Goal: Information Seeking & Learning: Learn about a topic

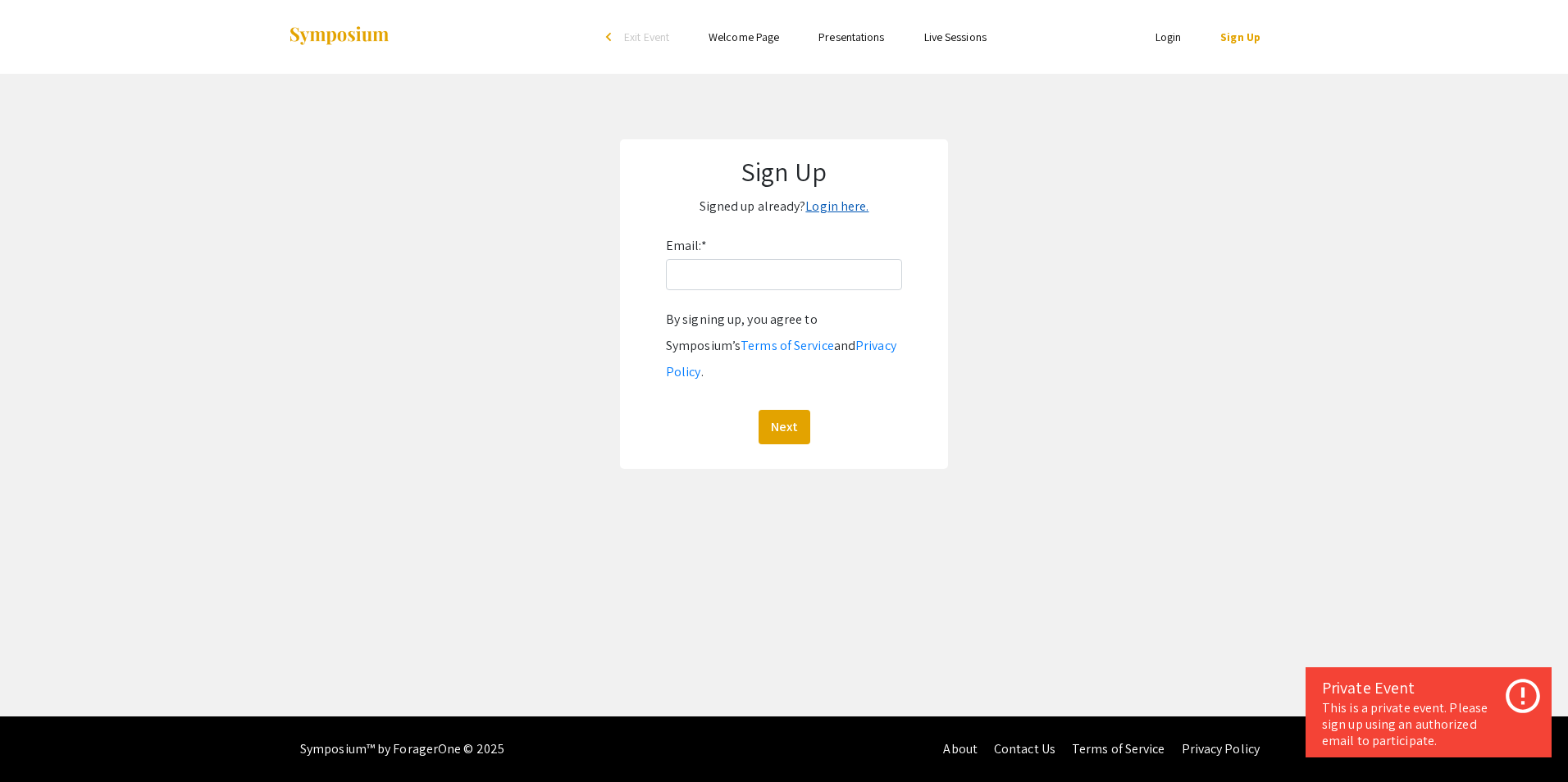
click at [839, 204] on link "Login here." at bounding box center [837, 206] width 63 height 17
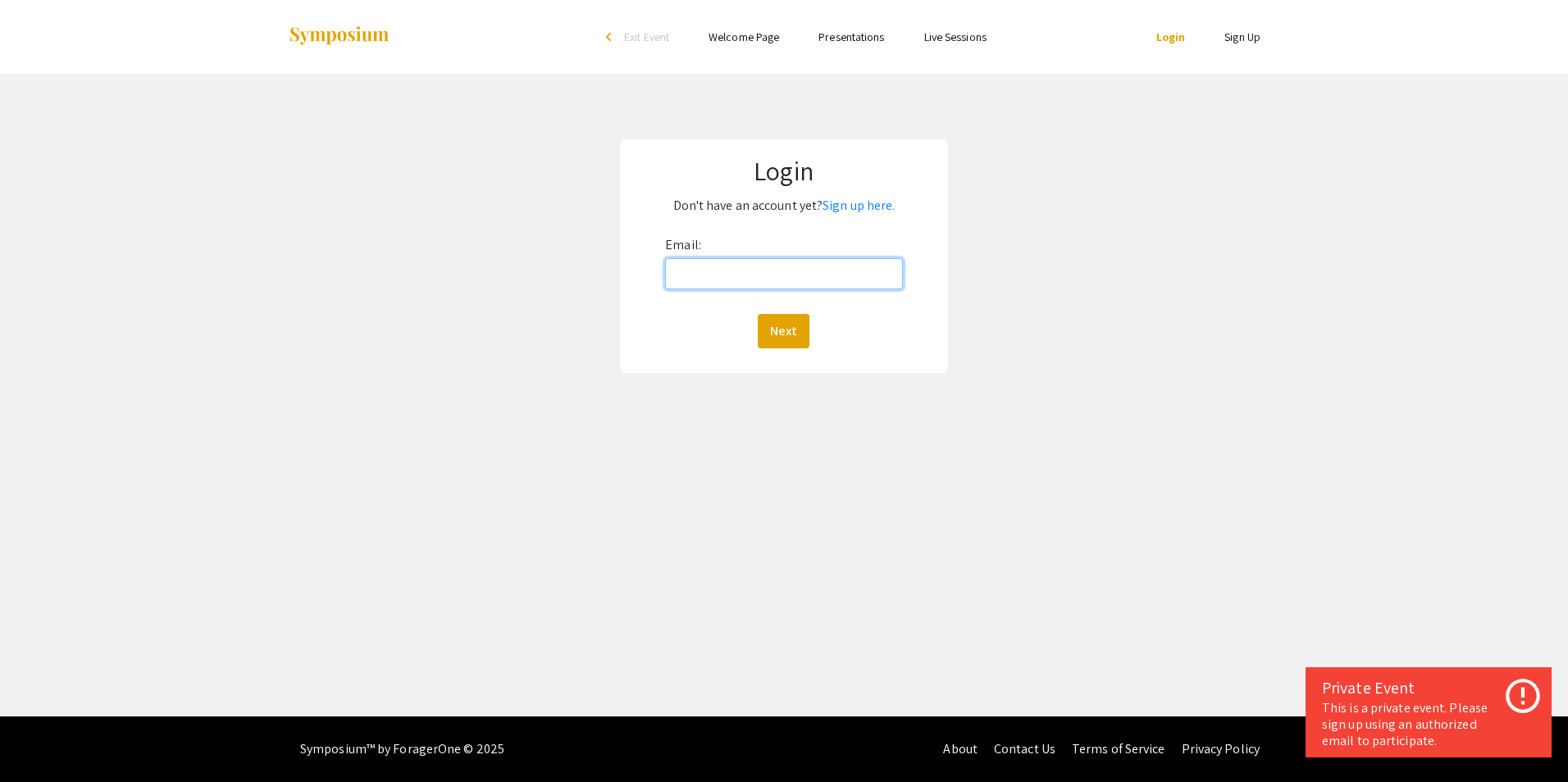
click at [781, 266] on input "Email:" at bounding box center [783, 274] width 237 height 31
type input "rcf00009@mix.wvu.edu"
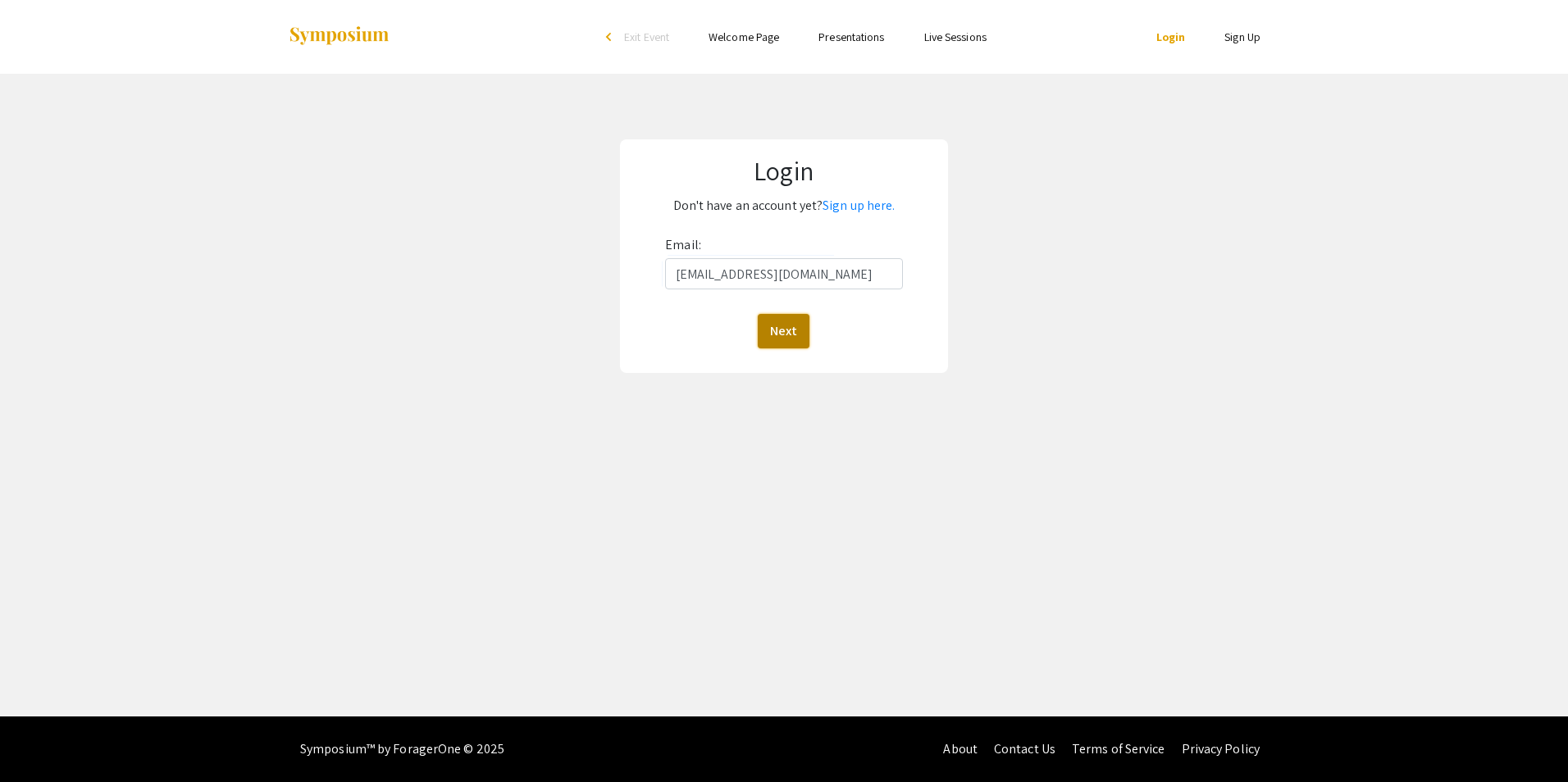
click at [768, 327] on button "Next" at bounding box center [784, 331] width 52 height 34
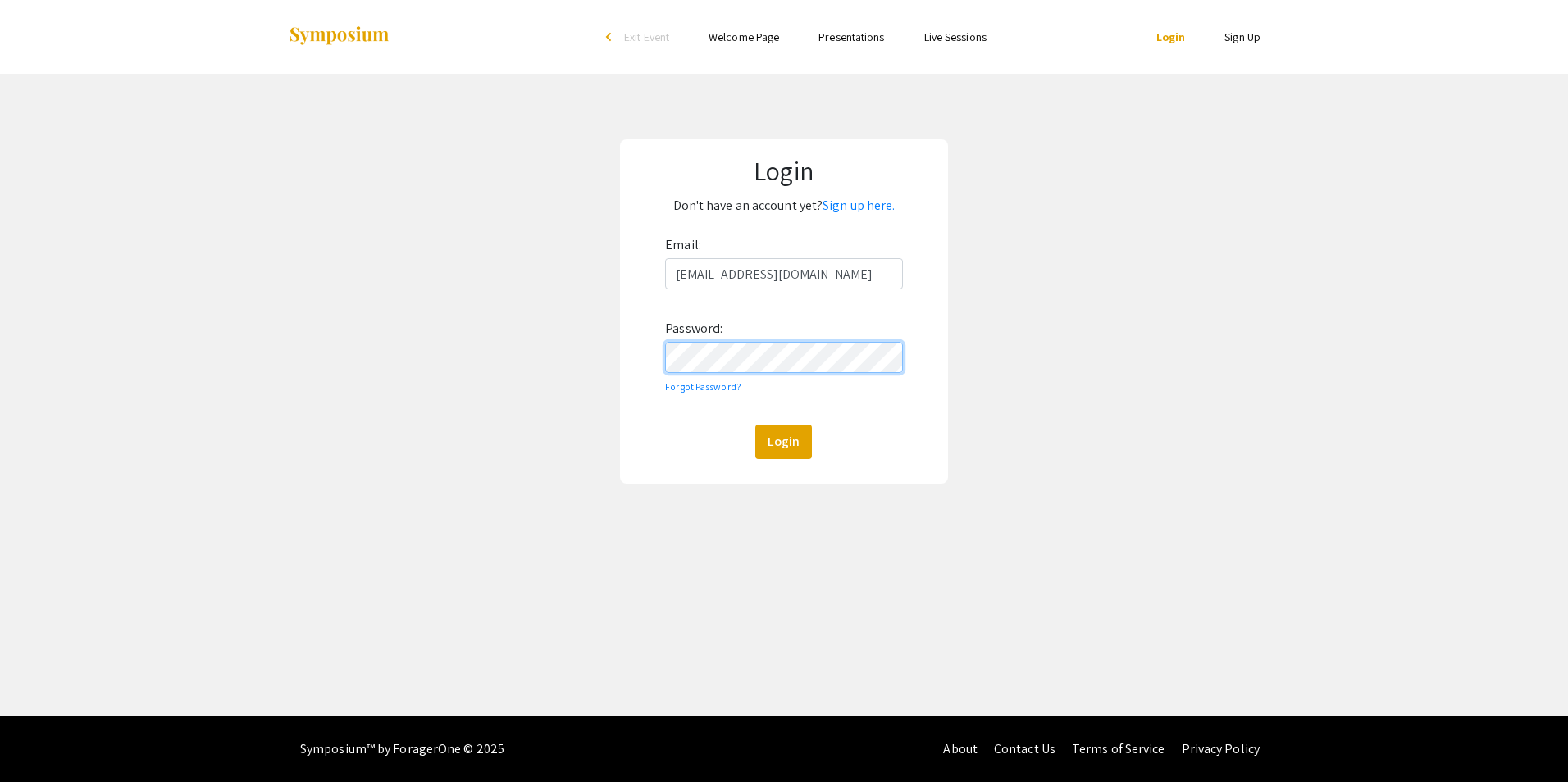
click at [756, 425] on button "Login" at bounding box center [784, 442] width 57 height 34
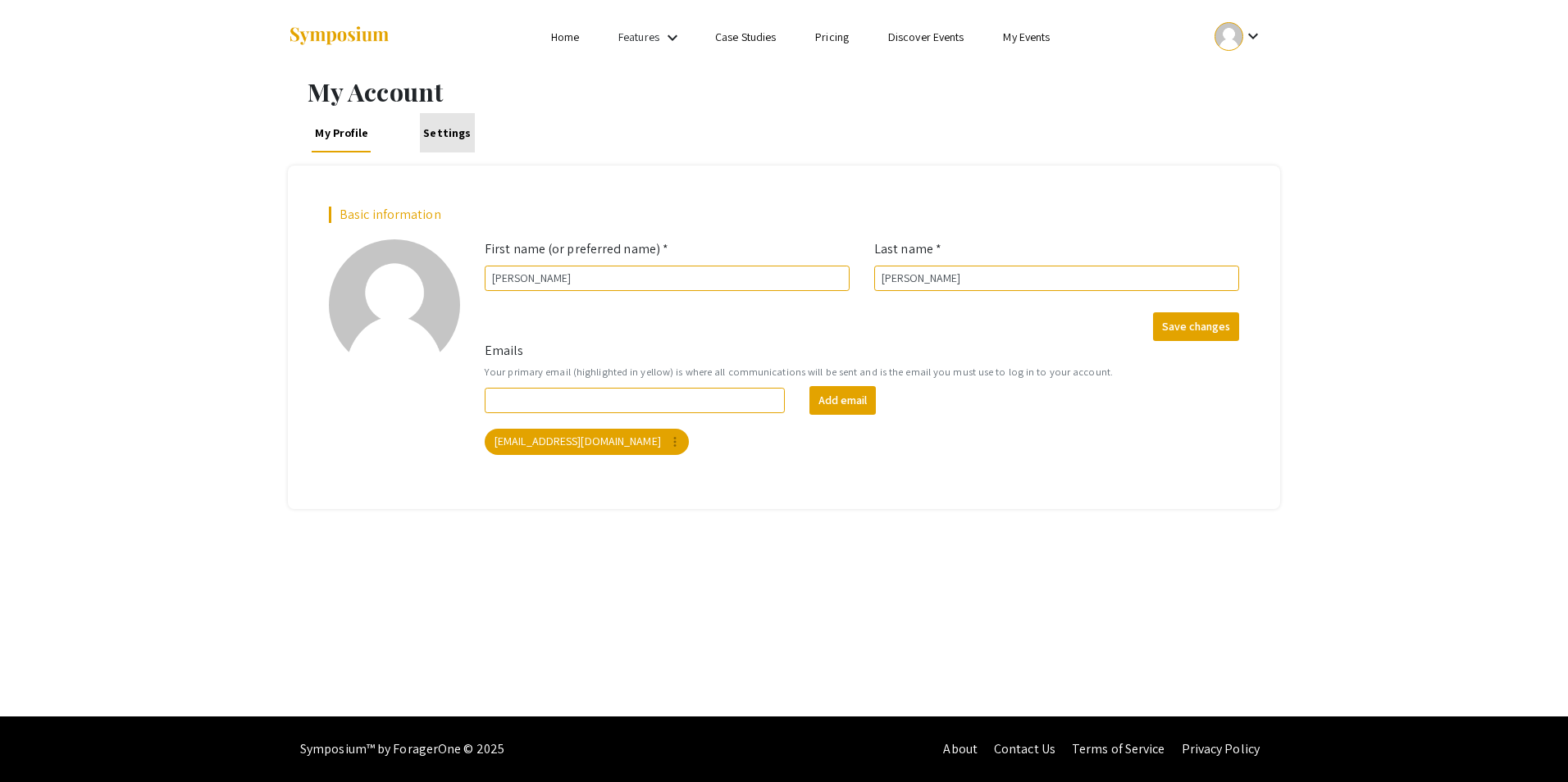
click at [457, 140] on link "Settings" at bounding box center [448, 133] width 55 height 40
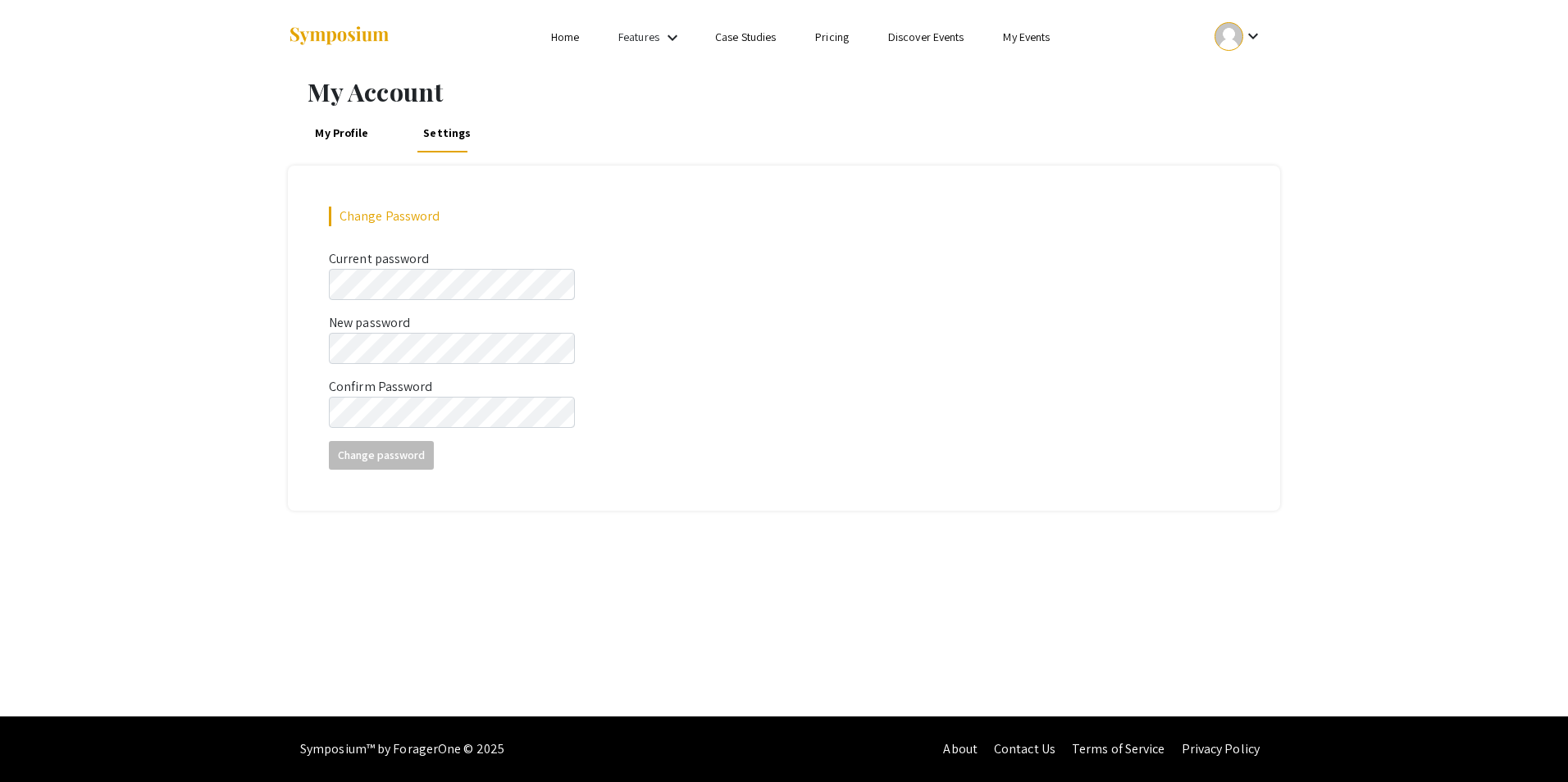
click at [557, 37] on link "Home" at bounding box center [565, 36] width 28 height 15
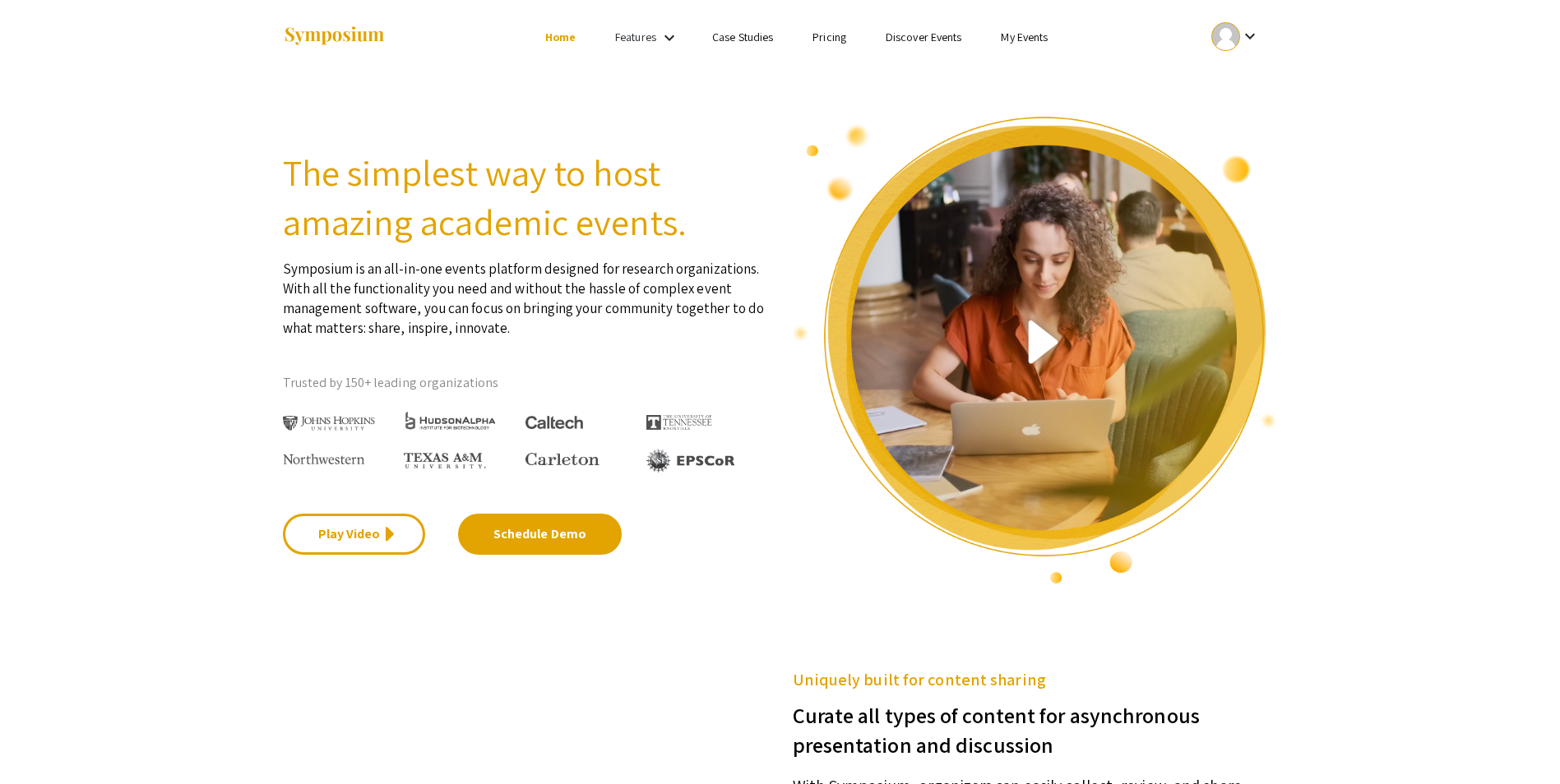
click at [729, 36] on link "Case Studies" at bounding box center [743, 36] width 61 height 15
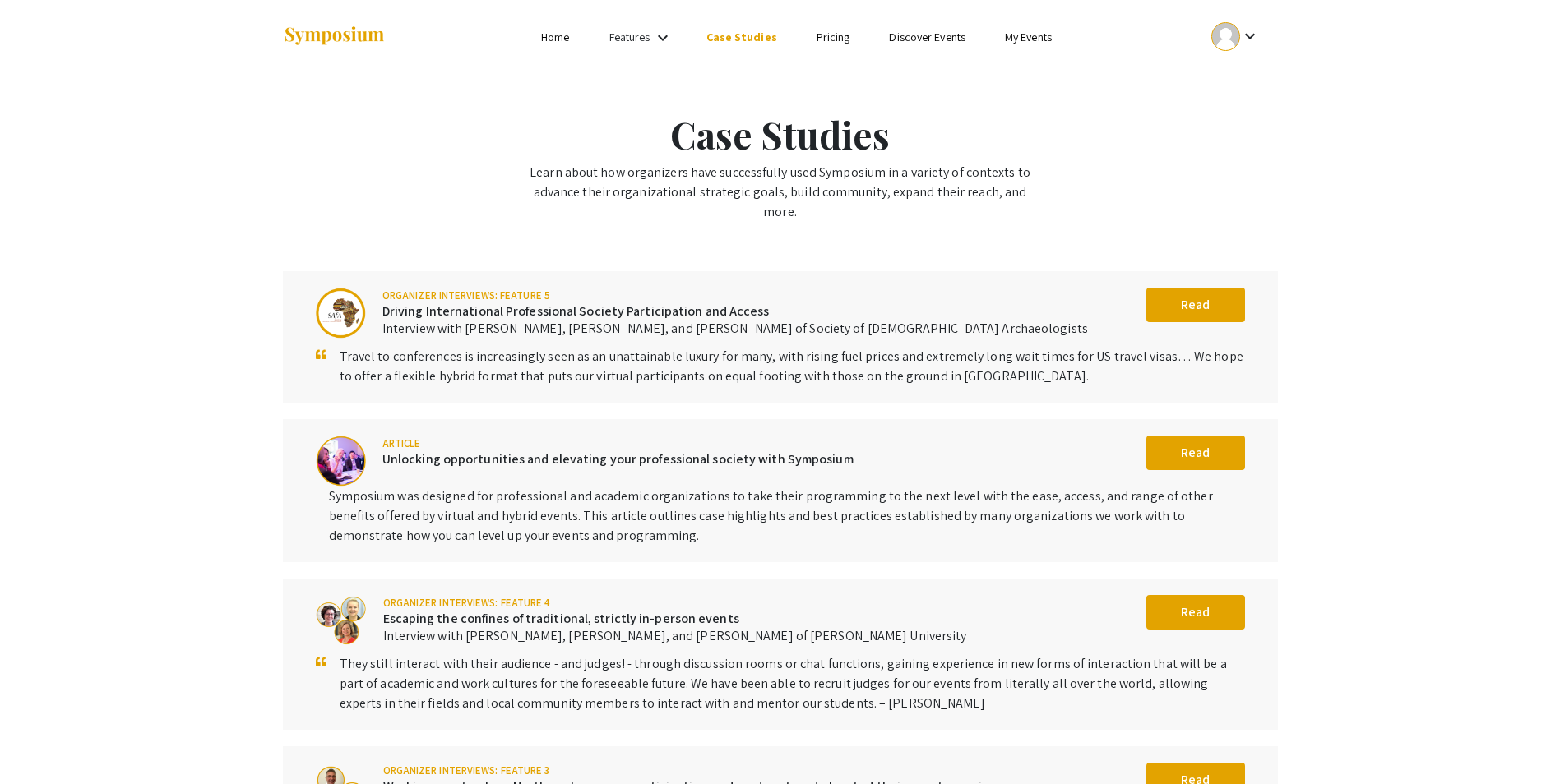
click at [831, 35] on link "Pricing" at bounding box center [833, 36] width 34 height 15
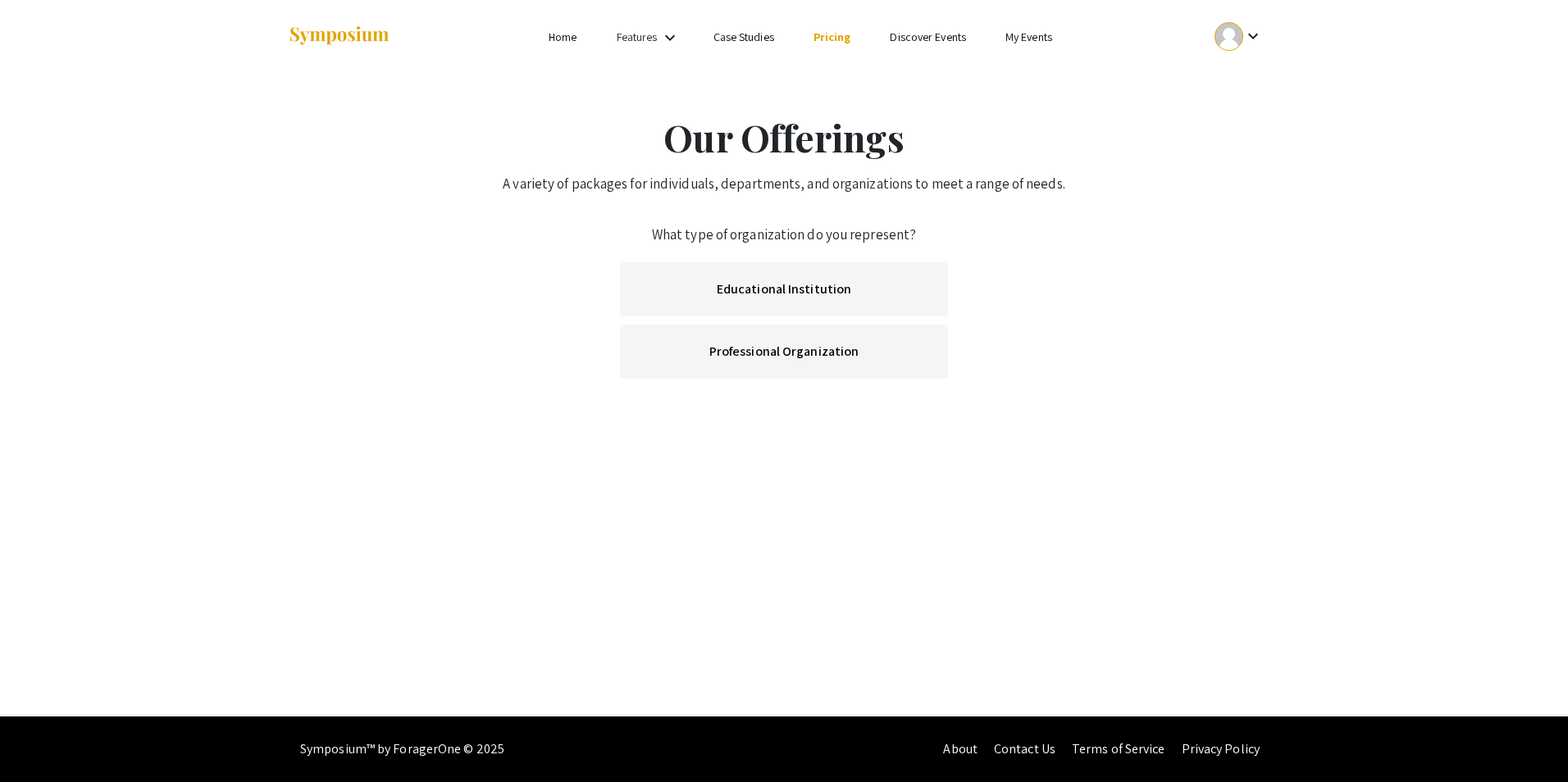
click at [915, 35] on link "Discover Events" at bounding box center [928, 36] width 76 height 15
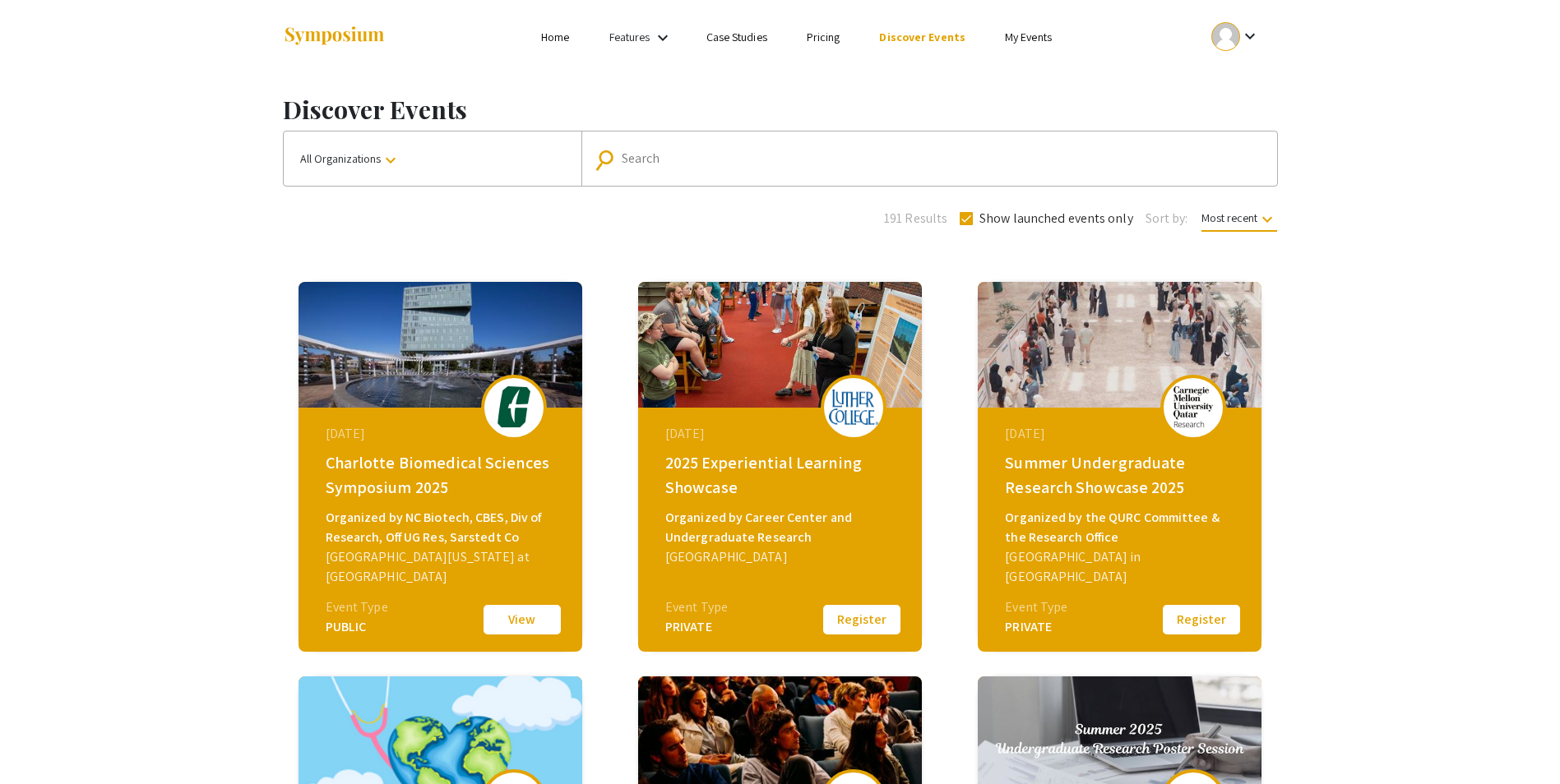
click at [1022, 35] on link "My Events" at bounding box center [1028, 36] width 47 height 15
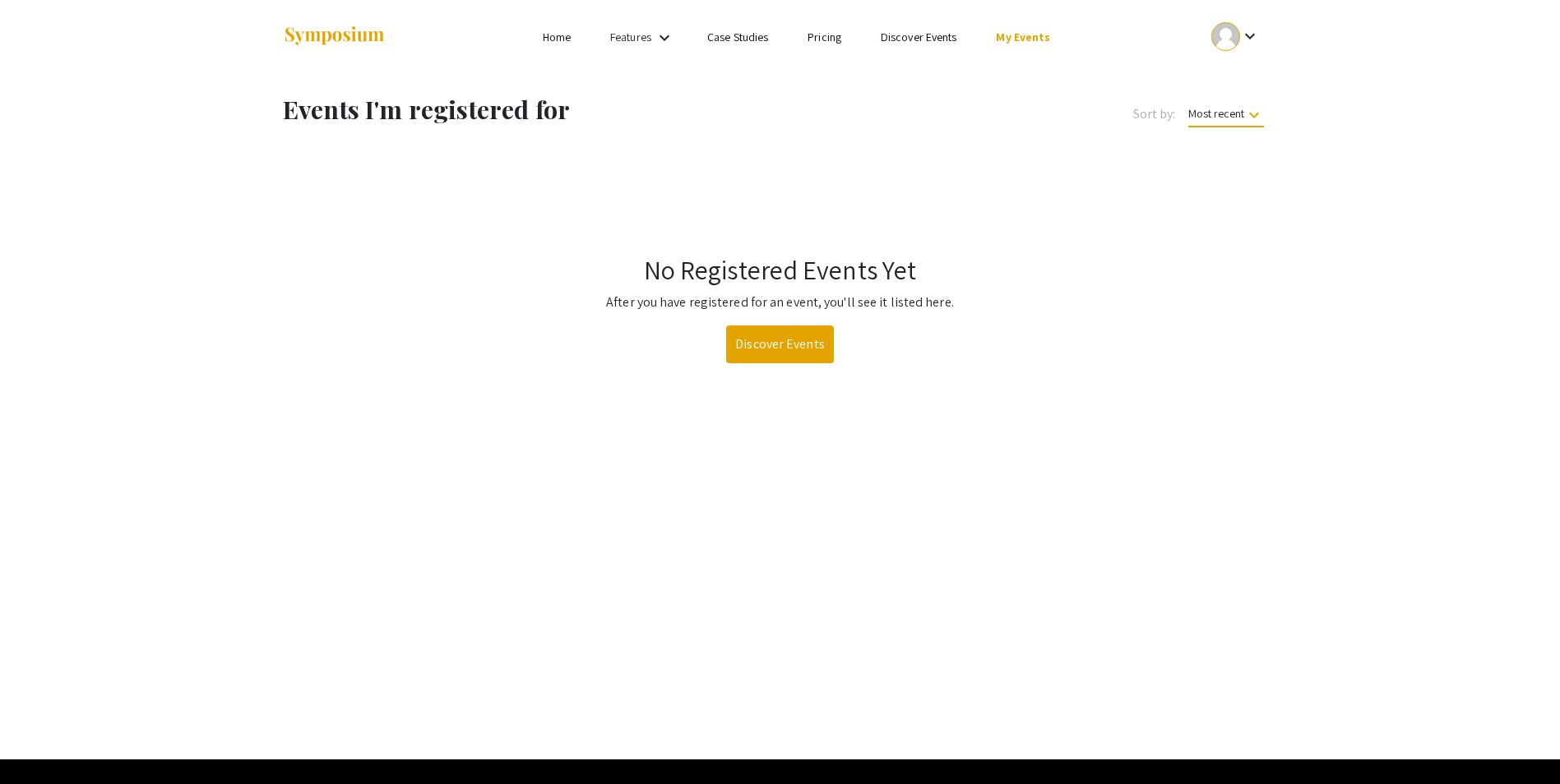
click at [927, 39] on link "Discover Events" at bounding box center [919, 36] width 76 height 15
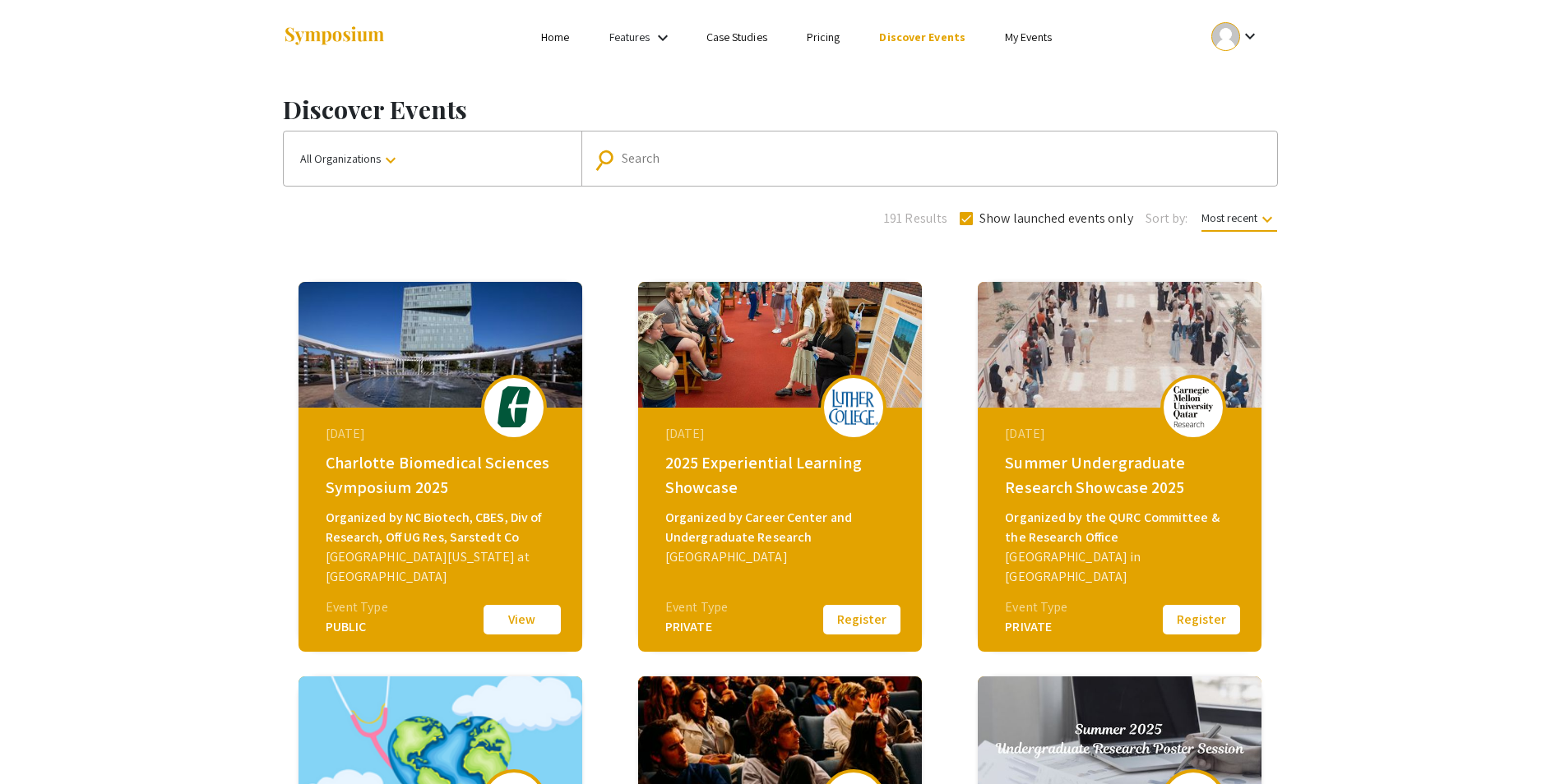
click at [769, 163] on input "Search" at bounding box center [938, 158] width 633 height 15
click at [636, 154] on input "west Virgnia" at bounding box center [929, 158] width 614 height 15
click at [634, 162] on input "west Virgnia" at bounding box center [929, 158] width 614 height 15
type input "est Virgnia"
click at [758, 170] on div "Search" at bounding box center [938, 158] width 633 height 26
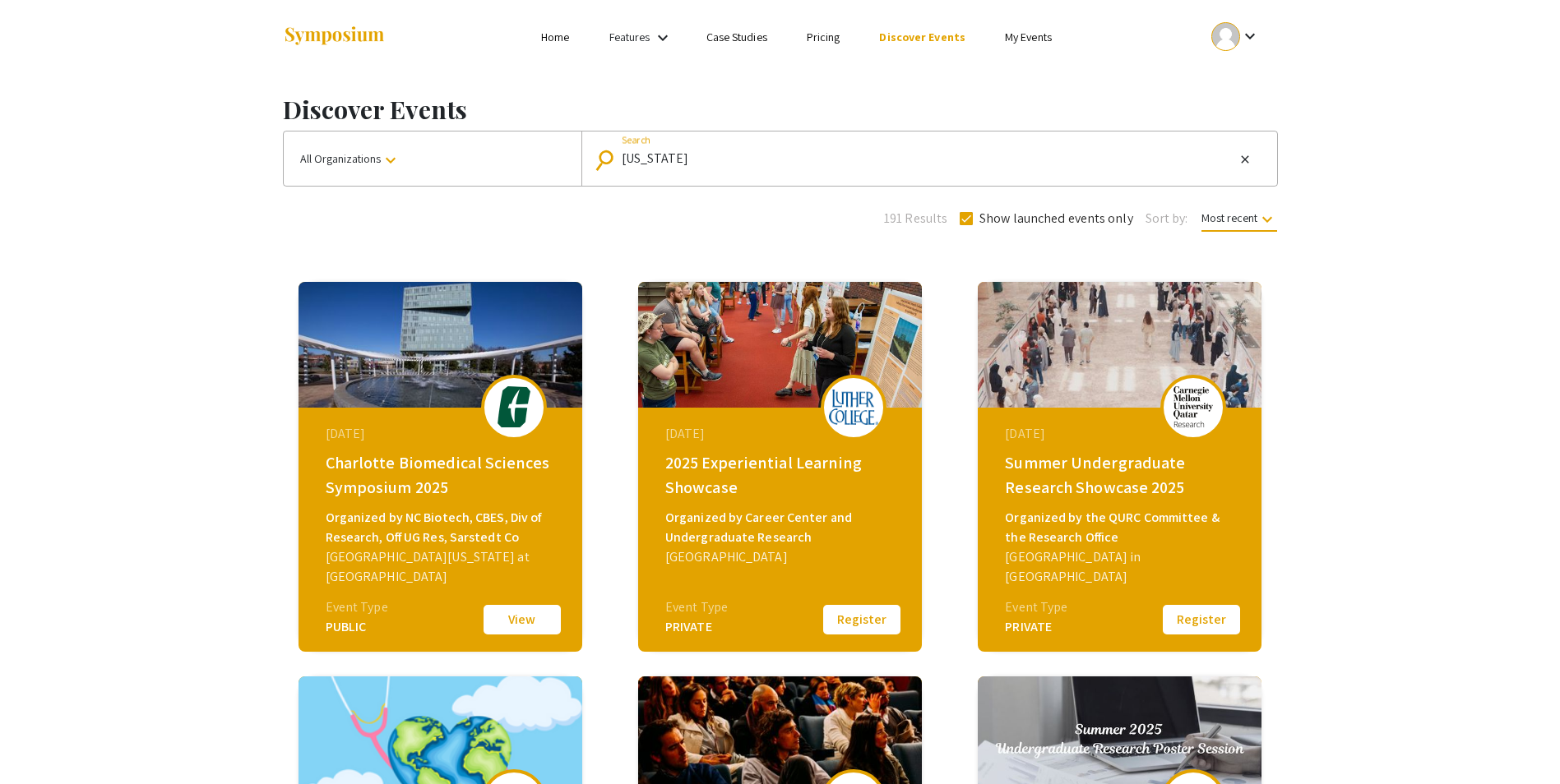
type input "[US_STATE]"
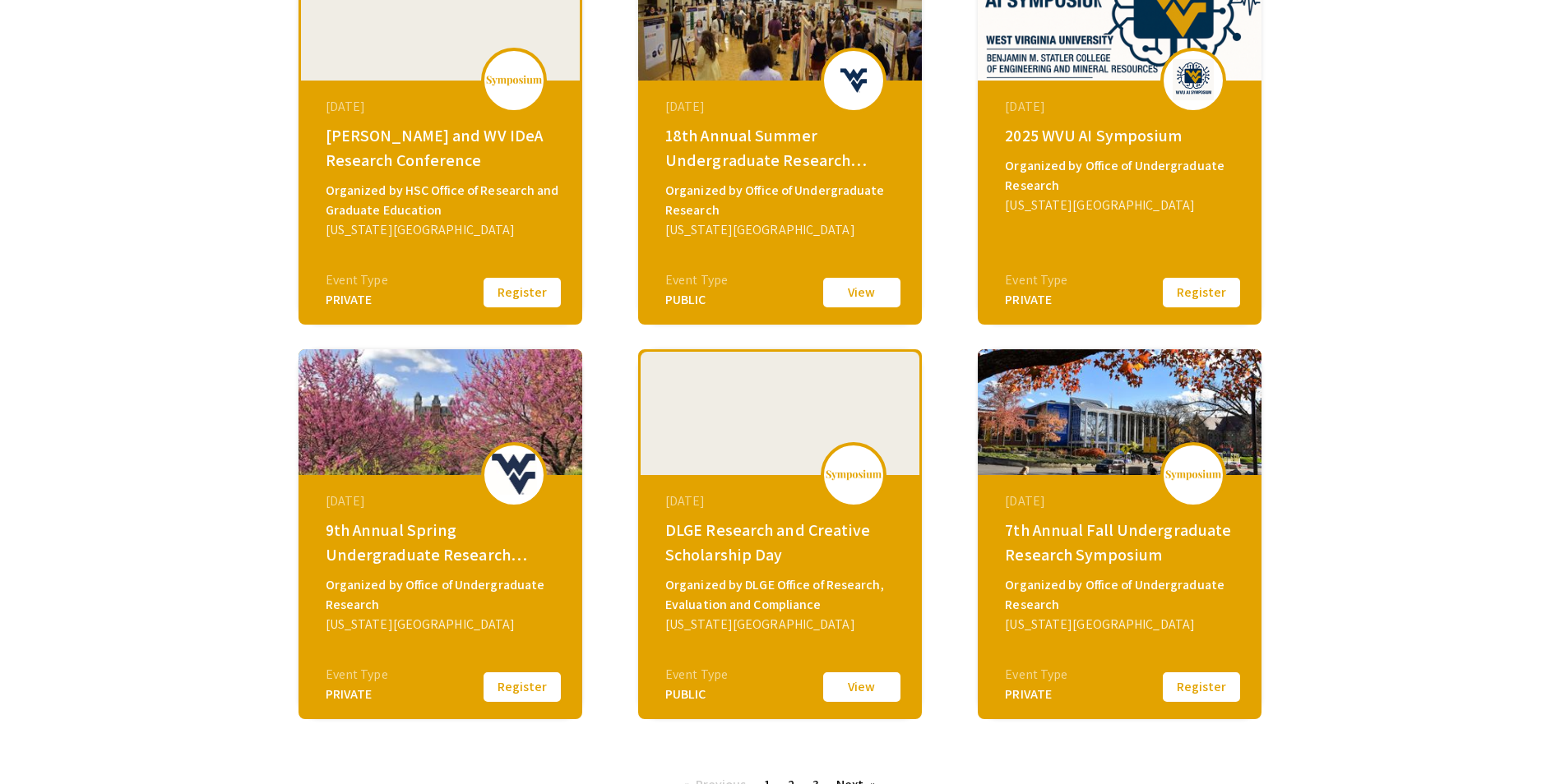
scroll to position [328, 0]
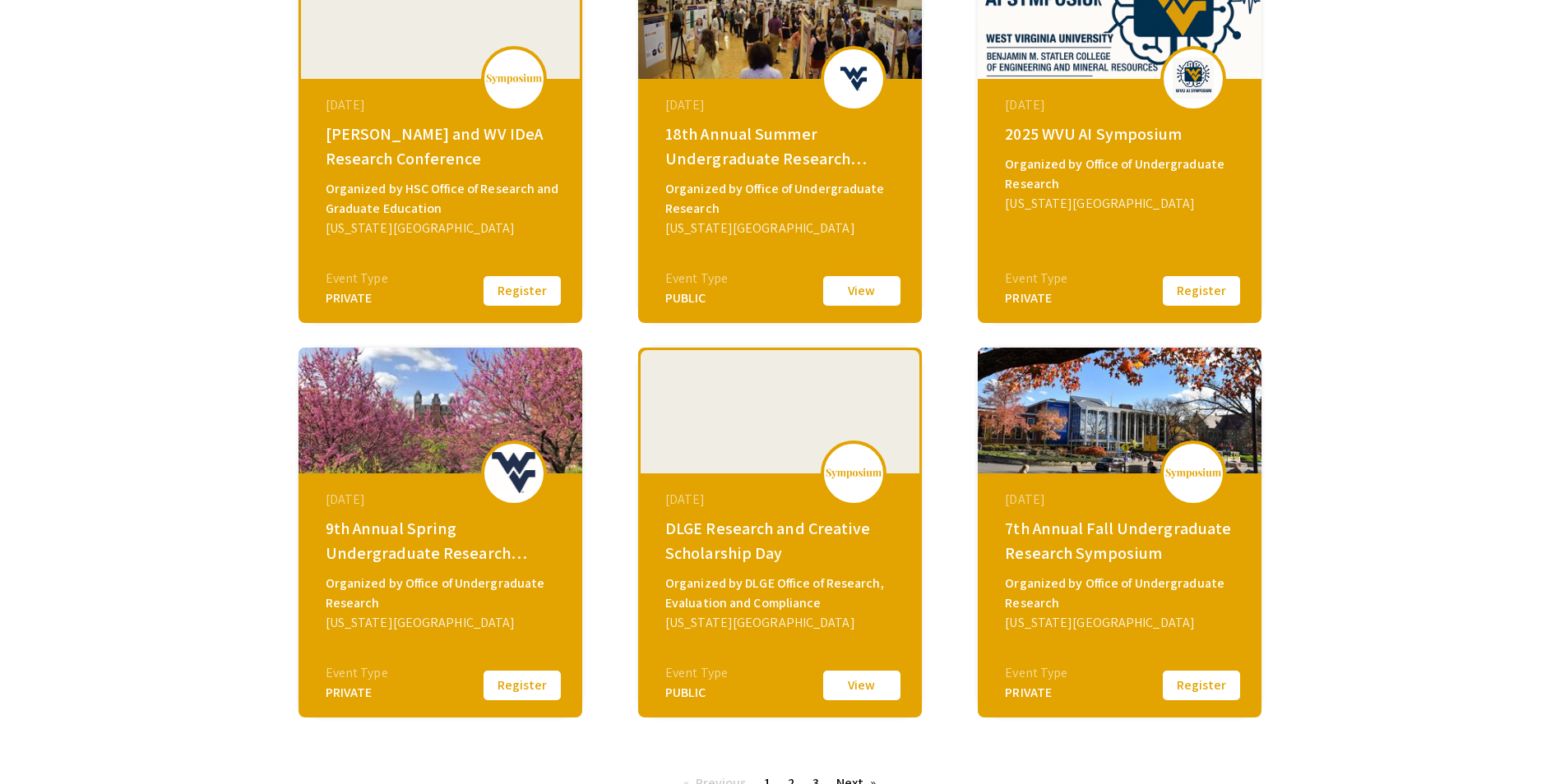
click at [862, 296] on button "View" at bounding box center [861, 291] width 82 height 35
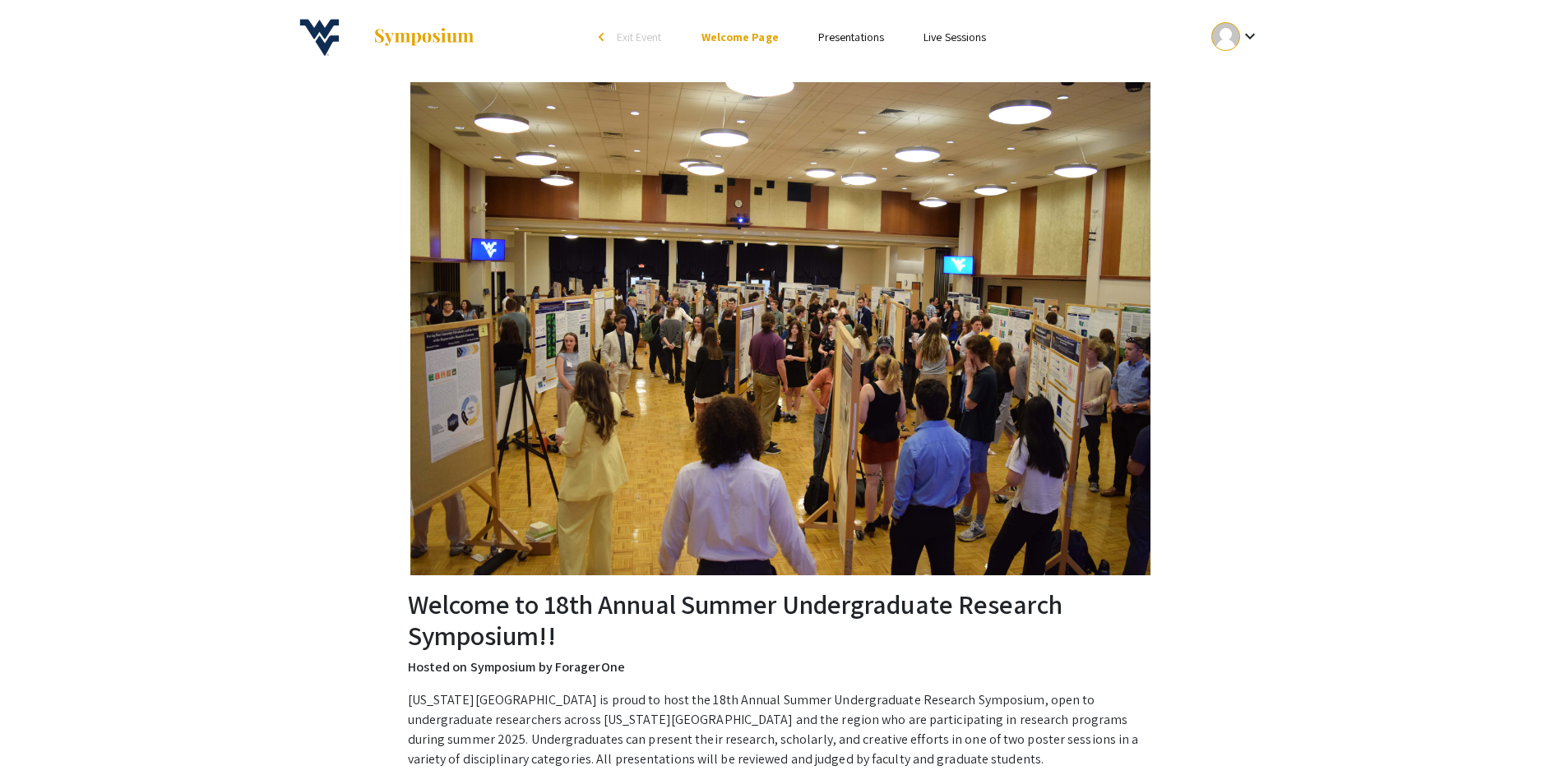
click at [863, 33] on link "Presentations" at bounding box center [851, 36] width 66 height 15
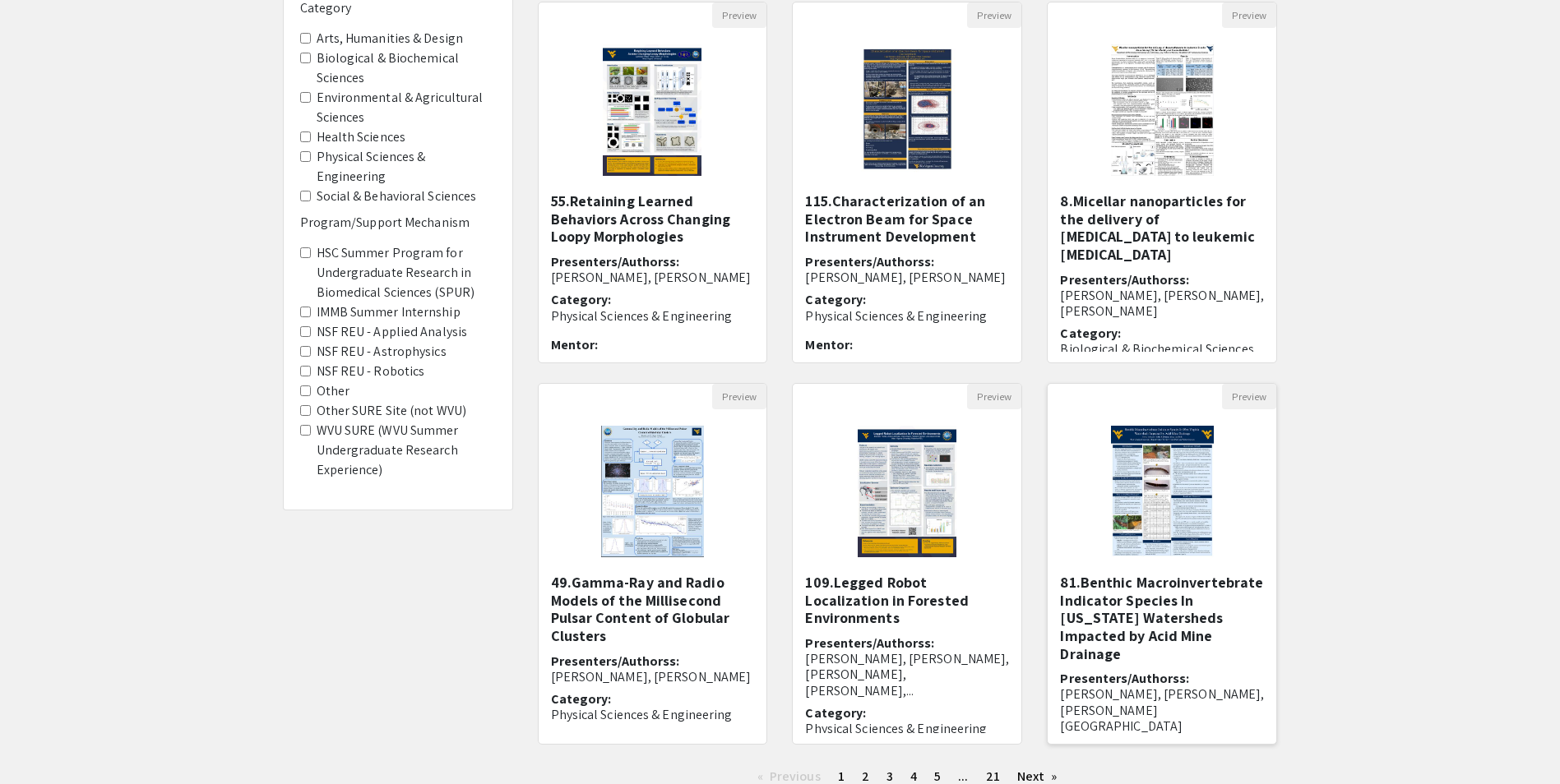
scroll to position [306, 0]
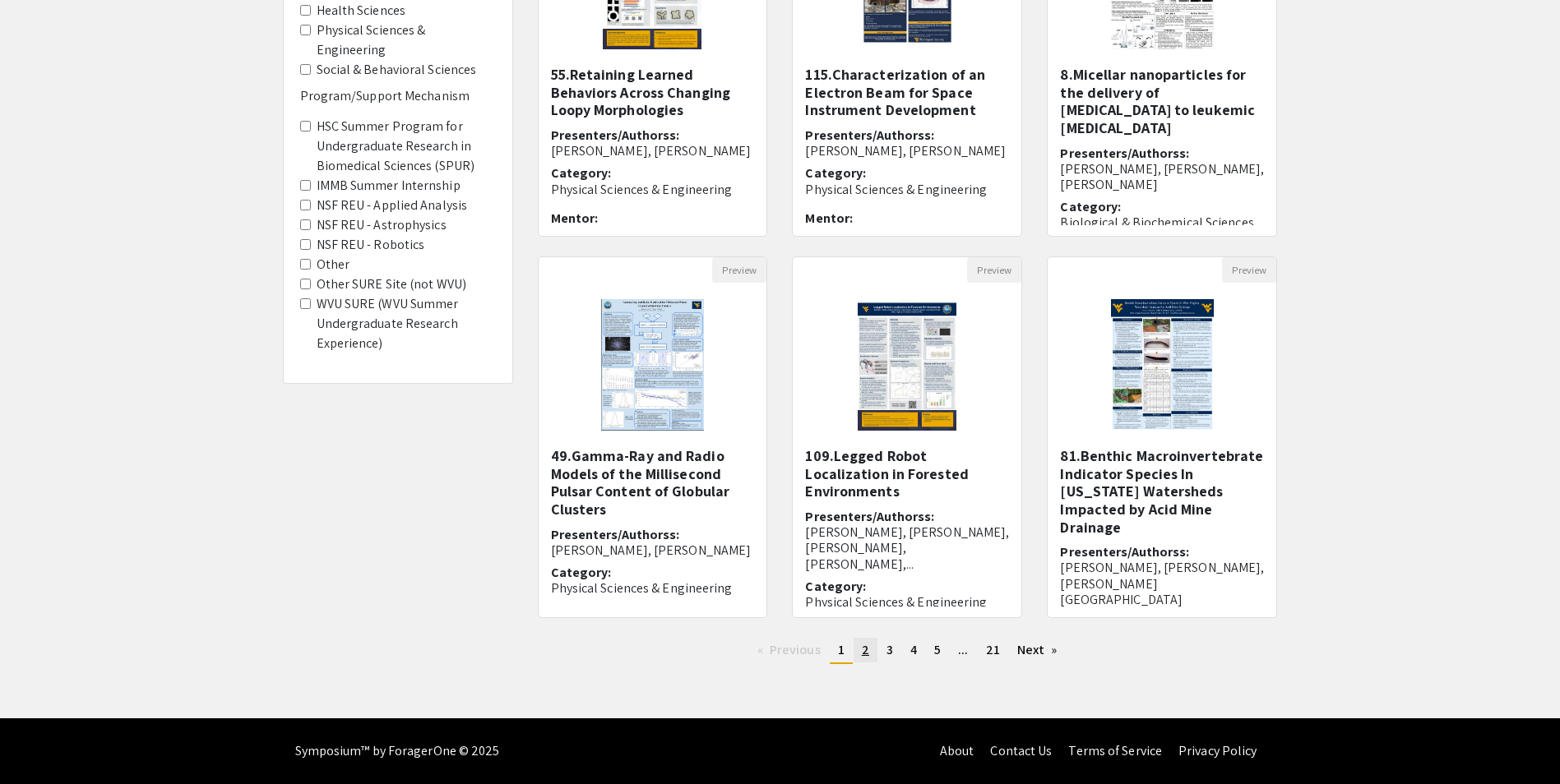
click at [876, 659] on link "page 2" at bounding box center [866, 650] width 24 height 25
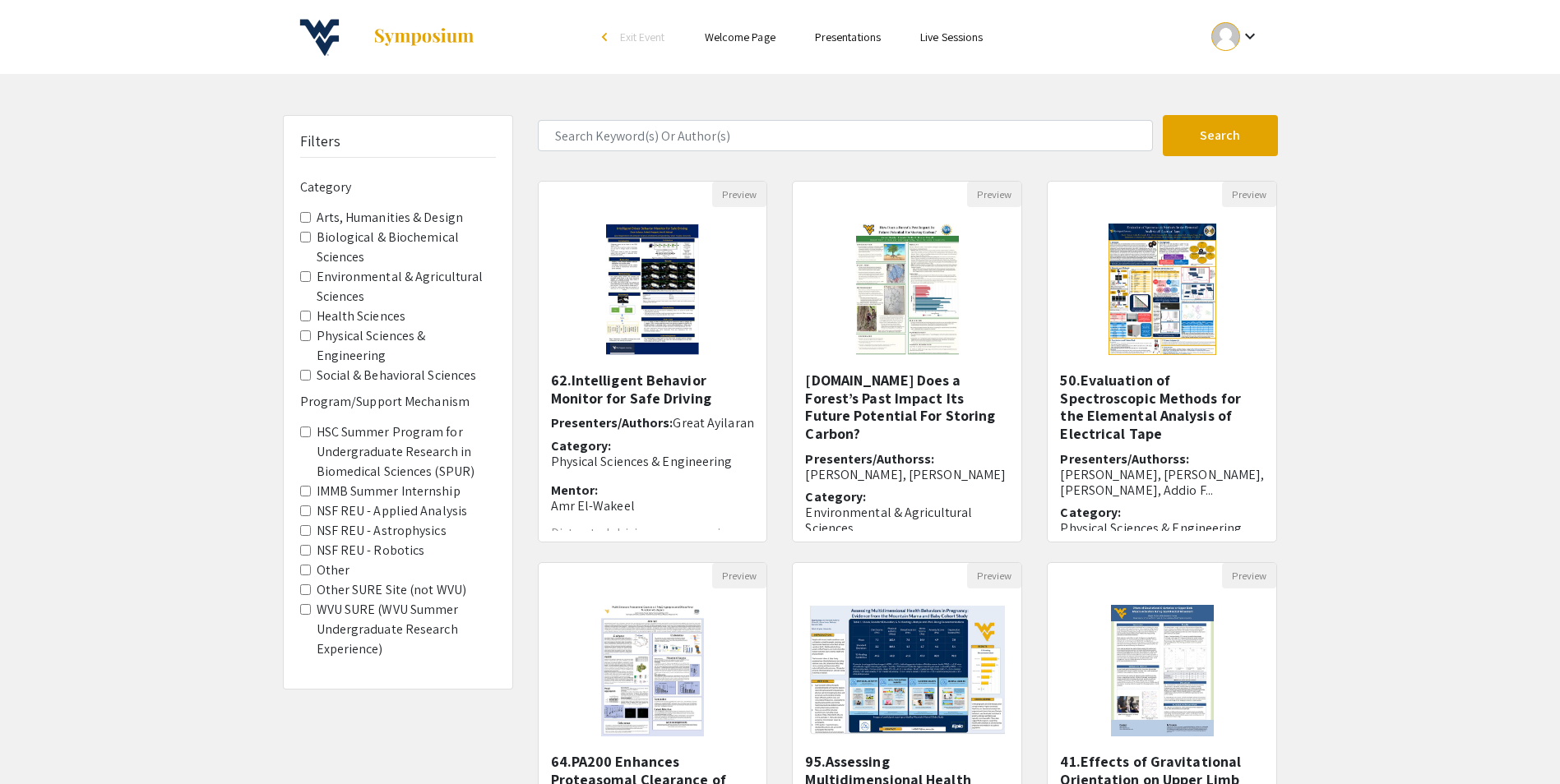
click at [304, 335] on Engineering "Physical Sciences & Engineering" at bounding box center [305, 335] width 10 height 10
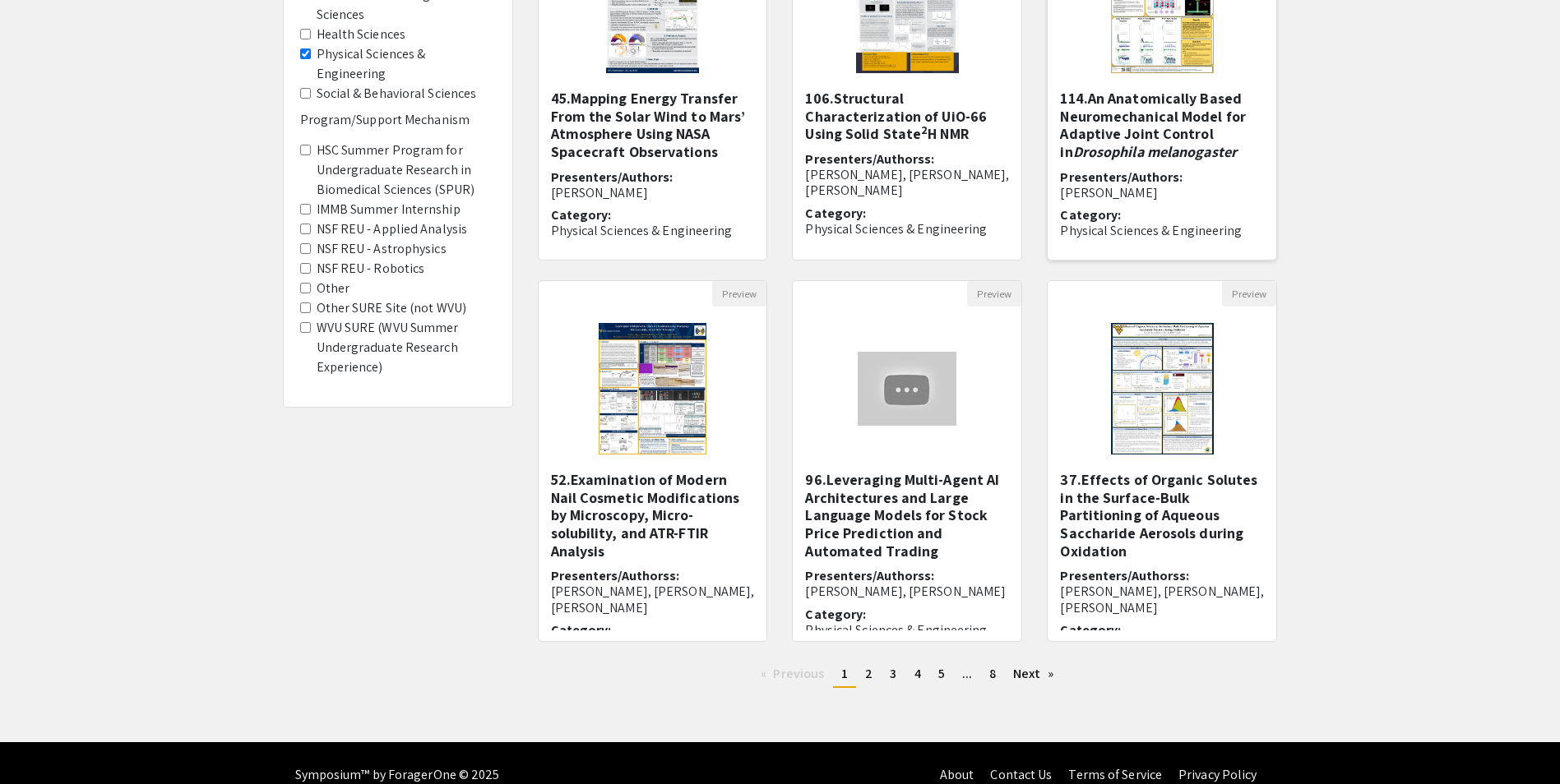
scroll to position [306, 0]
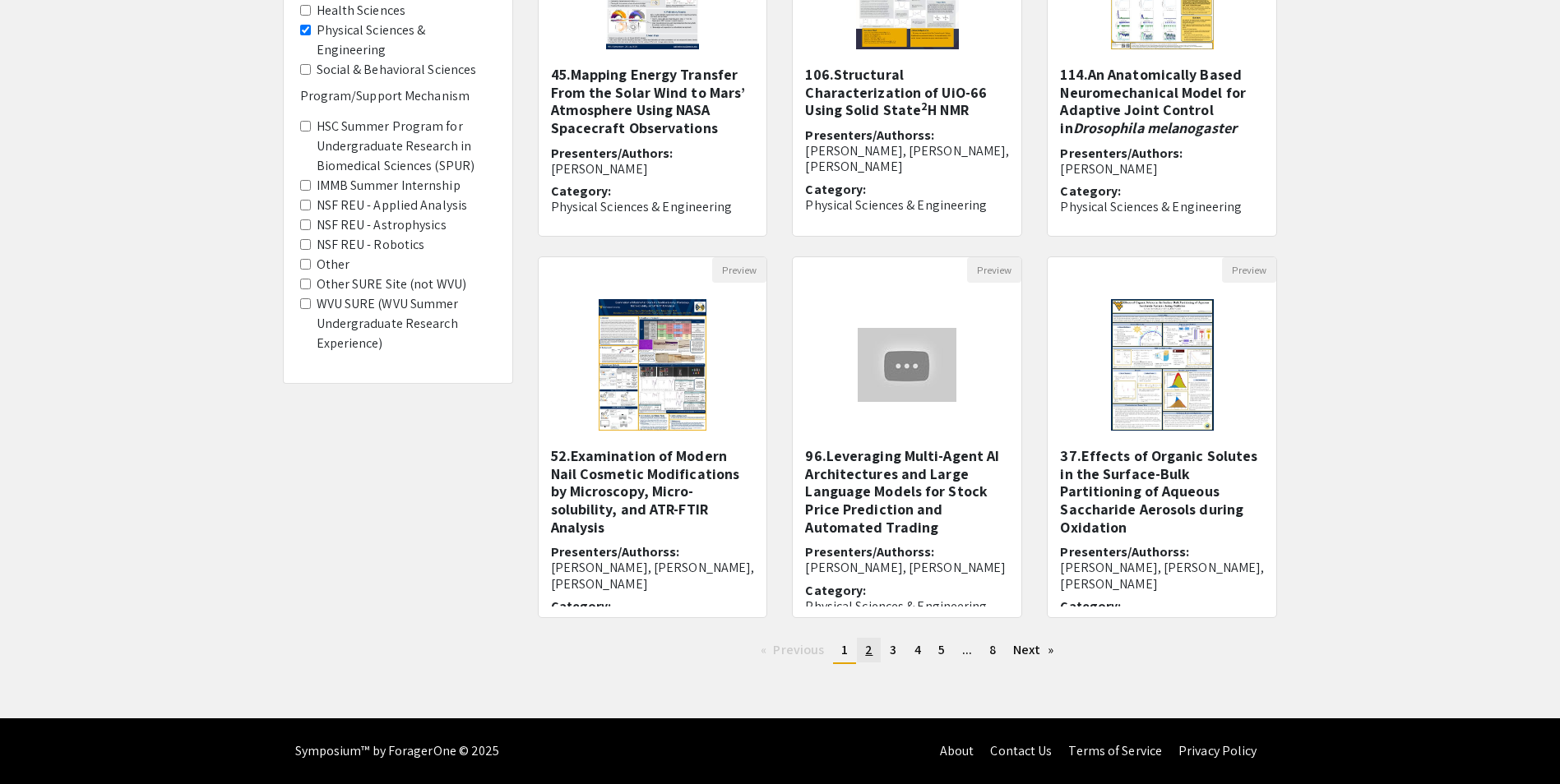
click at [873, 647] on link "page 2" at bounding box center [869, 650] width 24 height 25
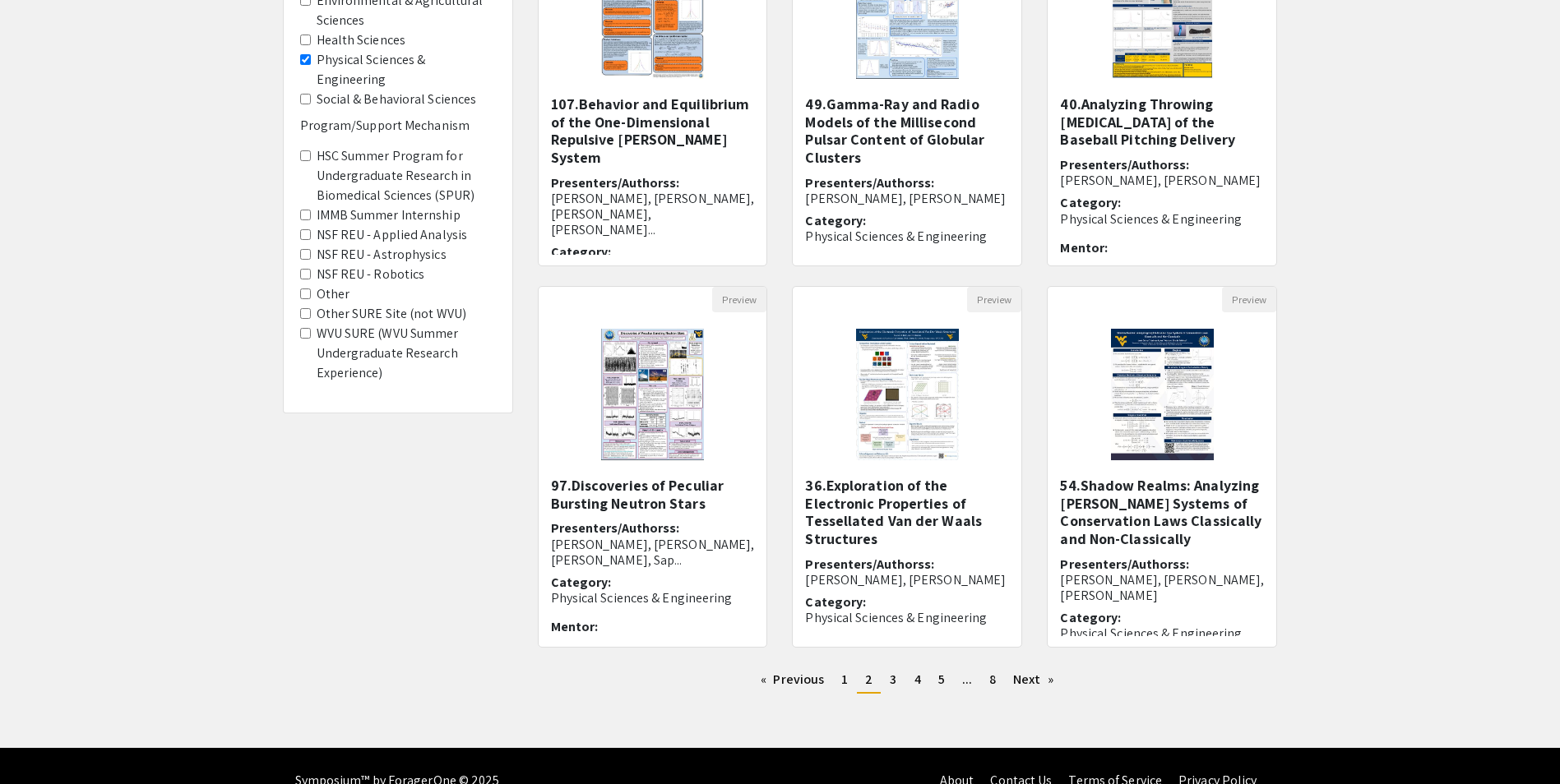
scroll to position [306, 0]
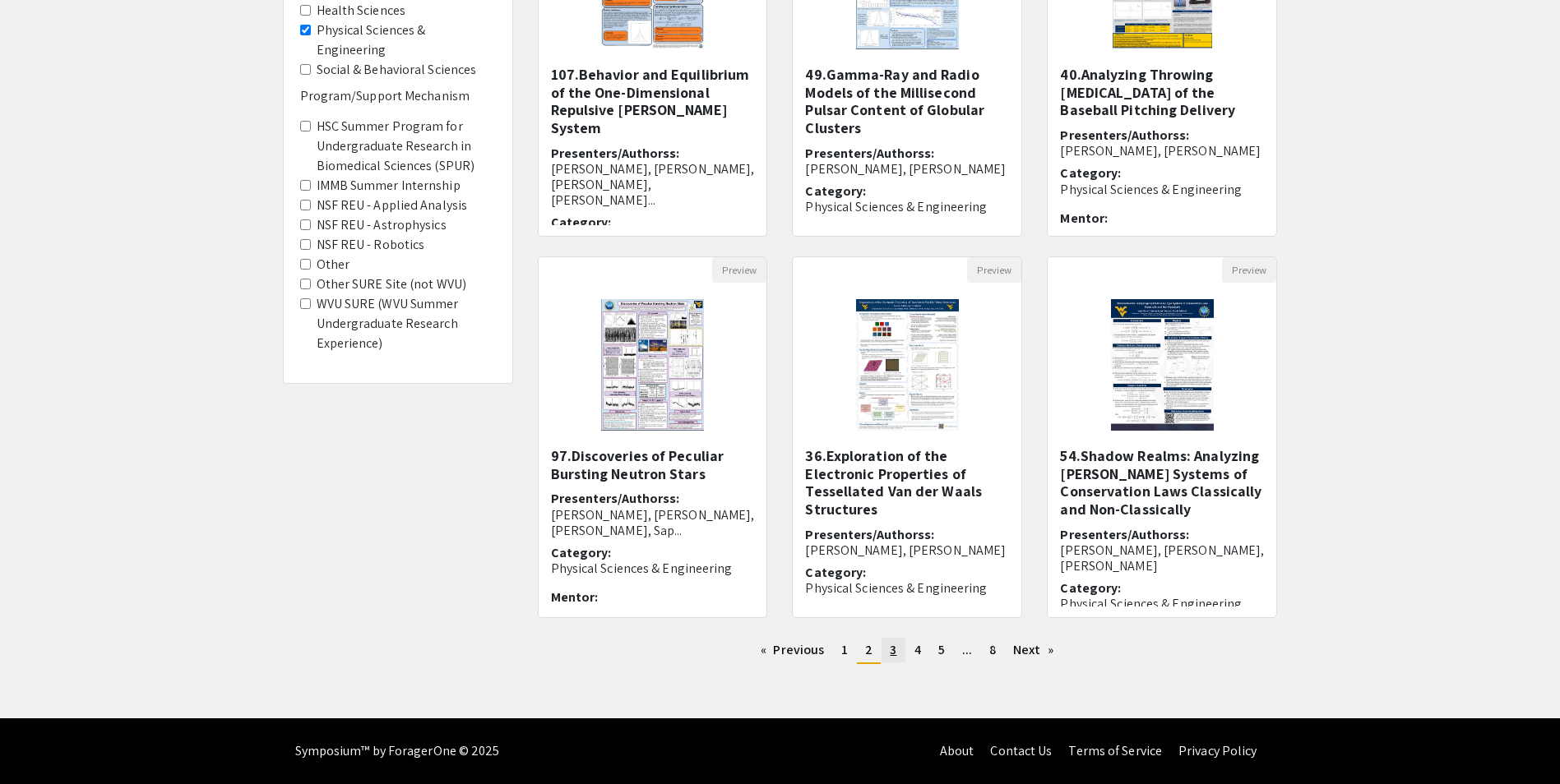
click at [882, 653] on link "page 3" at bounding box center [893, 650] width 23 height 25
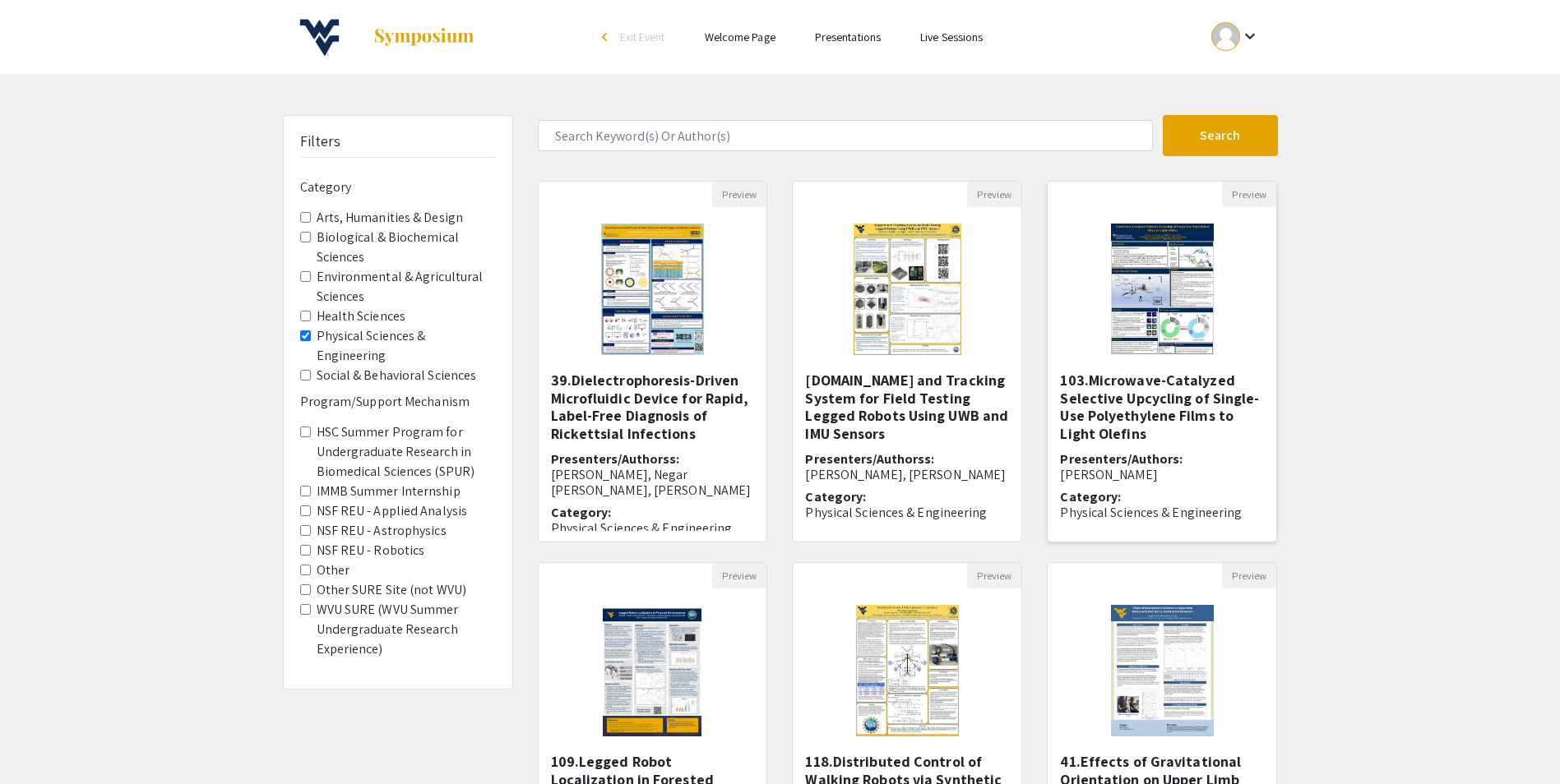
click at [1182, 294] on img "Open Presentation <p>103.Microwave-Catalyzed Selective Upcycling of Single-Use …" at bounding box center [1162, 290] width 136 height 164
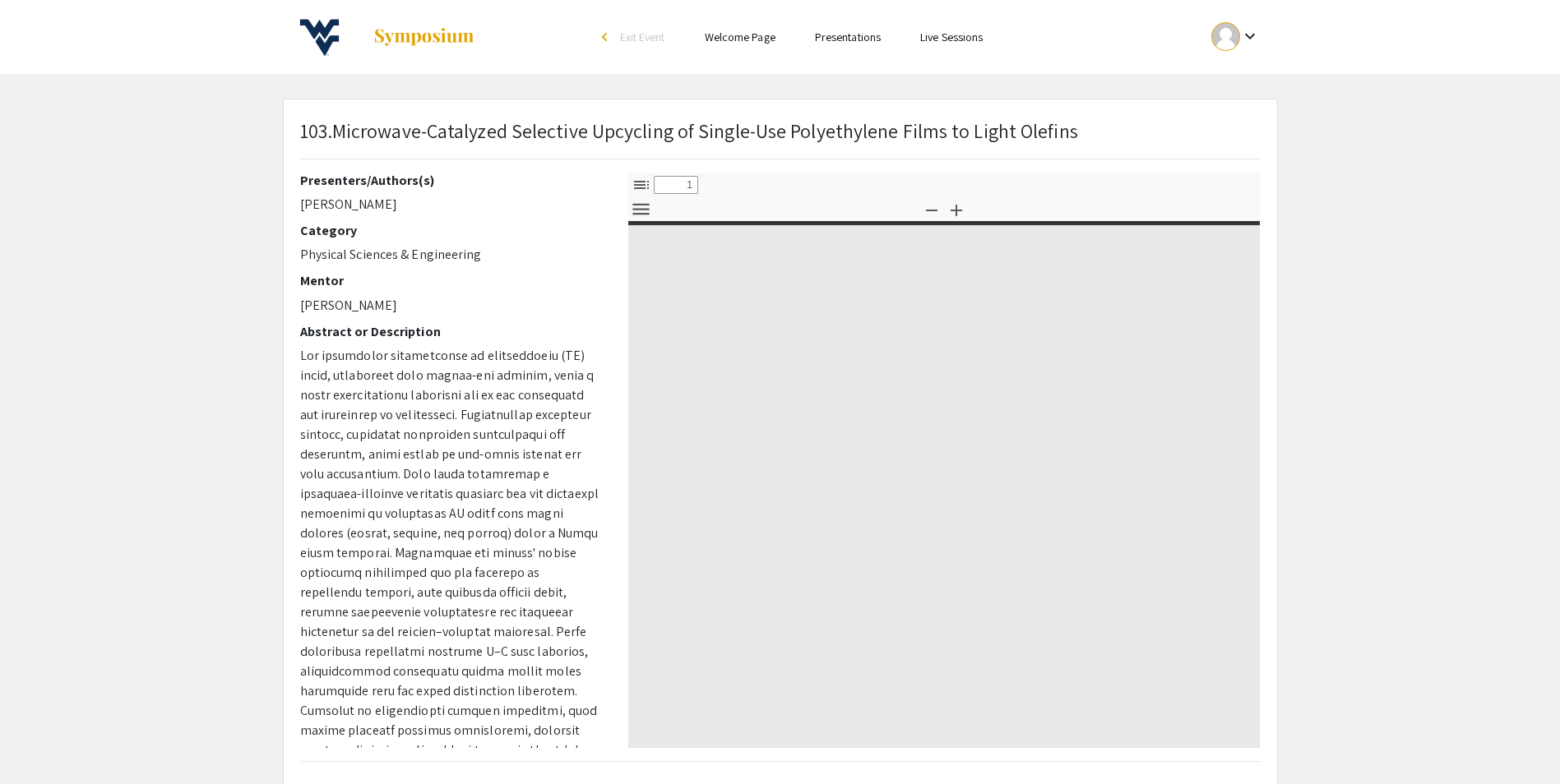
select select "custom"
type input "0"
select select "custom"
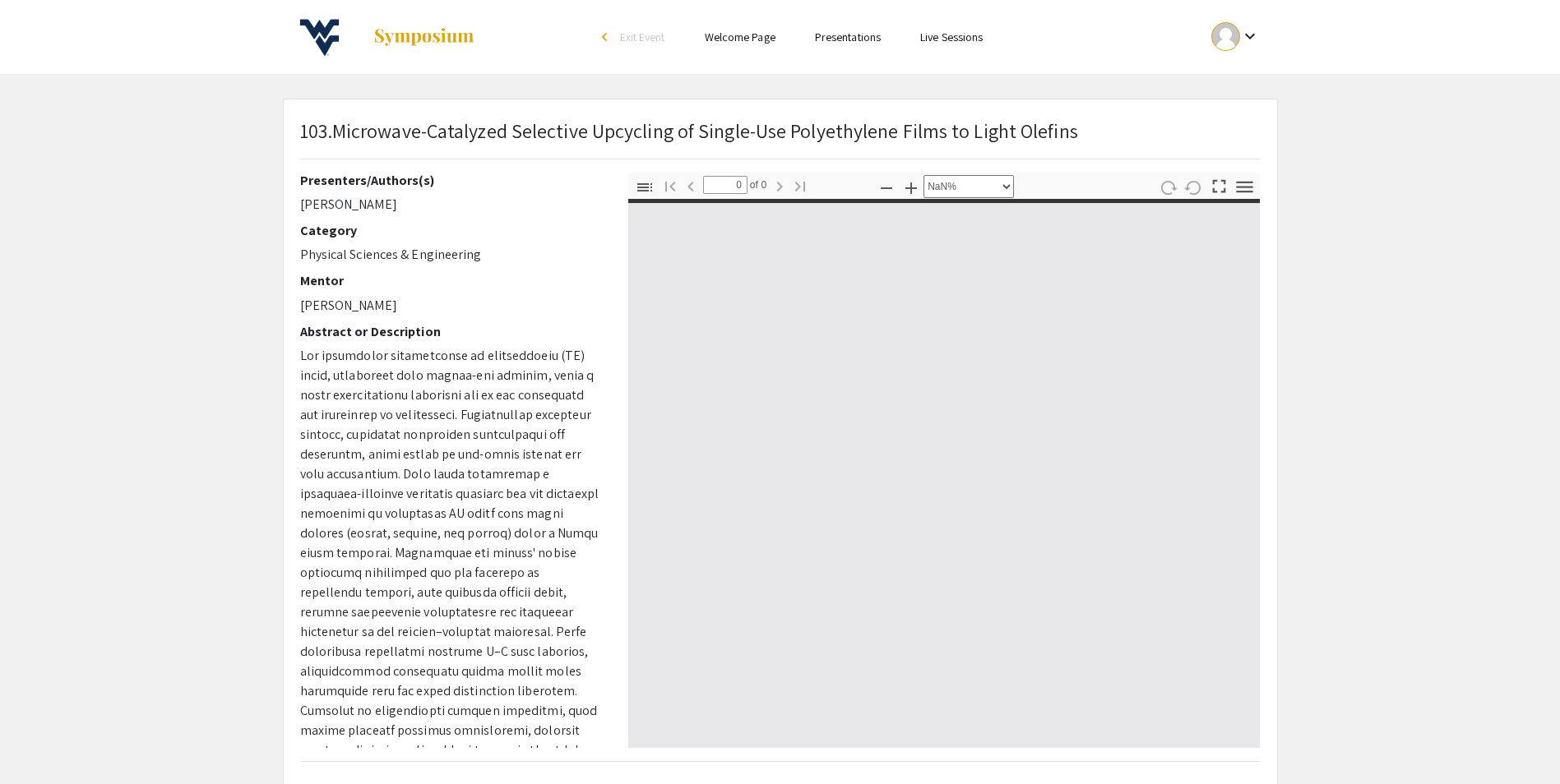
type input "1"
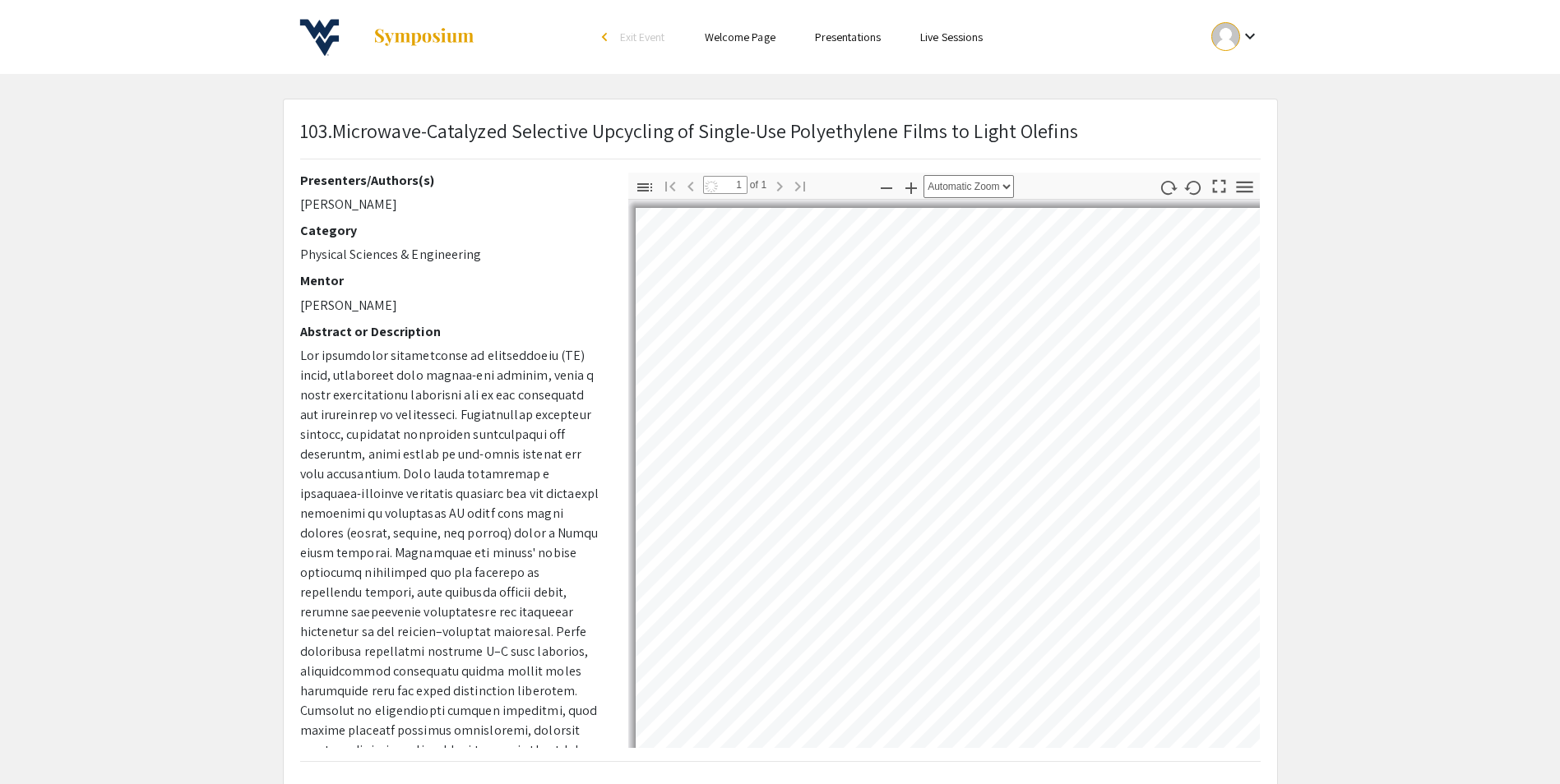
select select "auto"
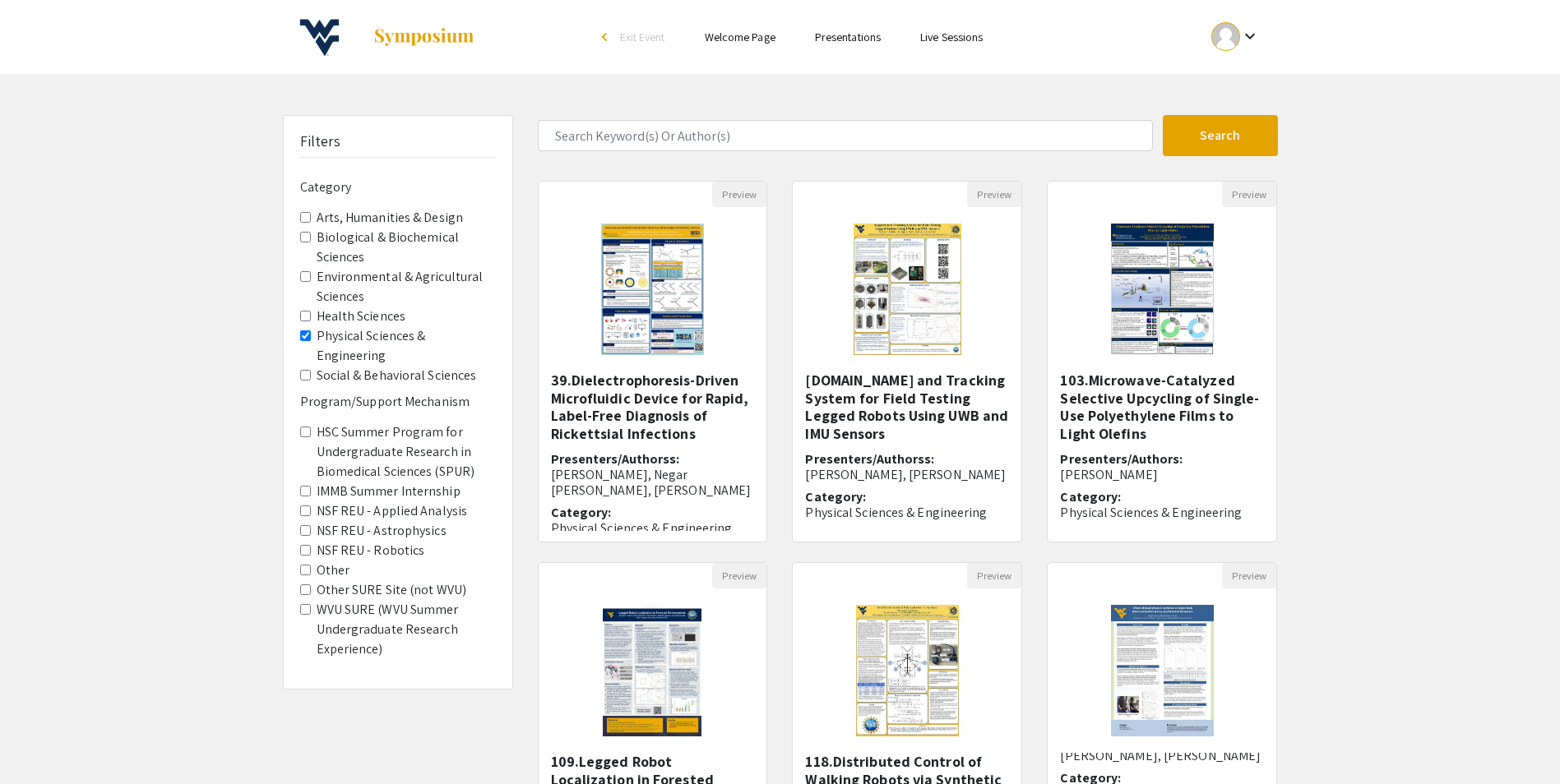
click at [625, 38] on span "Exit Event" at bounding box center [643, 36] width 45 height 15
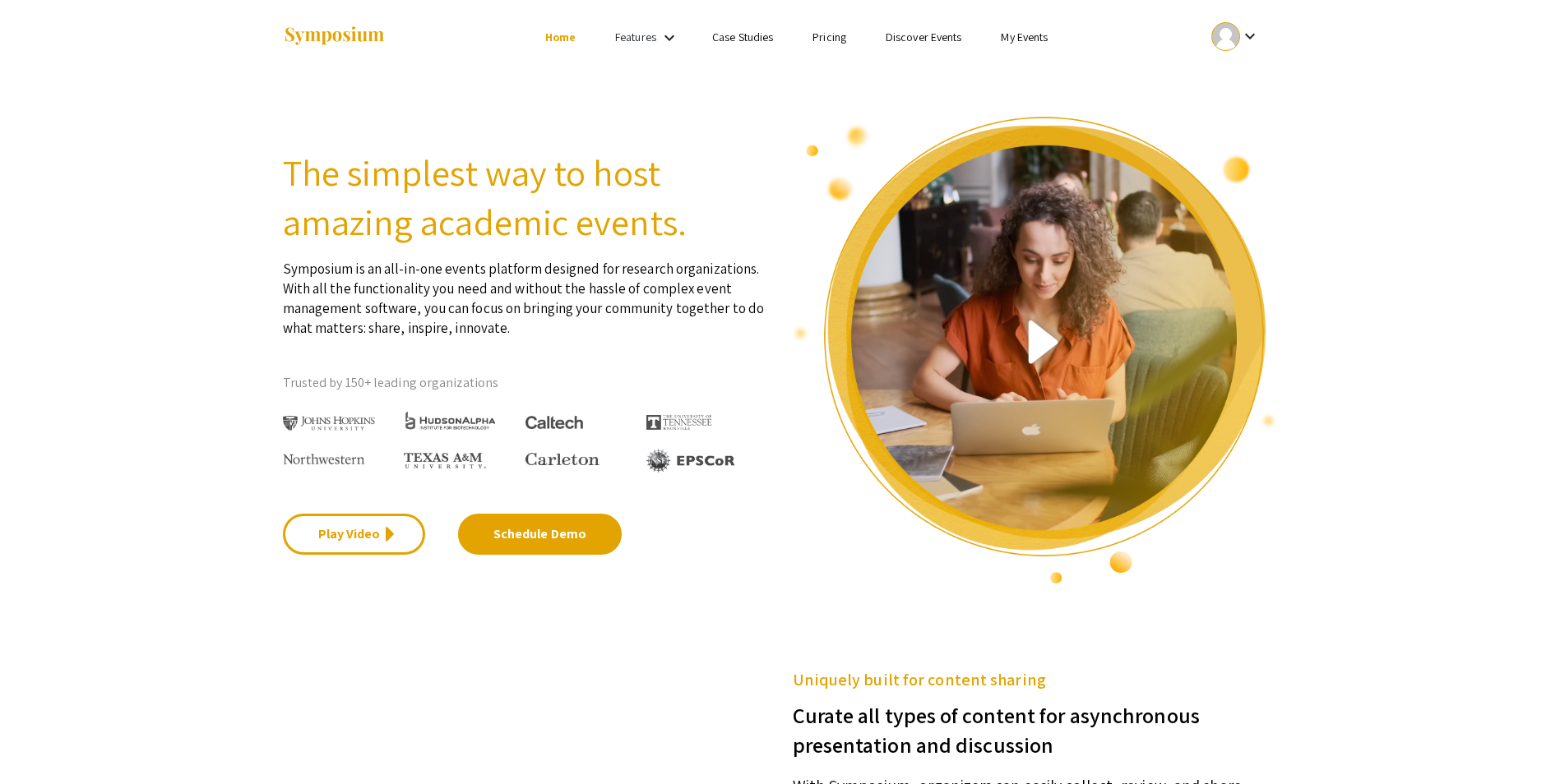
click at [1026, 33] on link "My Events" at bounding box center [1024, 36] width 47 height 15
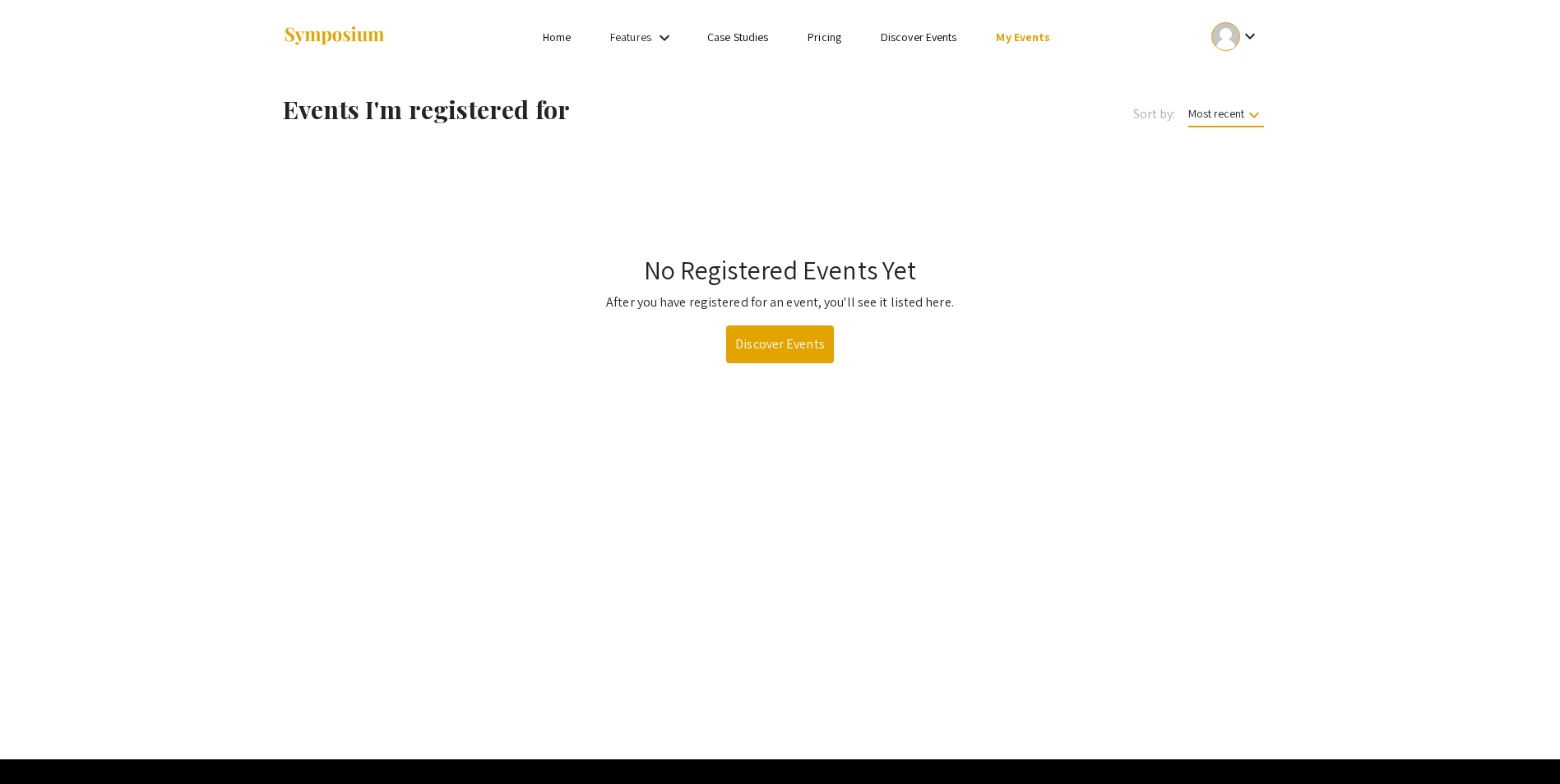
click at [949, 36] on link "Discover Events" at bounding box center [919, 36] width 76 height 15
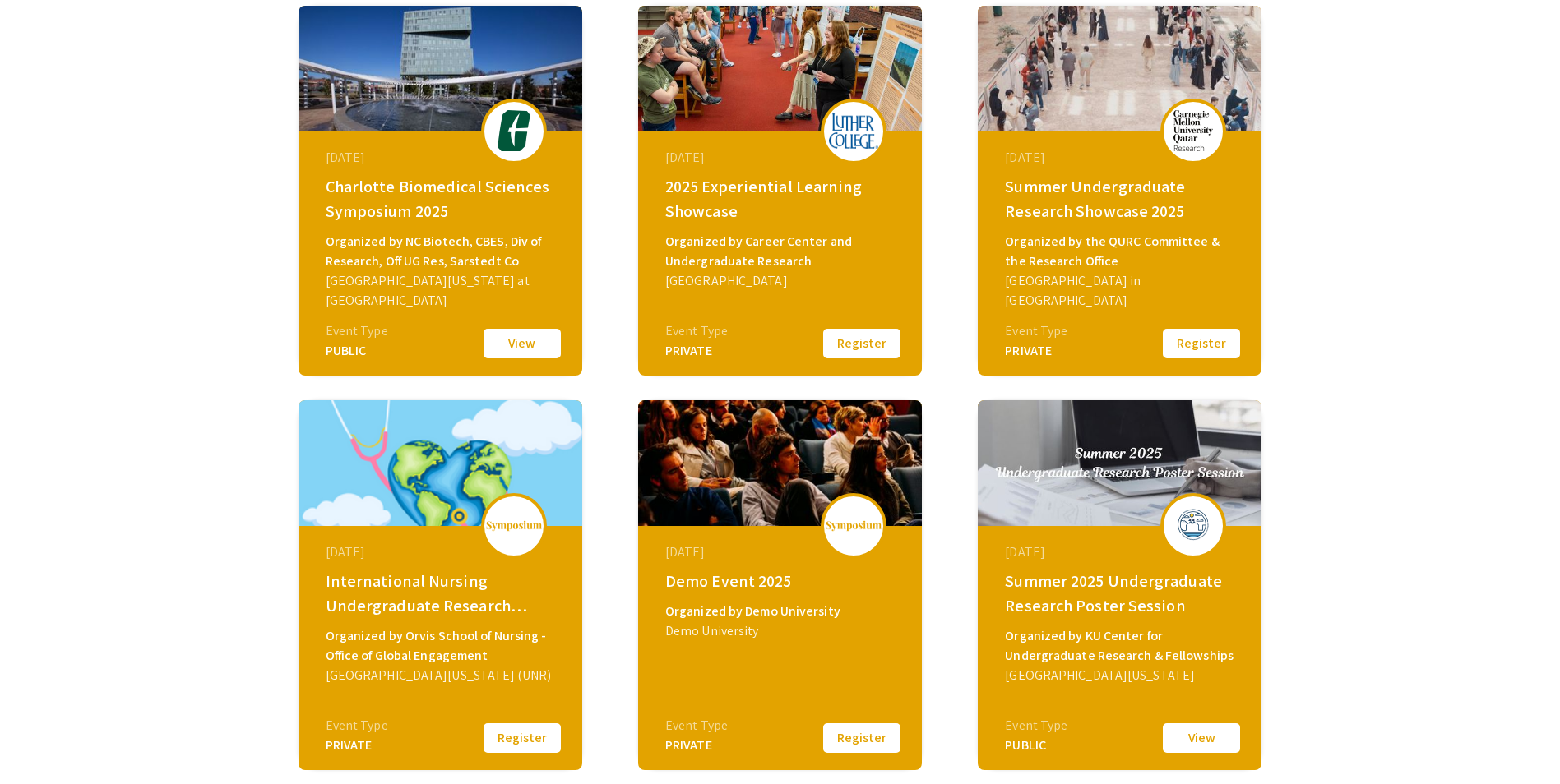
scroll to position [411, 0]
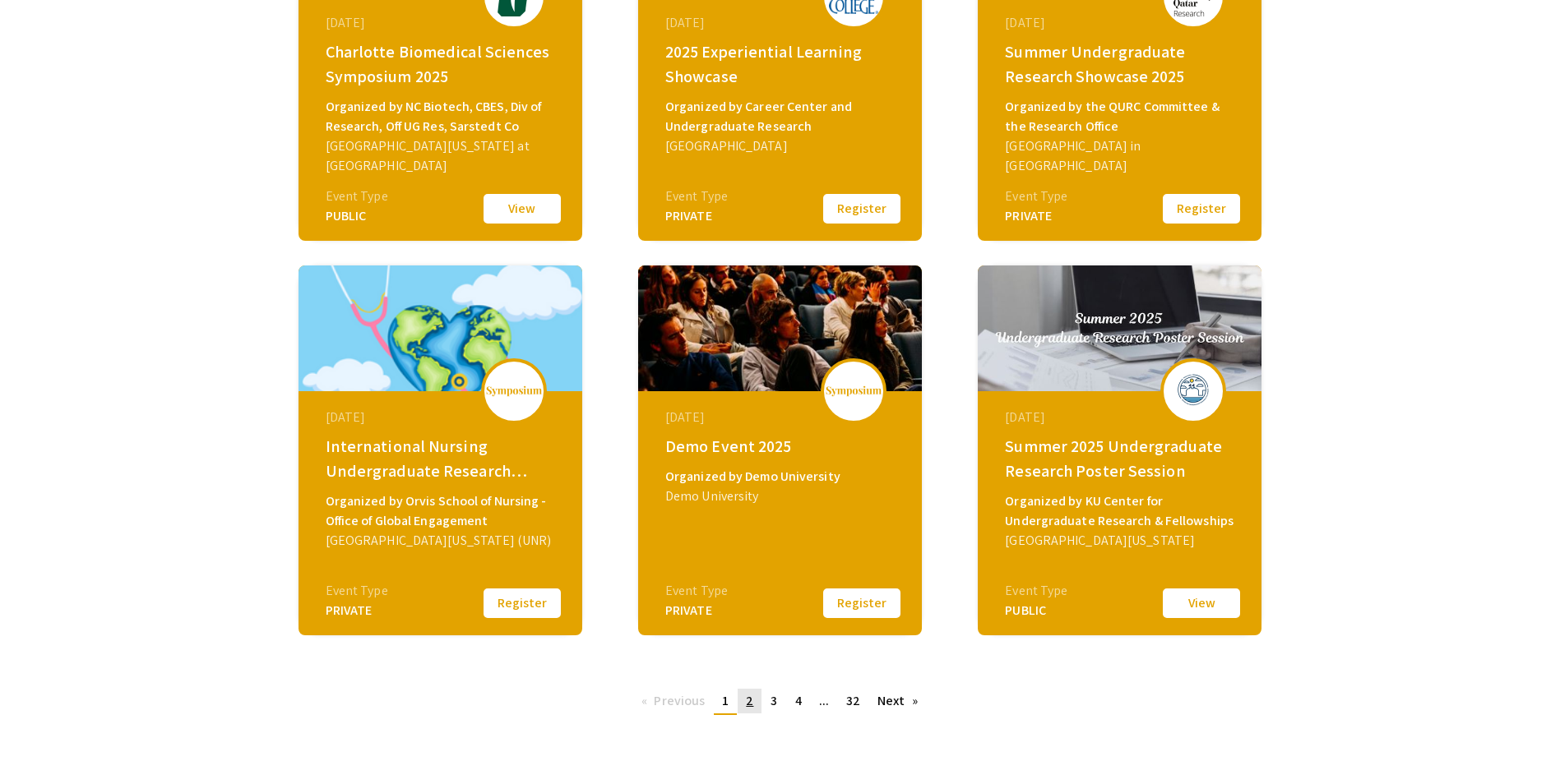
click at [752, 711] on link "page 2" at bounding box center [750, 701] width 24 height 25
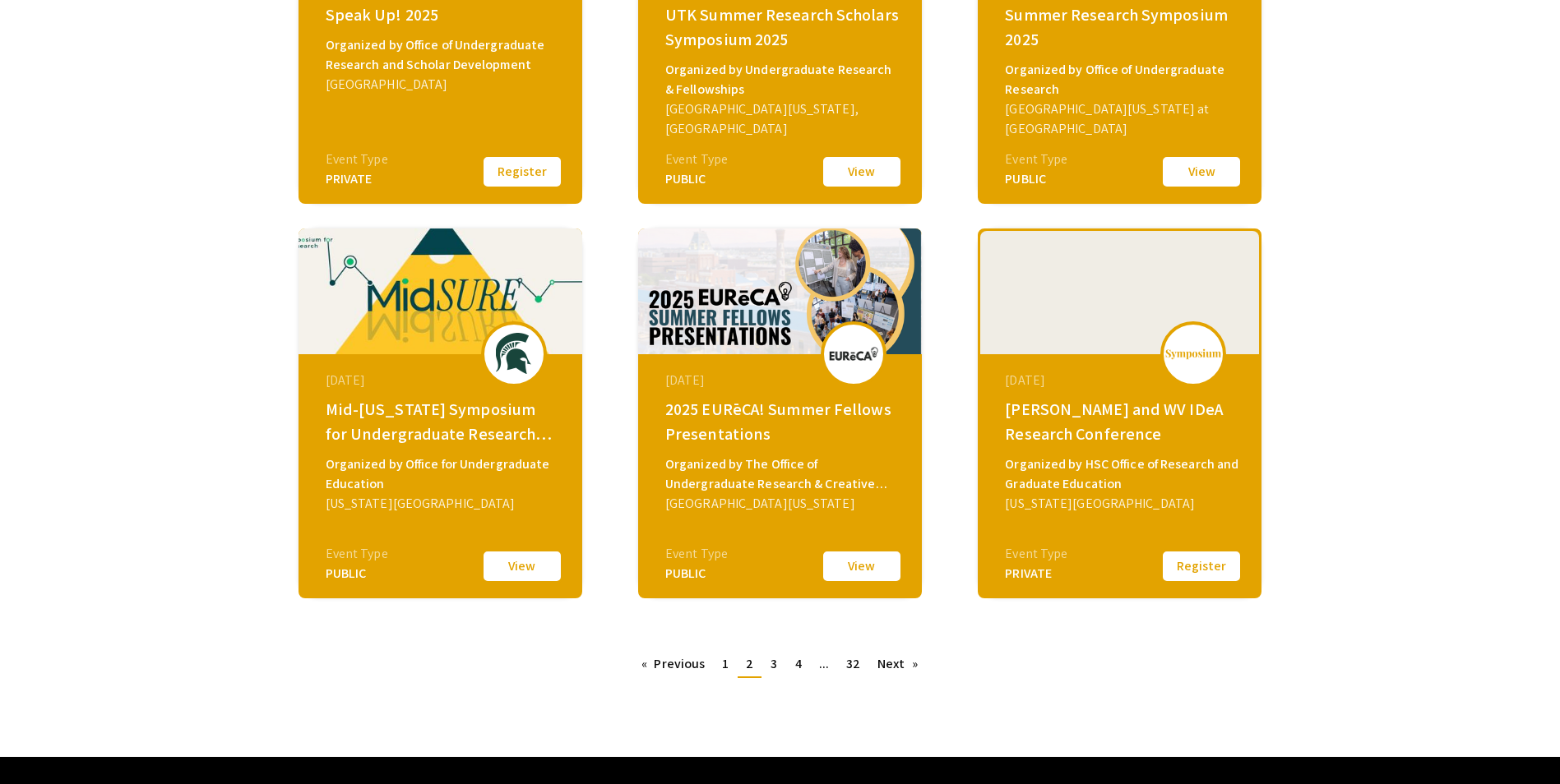
scroll to position [487, 0]
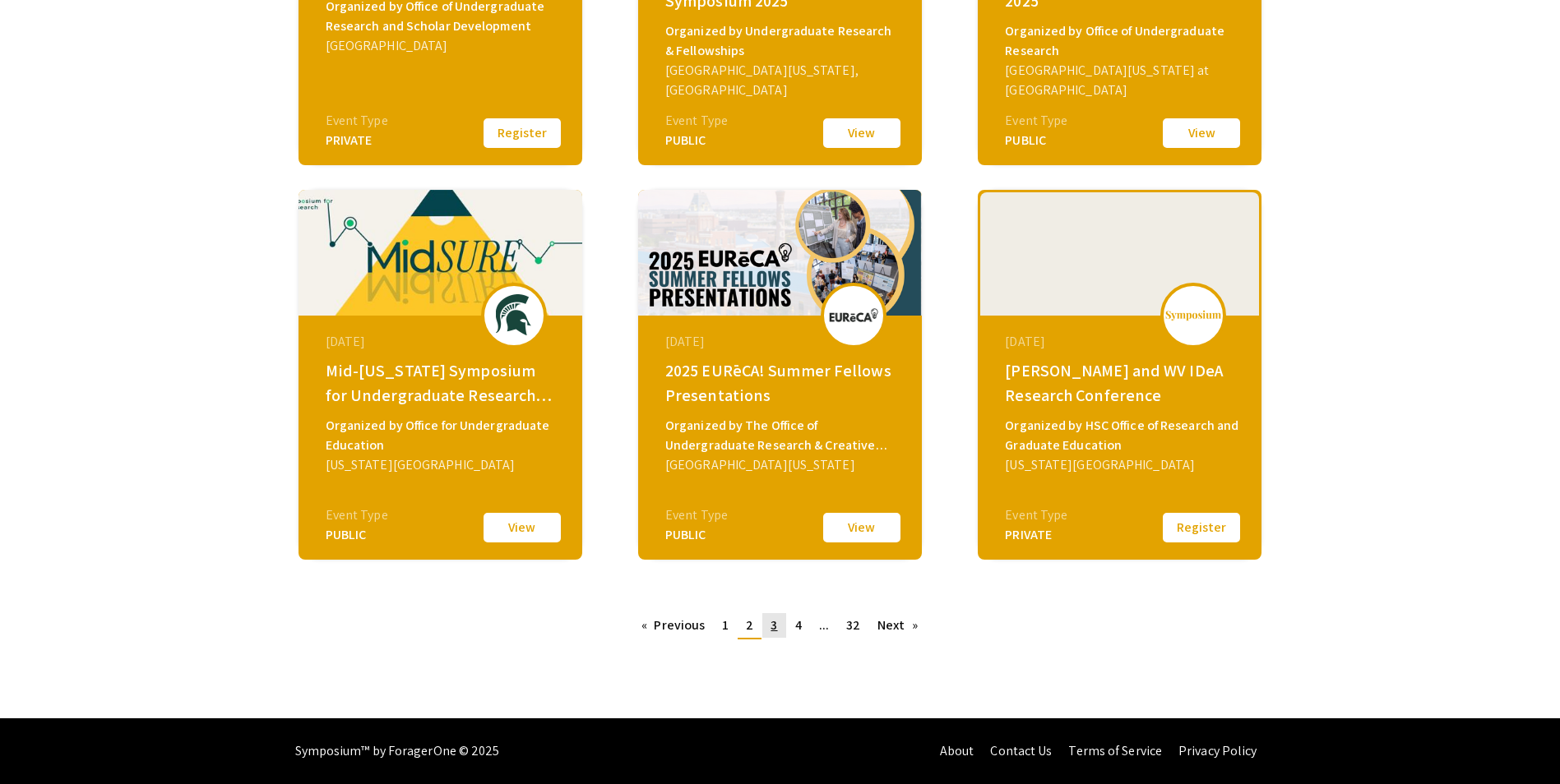
click at [773, 621] on span "3" at bounding box center [774, 625] width 7 height 17
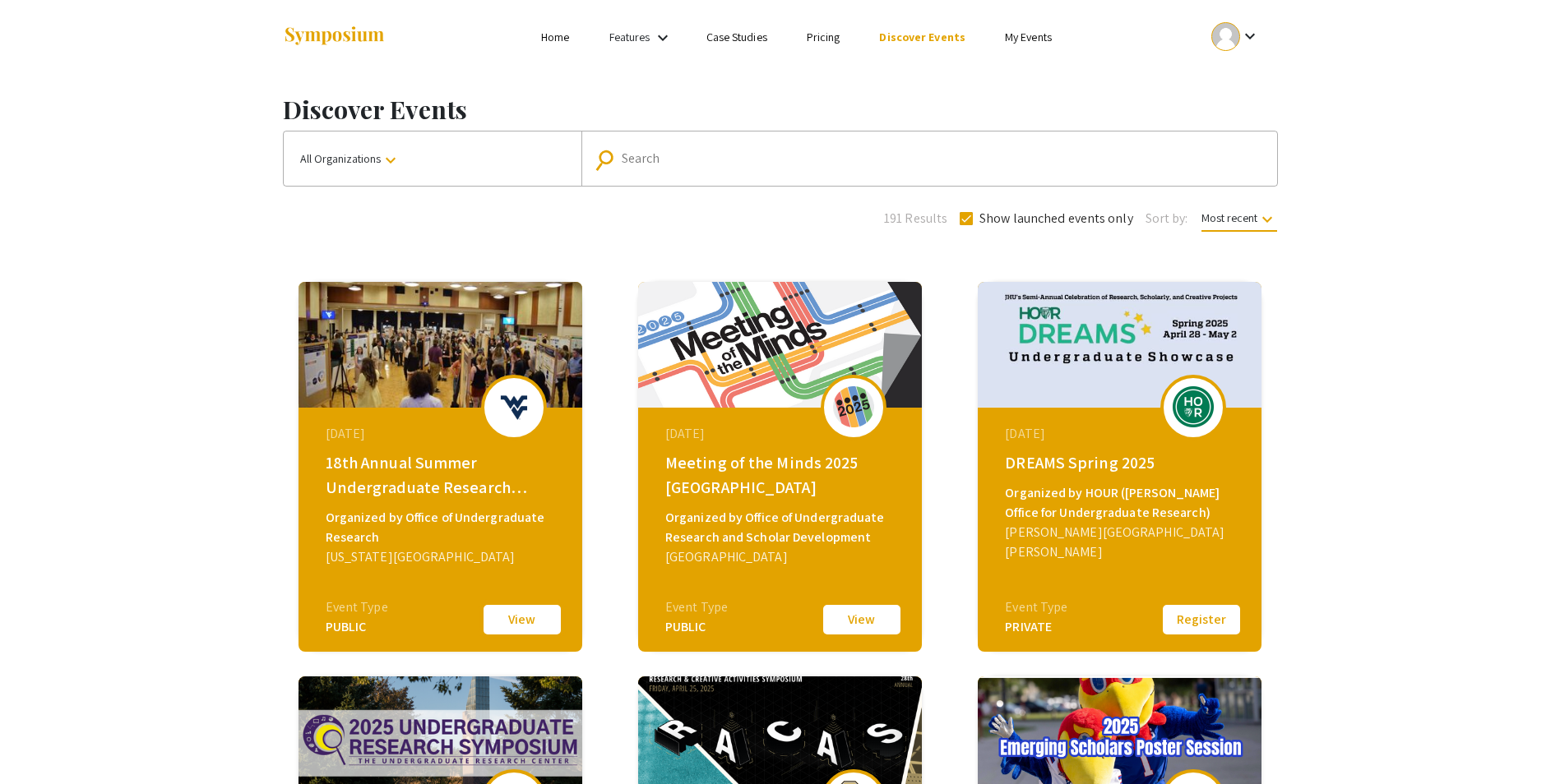
click at [536, 621] on button "View" at bounding box center [521, 620] width 82 height 35
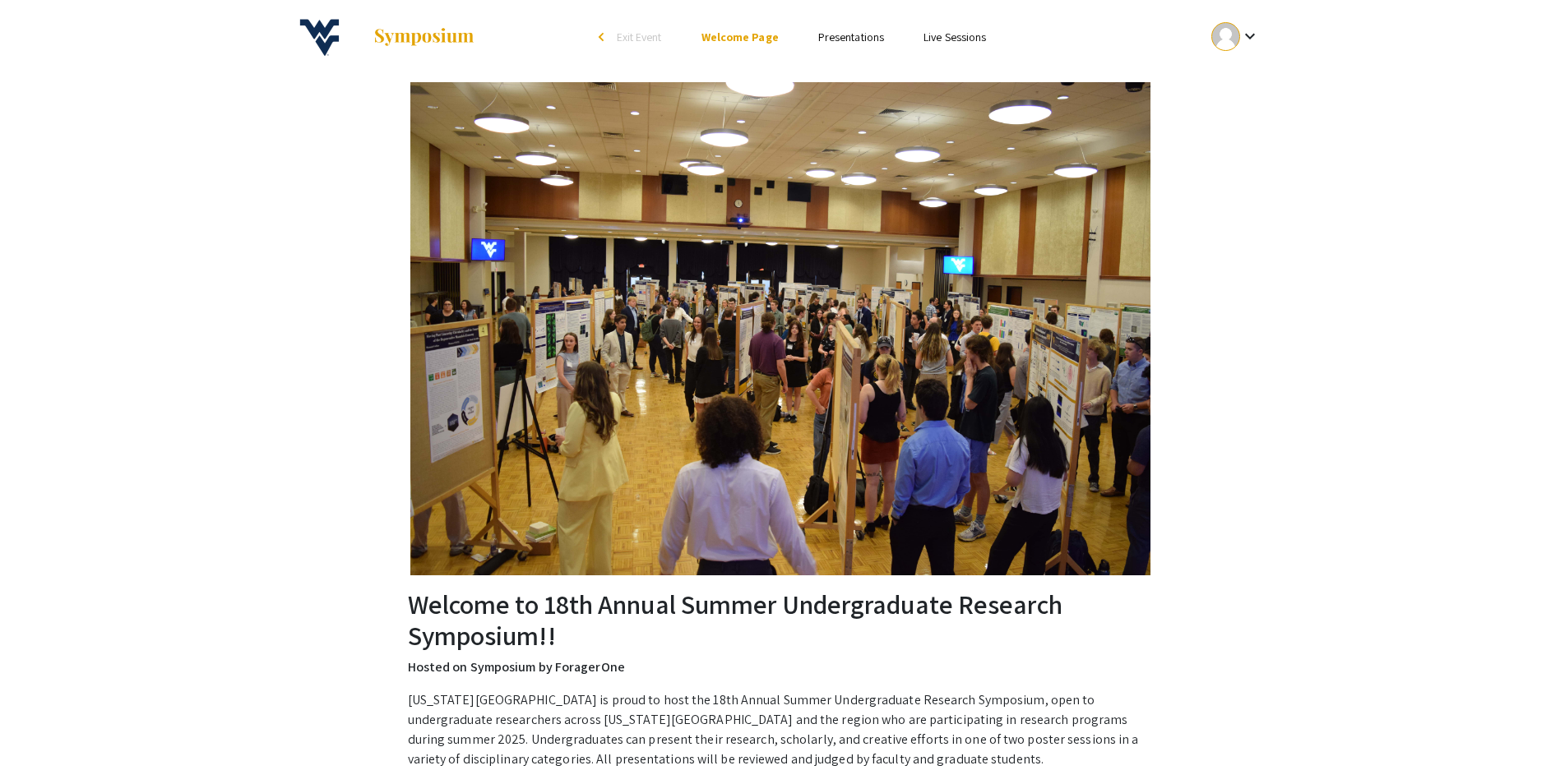
click at [879, 39] on link "Presentations" at bounding box center [851, 36] width 66 height 15
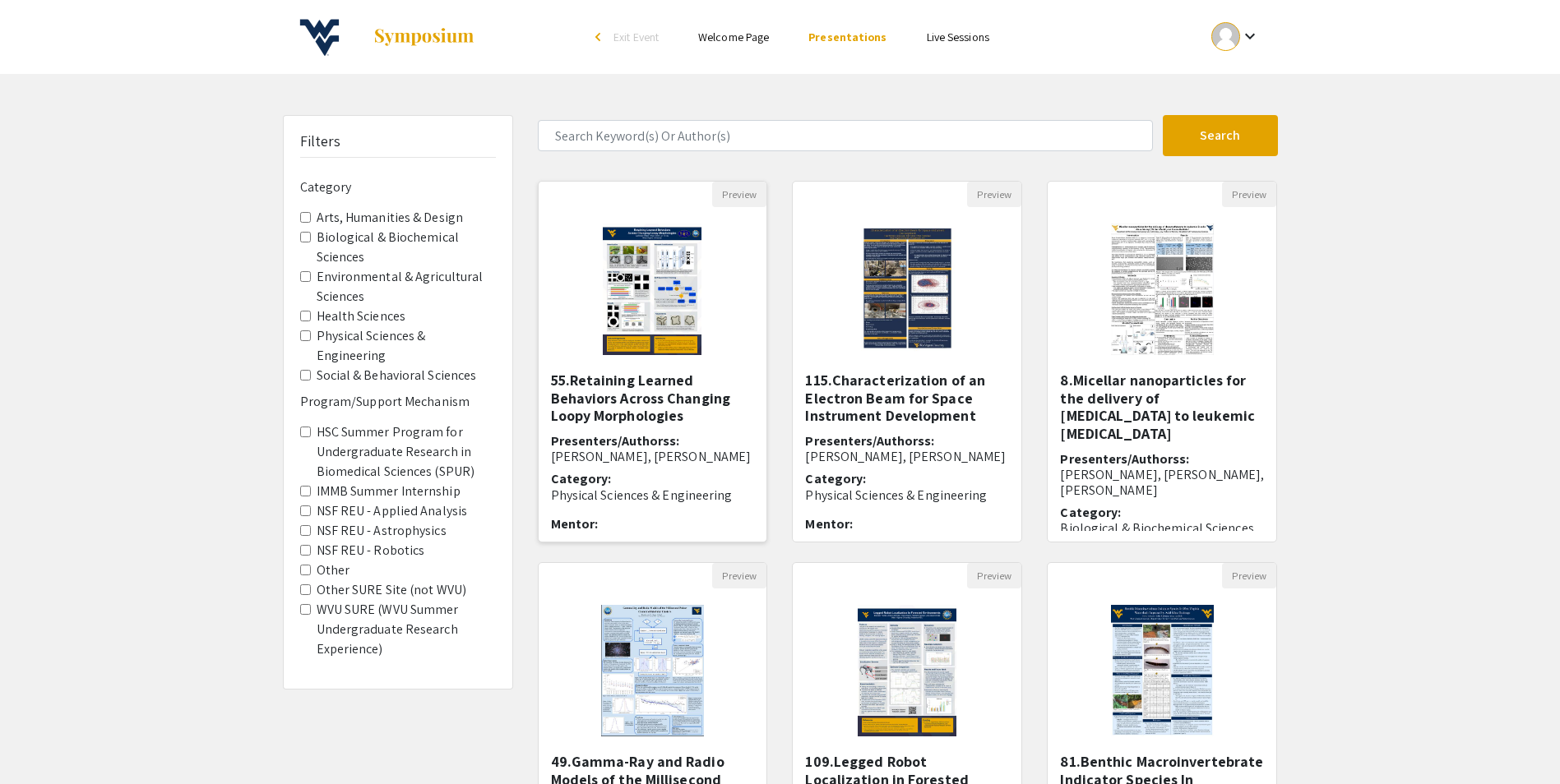
click at [707, 296] on img "Open Presentation <p>55.Retaining Learned Behaviors Across Changing Loopy Morph…" at bounding box center [652, 290] width 131 height 164
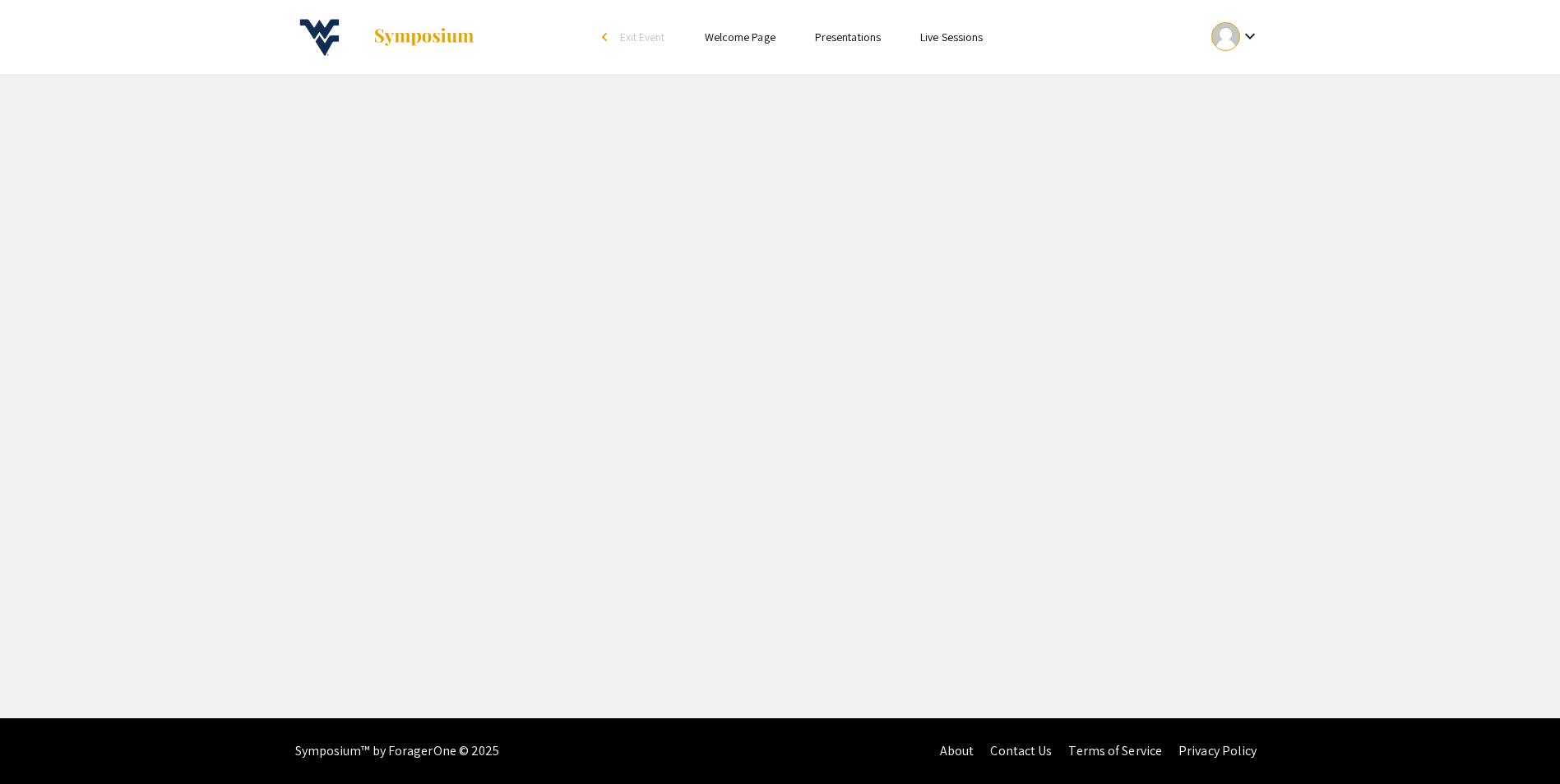
select select "custom"
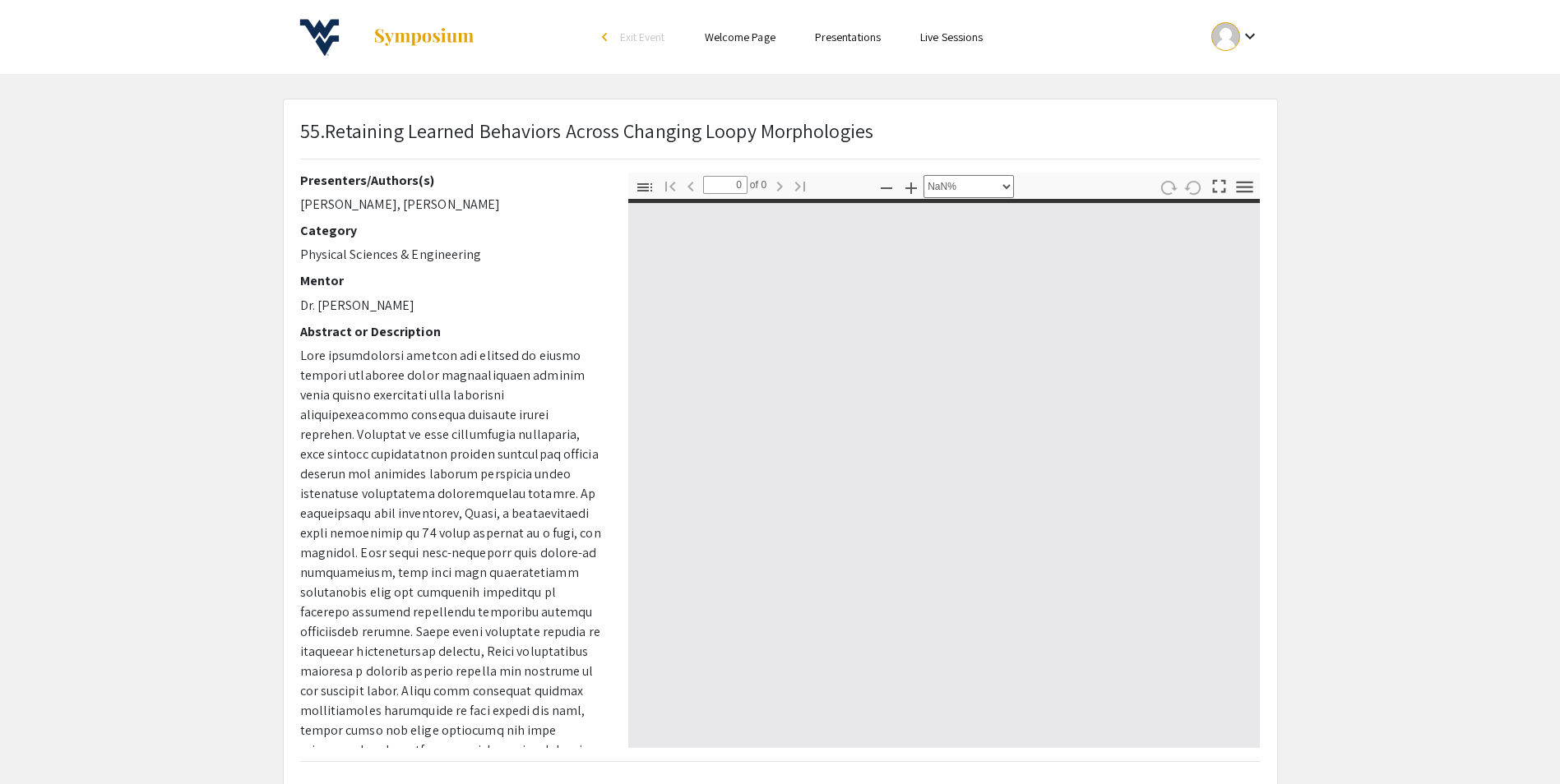
type input "1"
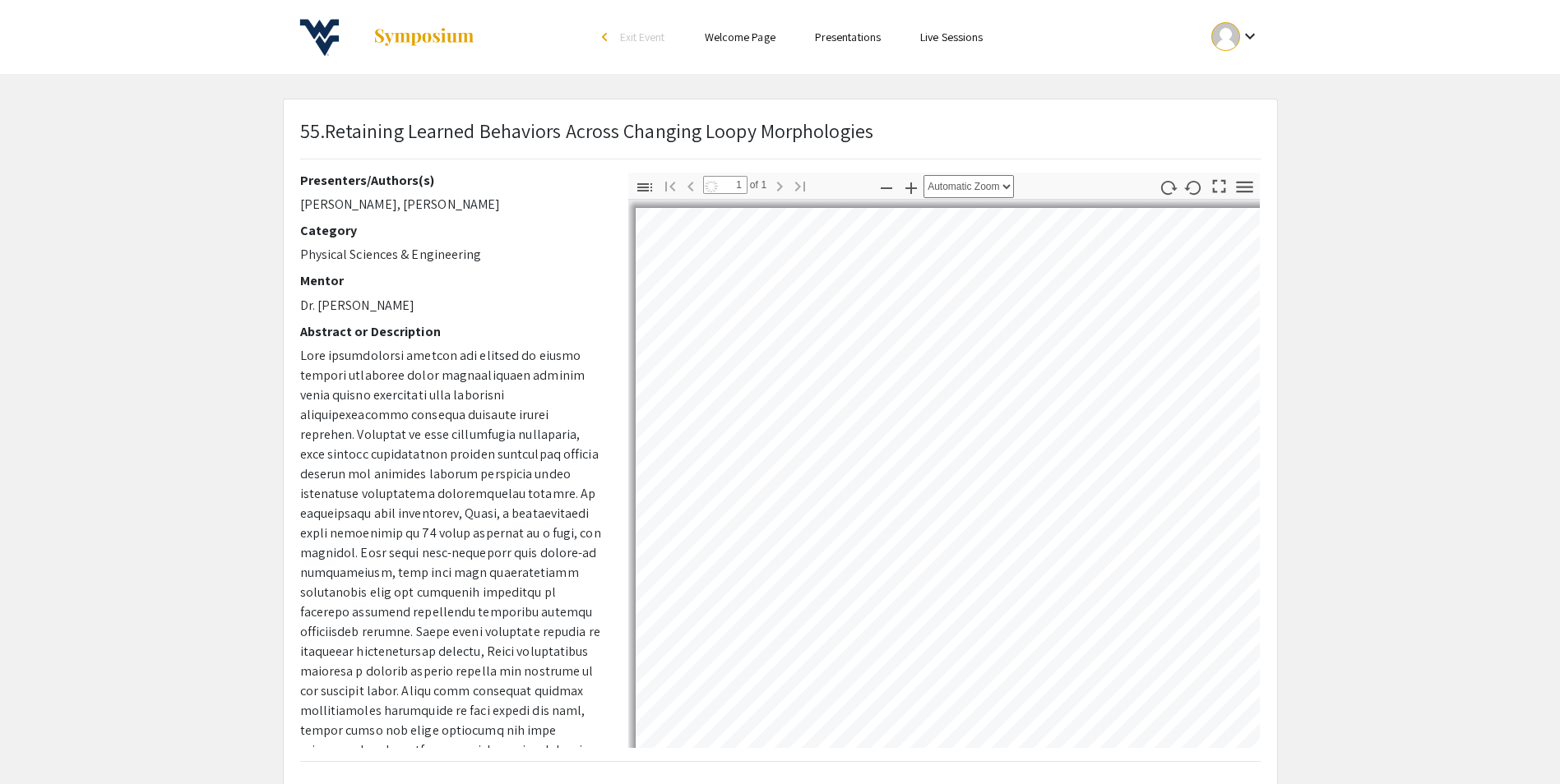
select select "auto"
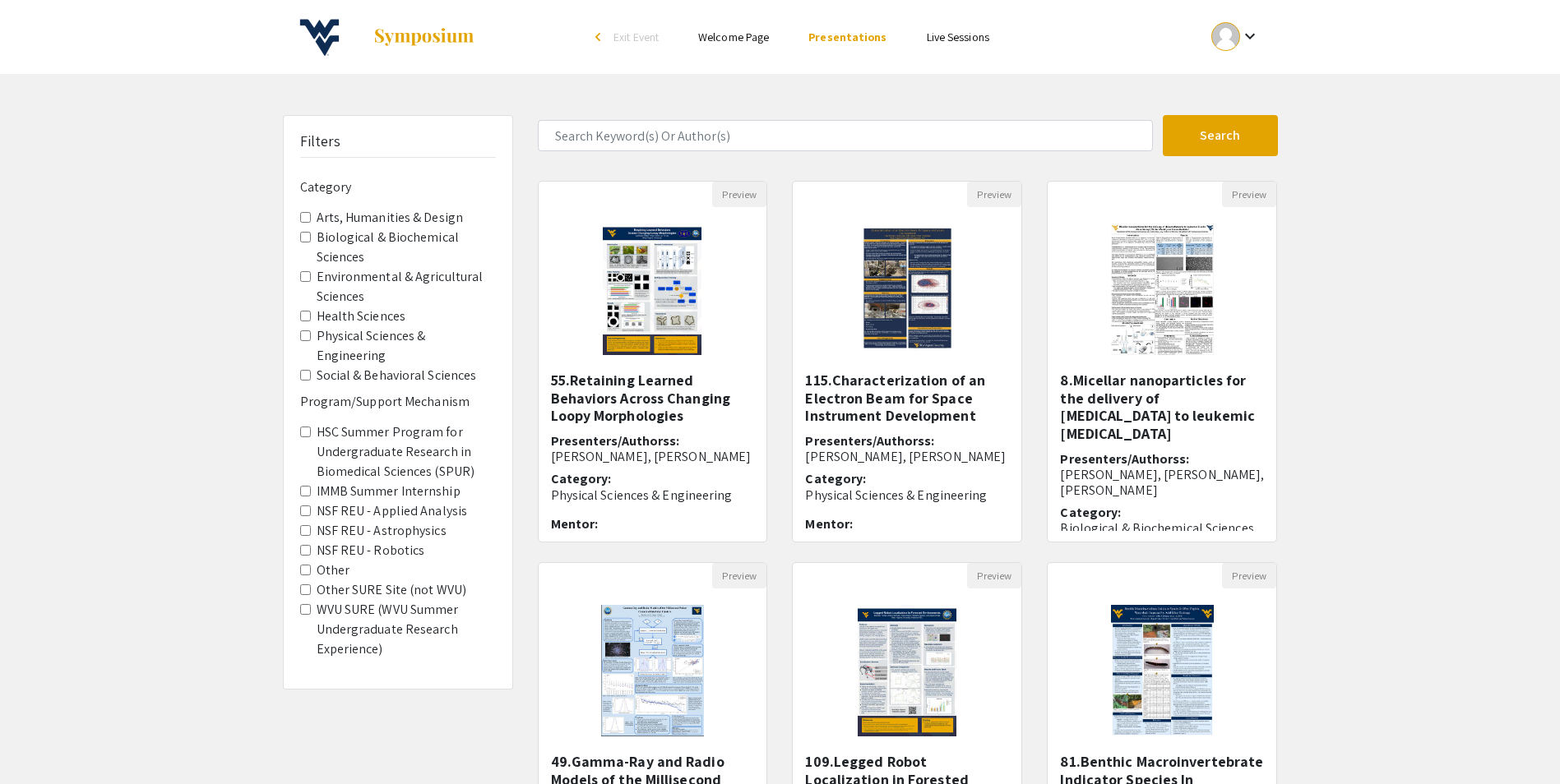
click at [956, 32] on link "Live Sessions" at bounding box center [958, 36] width 62 height 15
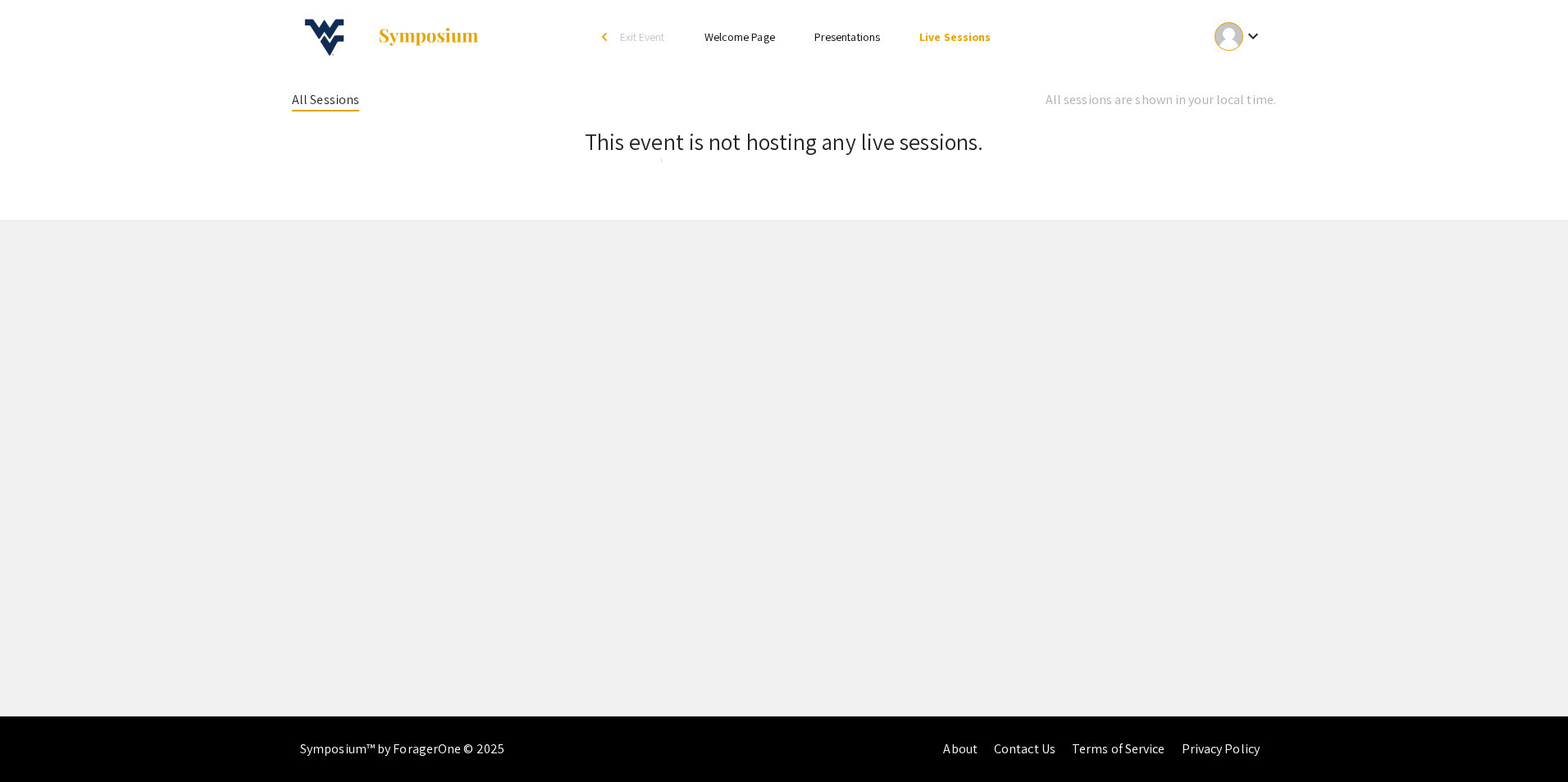
click at [863, 35] on link "Presentations" at bounding box center [847, 36] width 66 height 15
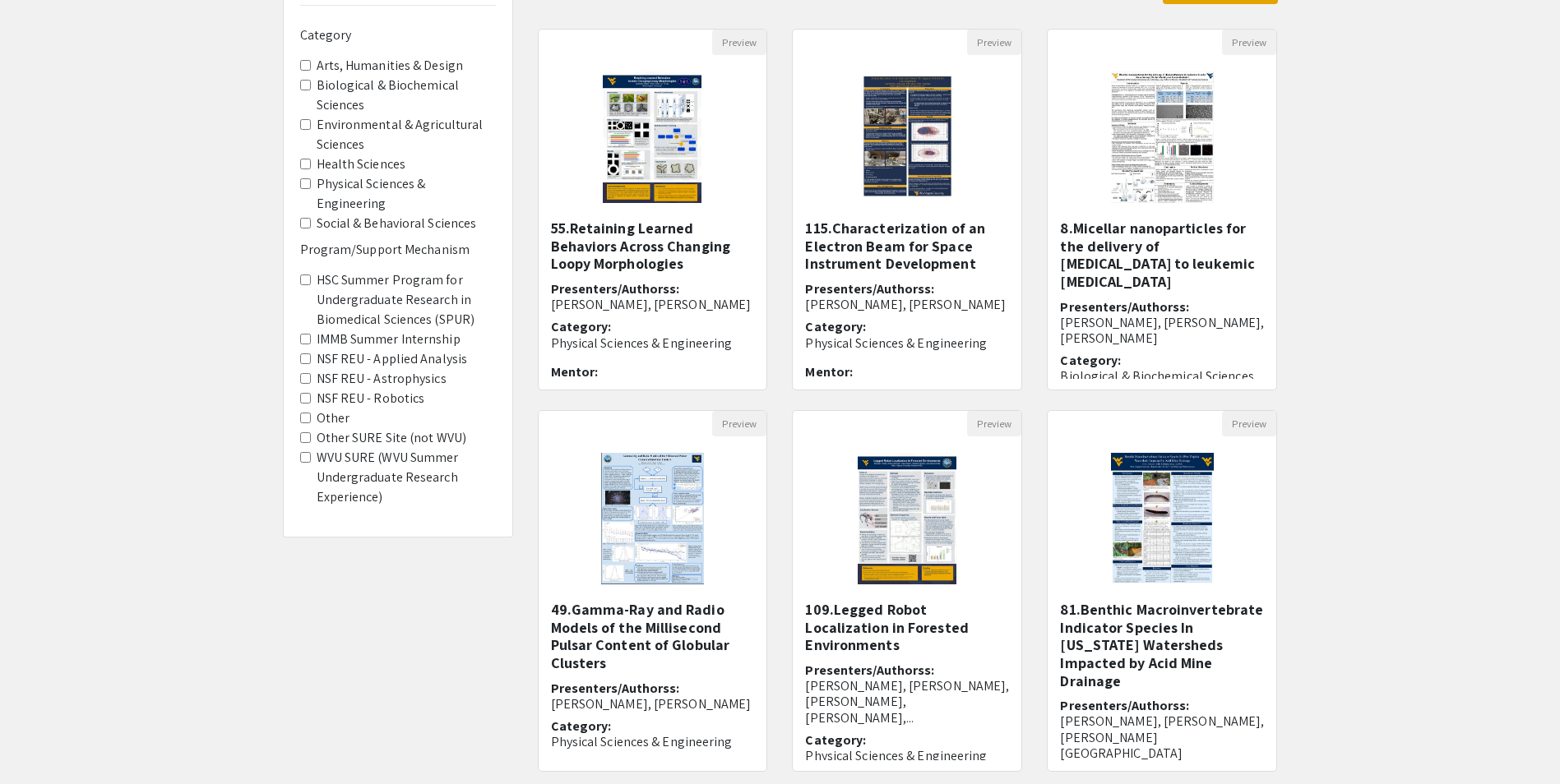
scroll to position [164, 0]
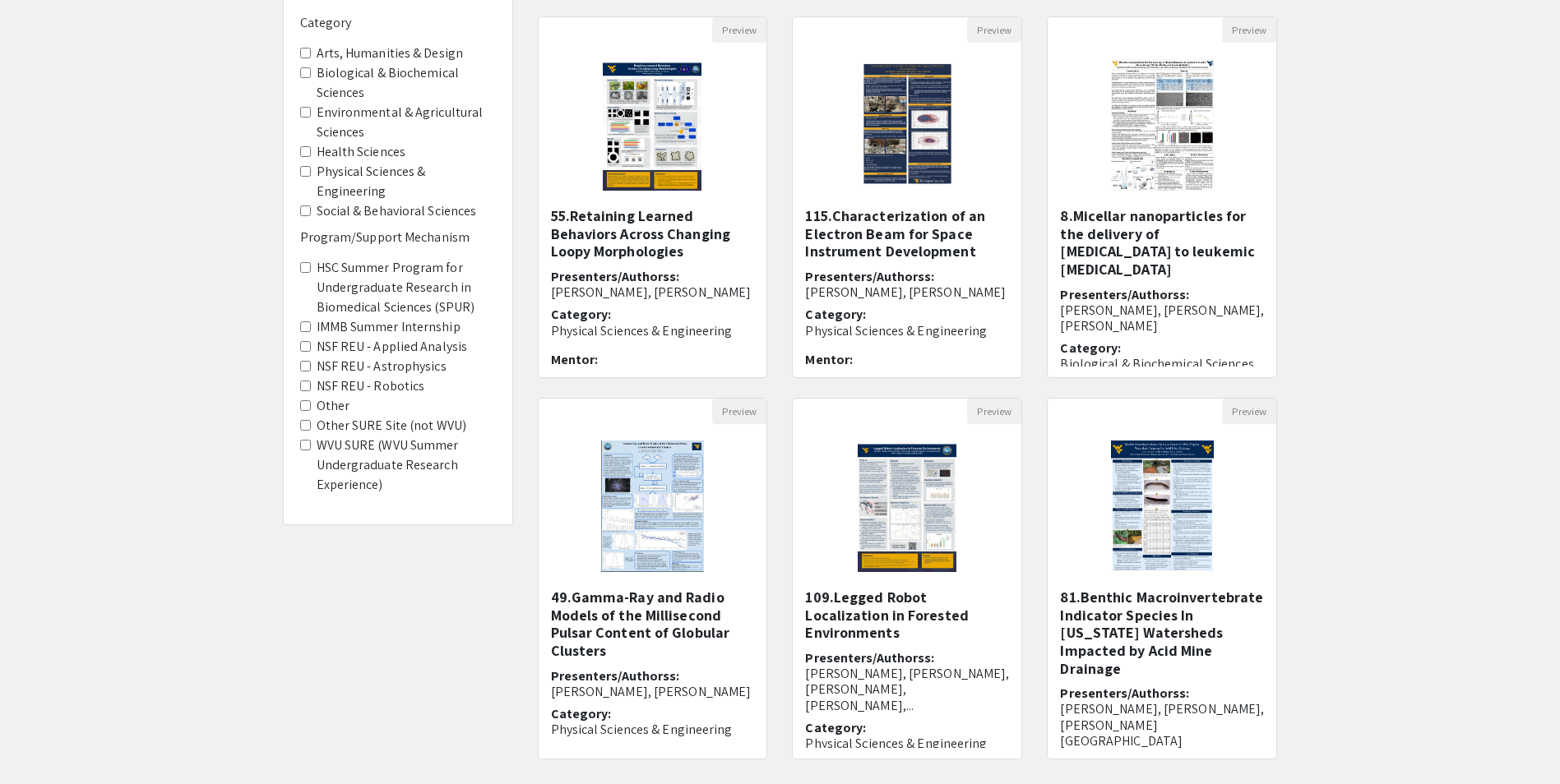
click at [310, 170] on Engineering "Physical Sciences & Engineering" at bounding box center [305, 171] width 10 height 10
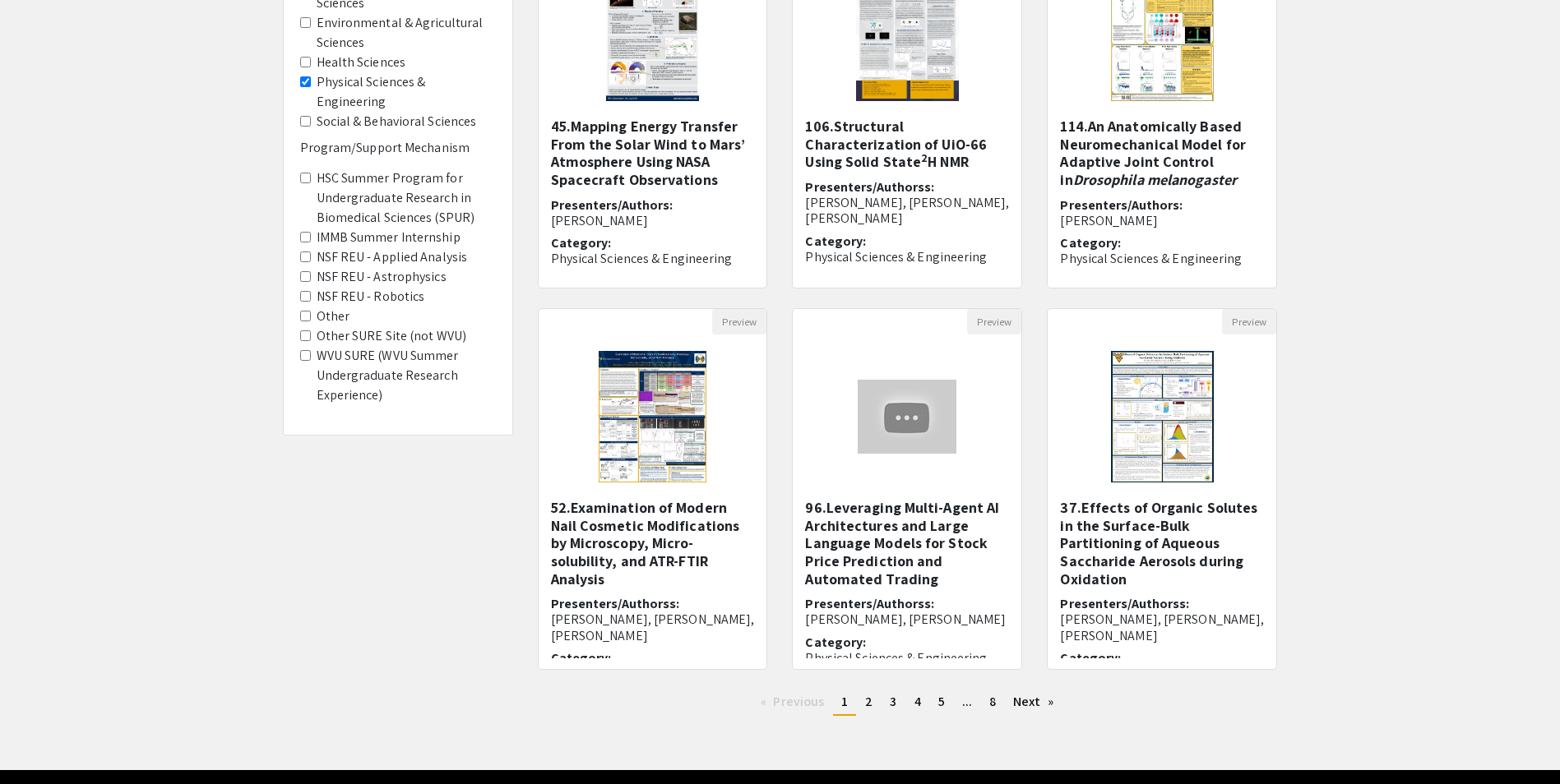
scroll to position [306, 0]
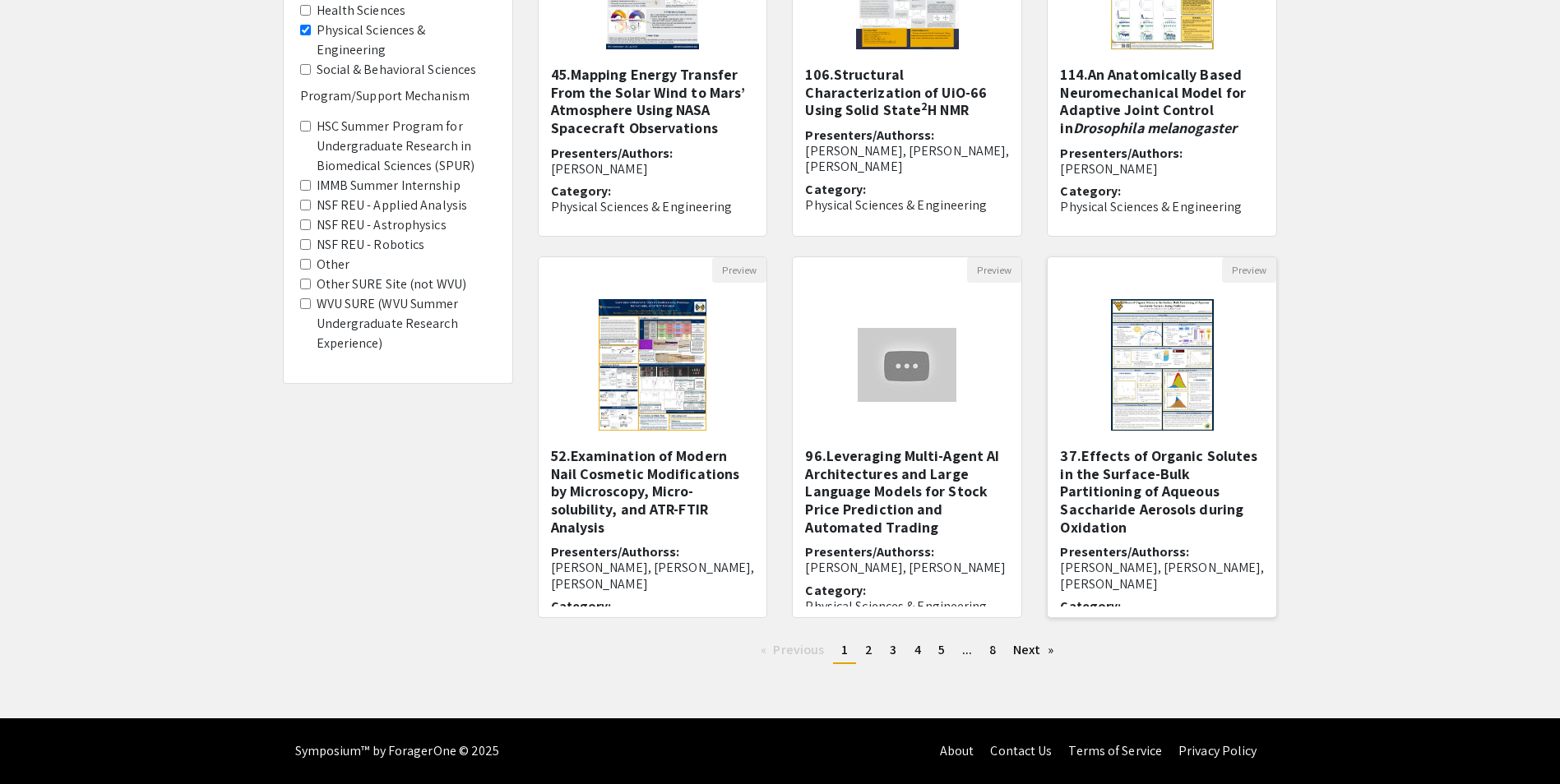
click at [1217, 392] on img "Open Presentation <p>37.Effects of Organic Solutes in the Surface-Bulk Partitio…" at bounding box center [1162, 365] width 136 height 164
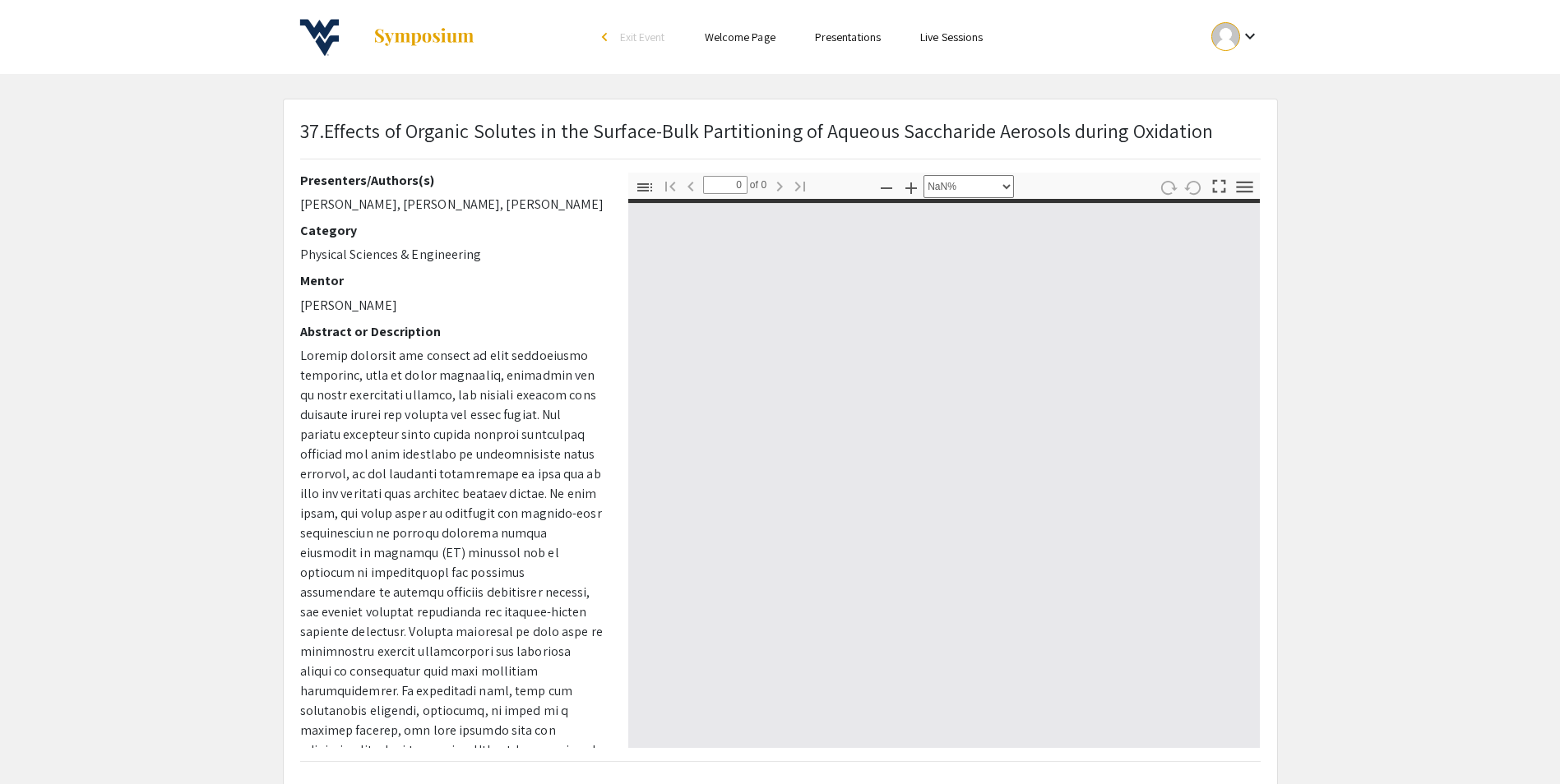
select select "auto"
type input "1"
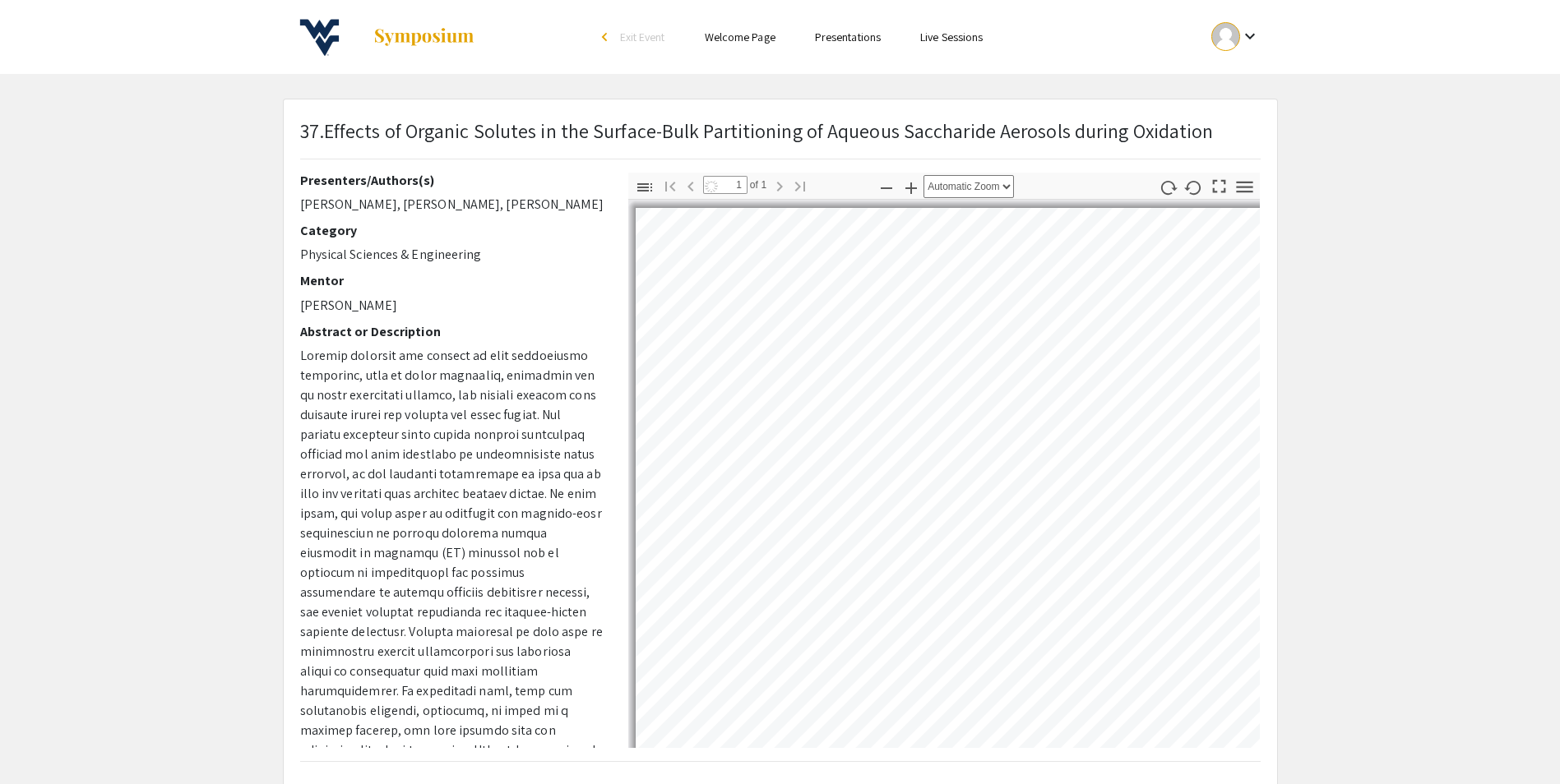
select select "auto"
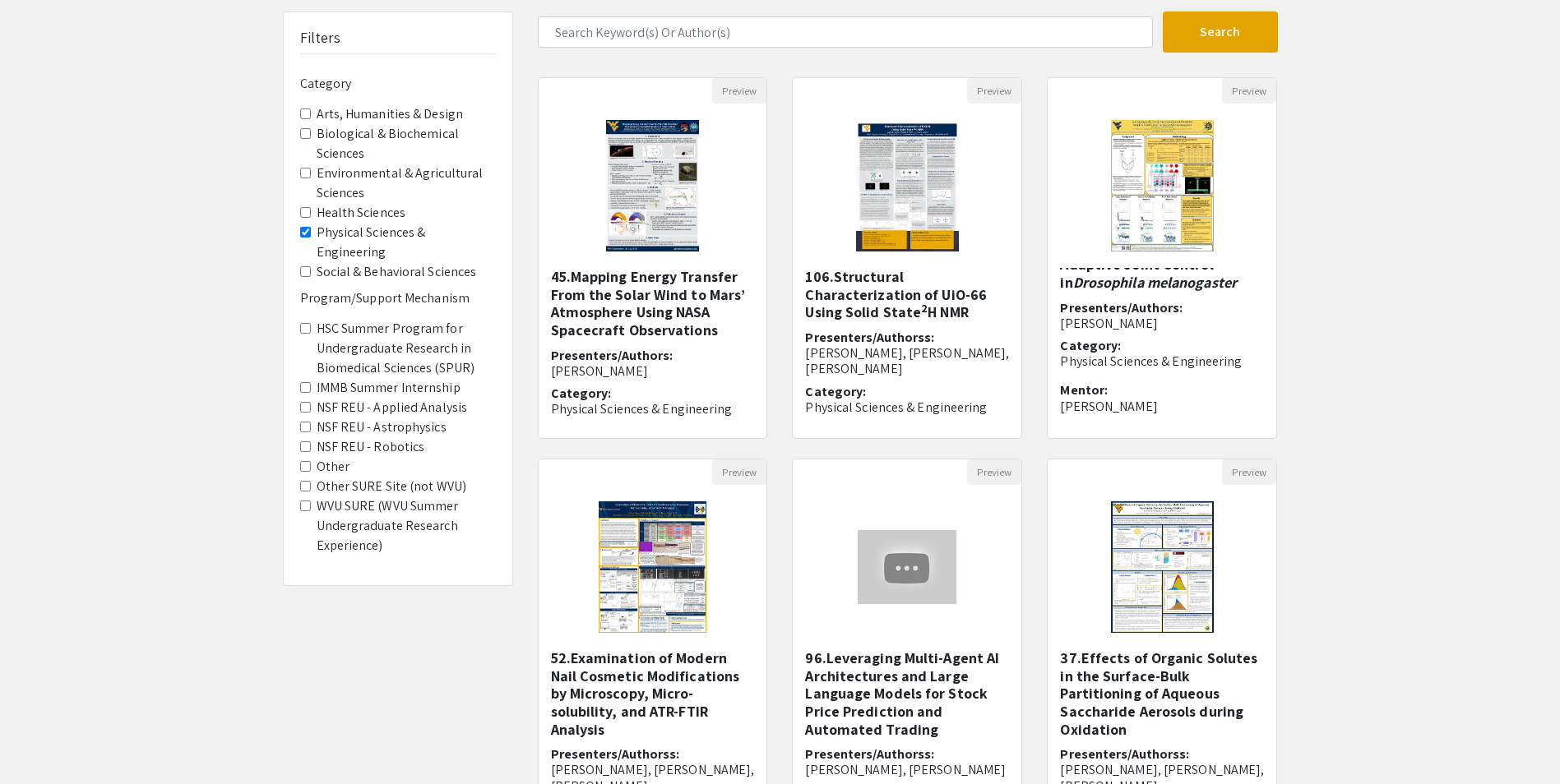
scroll to position [306, 0]
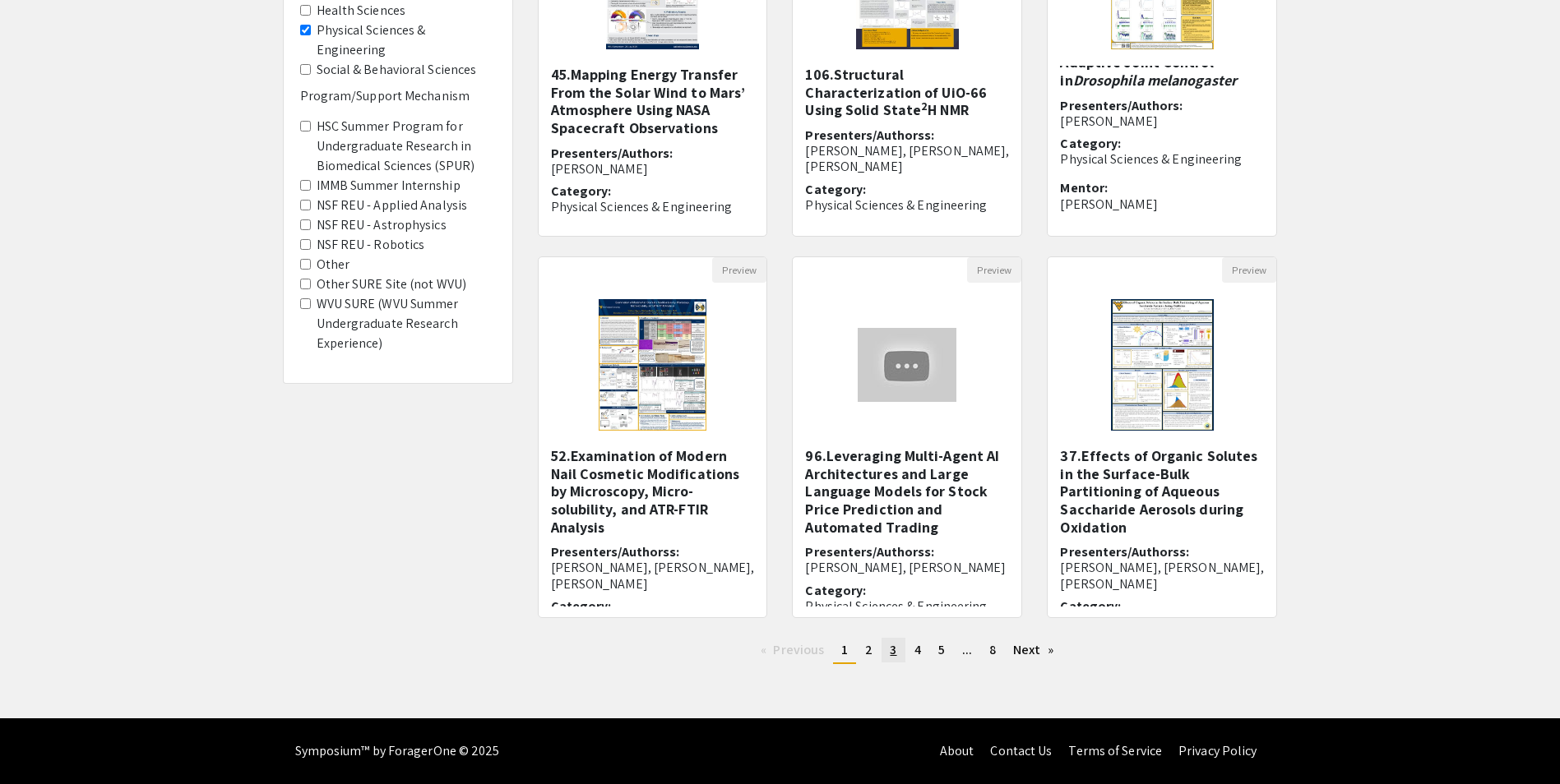
click at [896, 660] on link "page 3" at bounding box center [893, 650] width 23 height 25
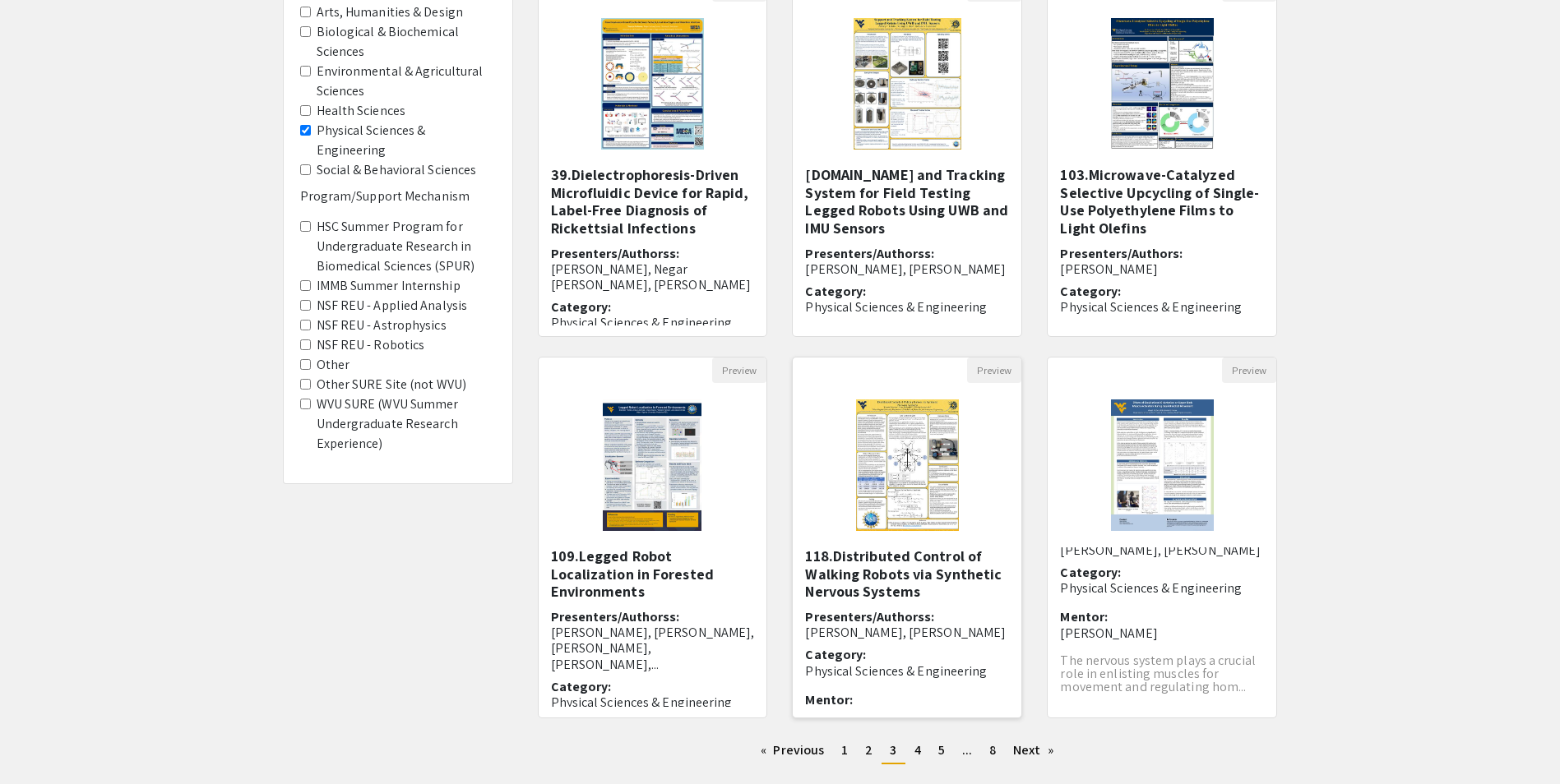
scroll to position [306, 0]
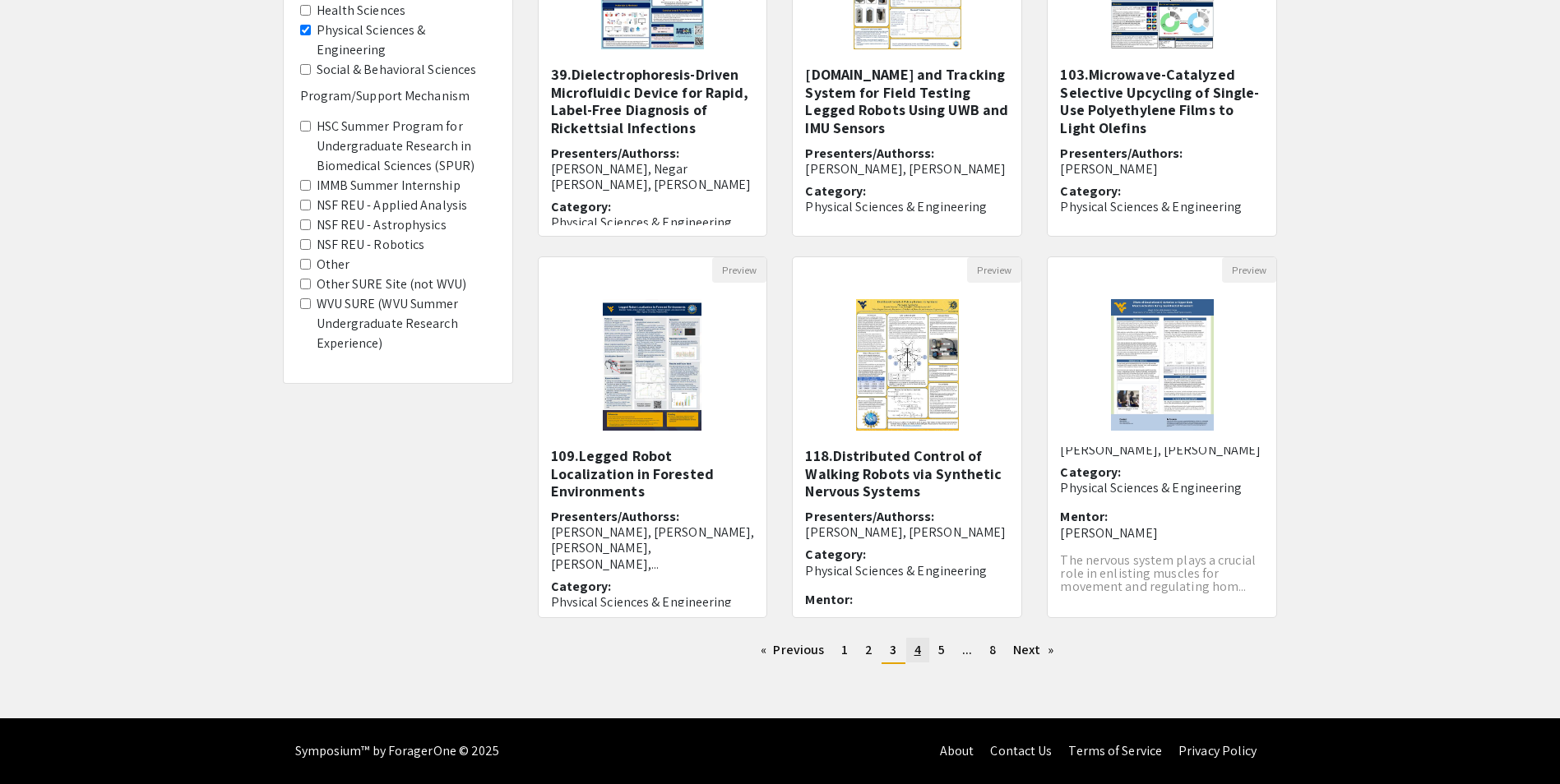
click at [907, 653] on link "page 4" at bounding box center [917, 650] width 23 height 25
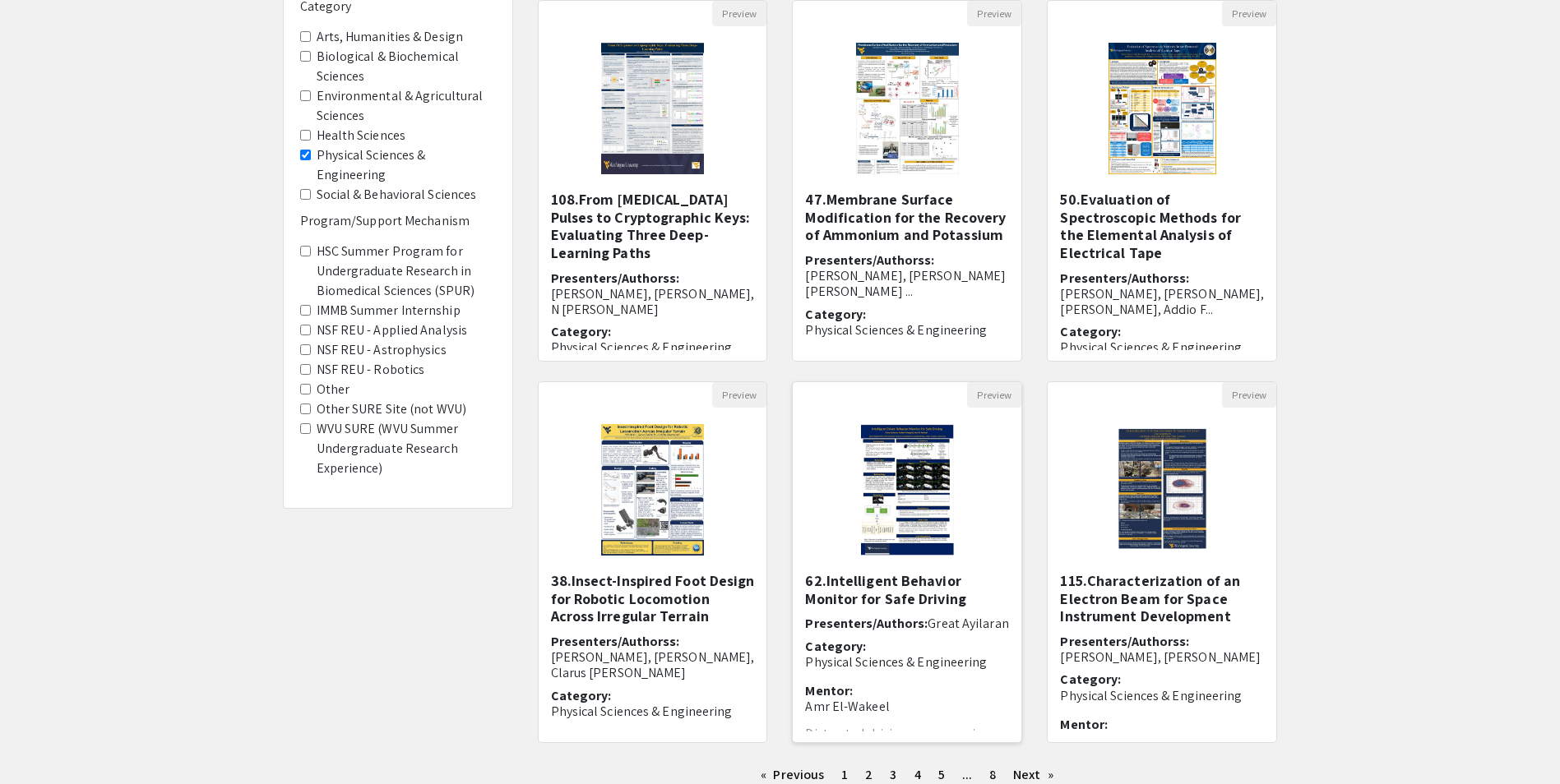
scroll to position [306, 0]
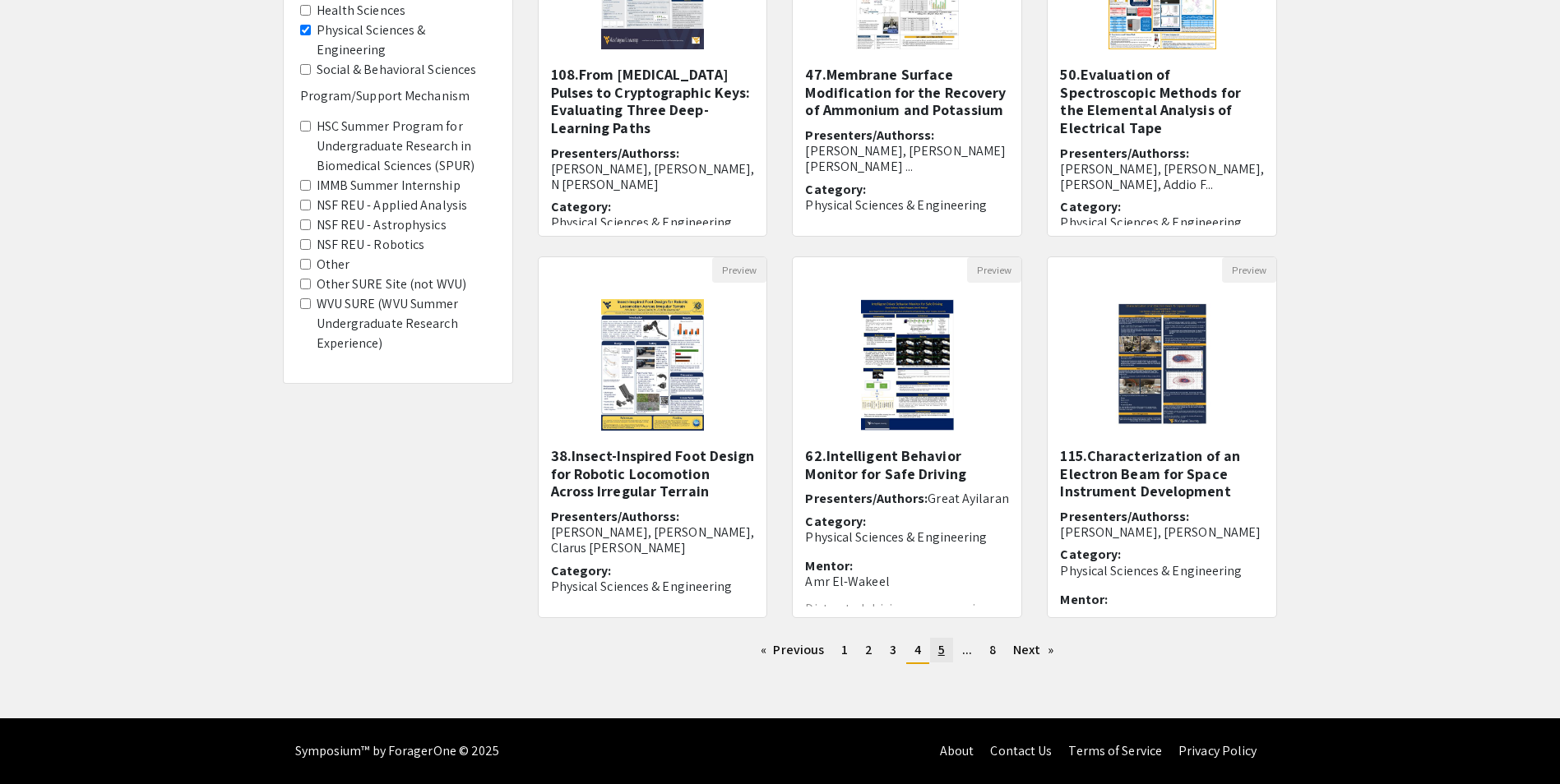
click at [933, 649] on link "page 5" at bounding box center [942, 650] width 23 height 25
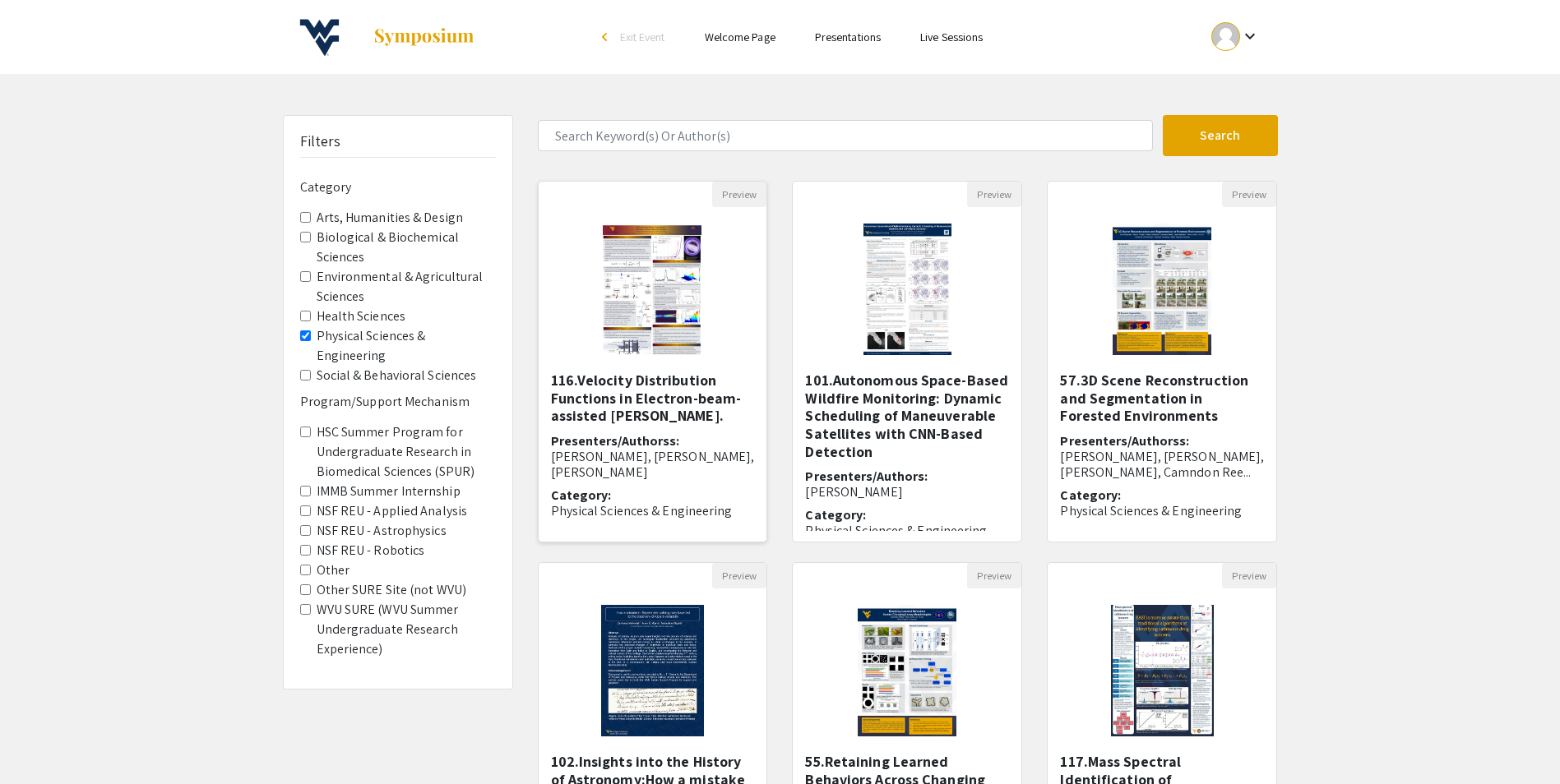
click at [630, 260] on img "Open Presentation <p>116.Velocity Distribution Functions in Electron-beam-assis…" at bounding box center [652, 290] width 131 height 164
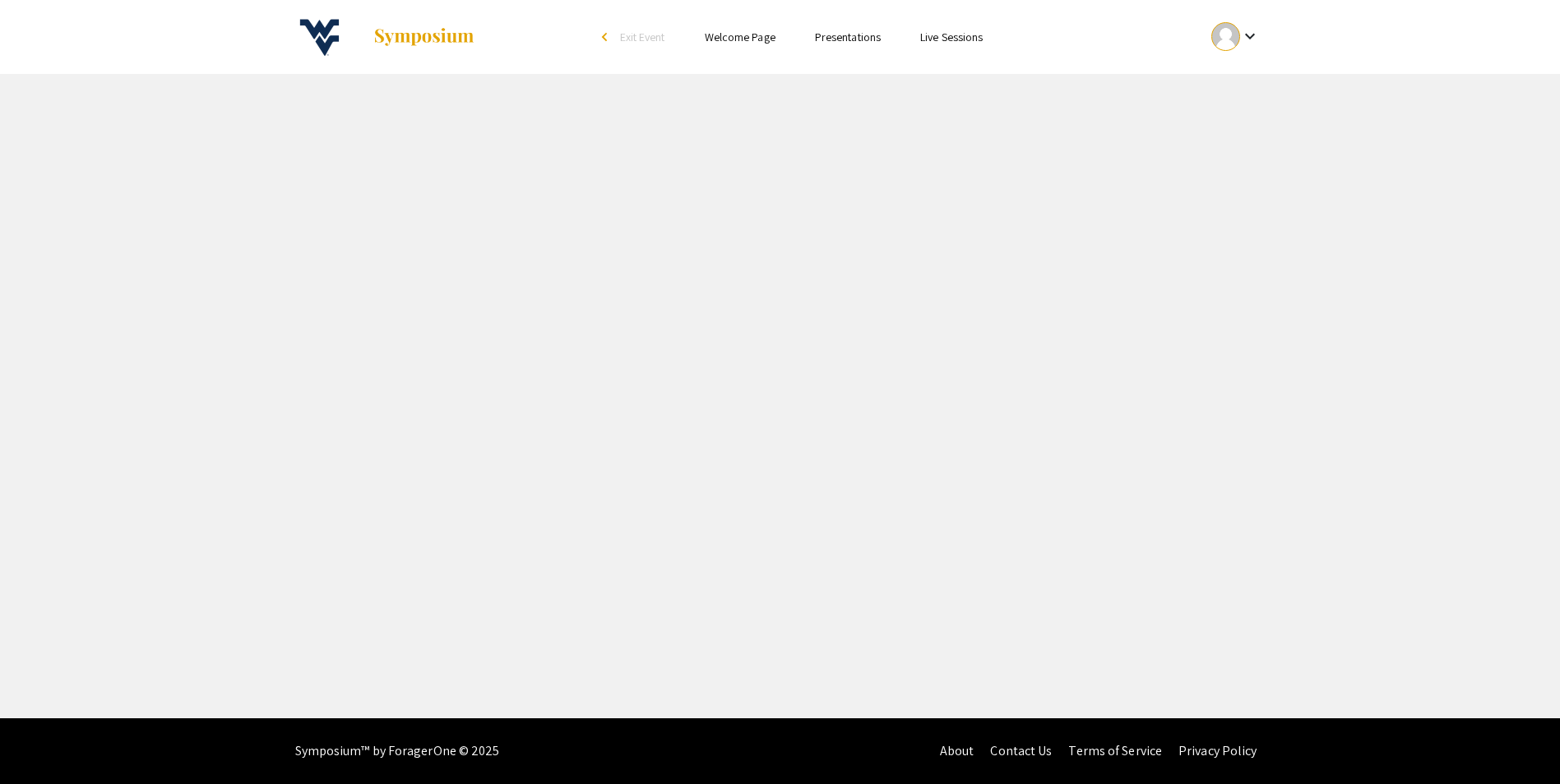
select select "custom"
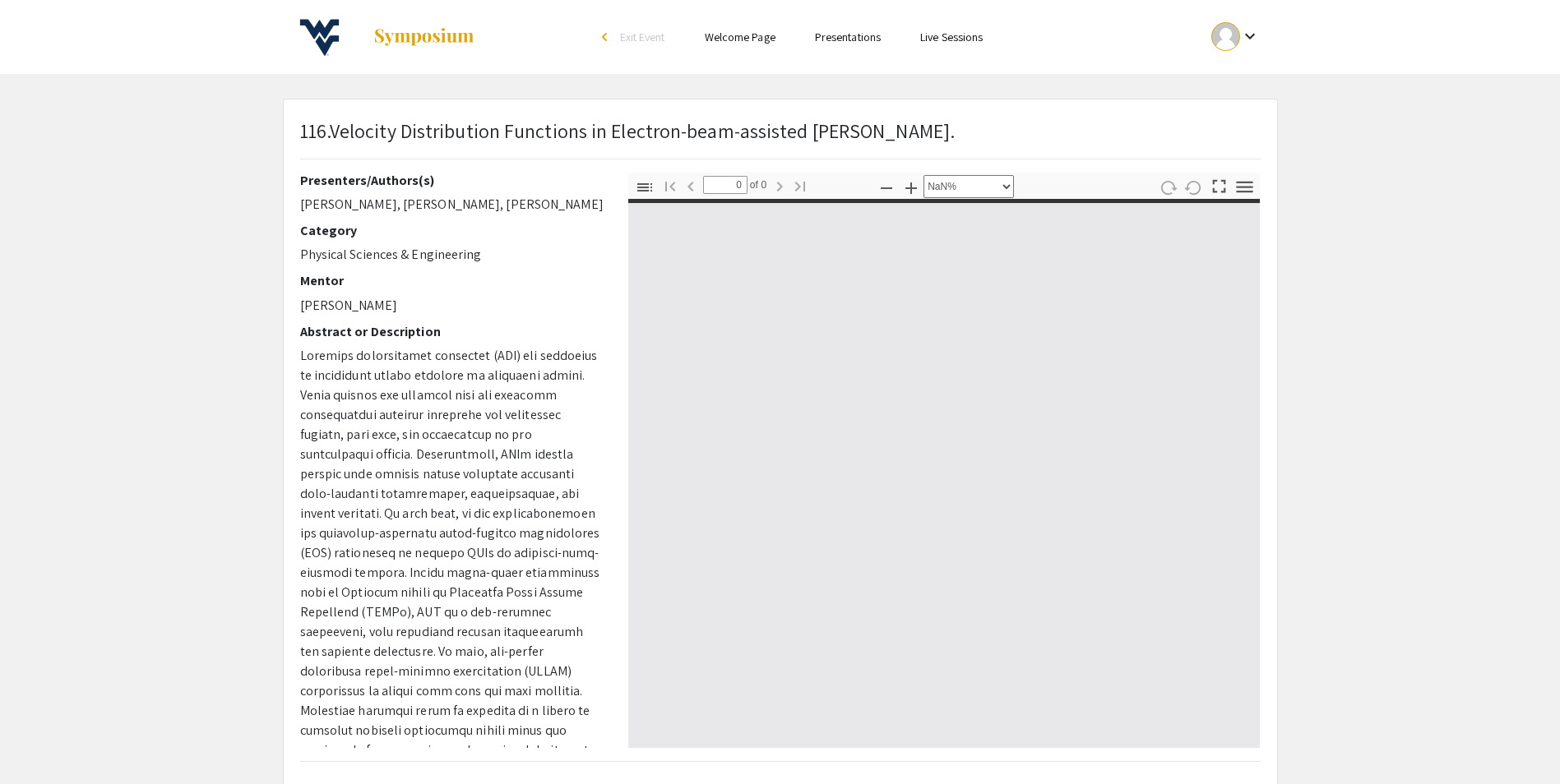
type input "1"
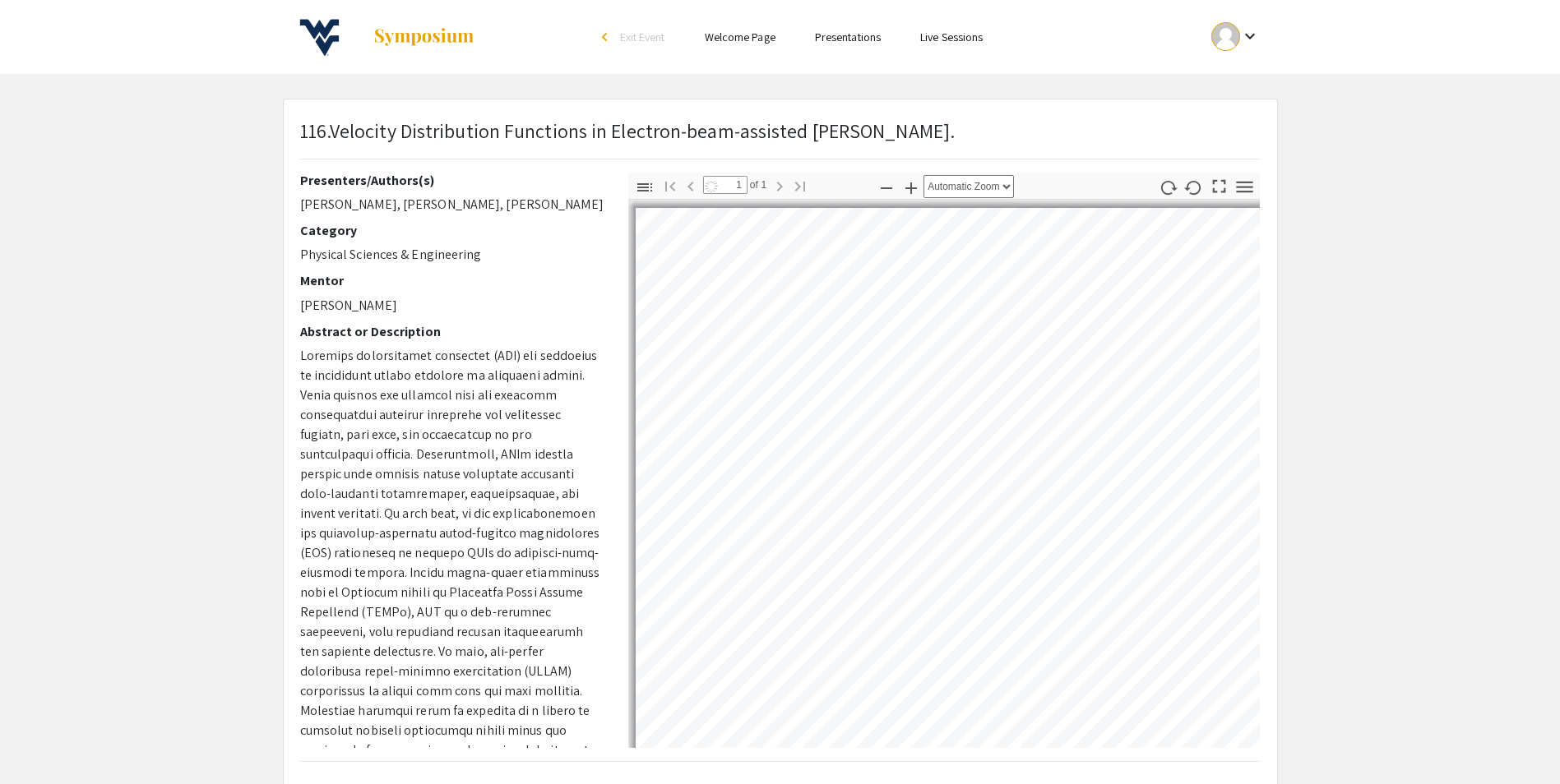
select select "auto"
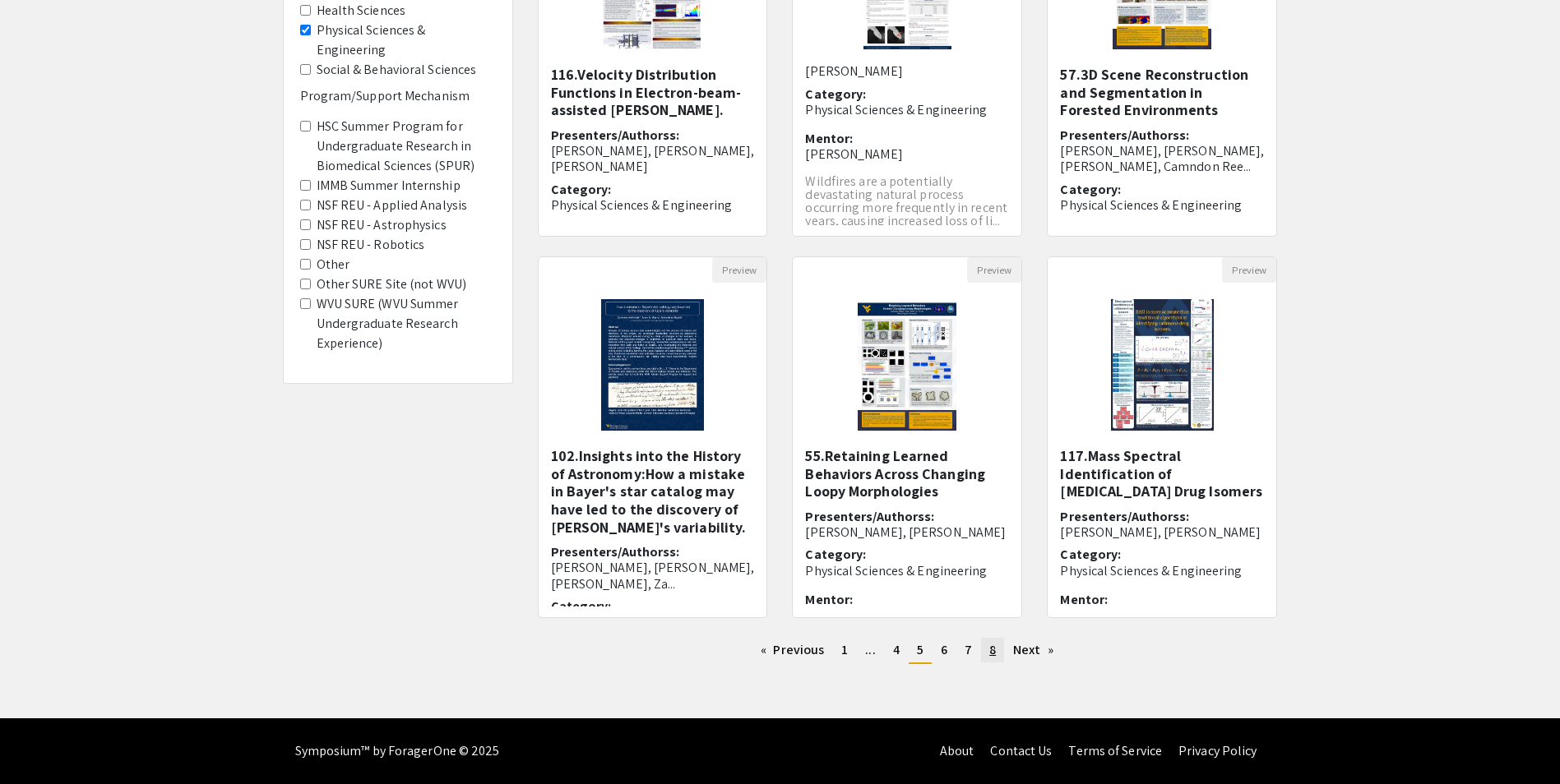
click at [992, 657] on span "8" at bounding box center [993, 650] width 7 height 17
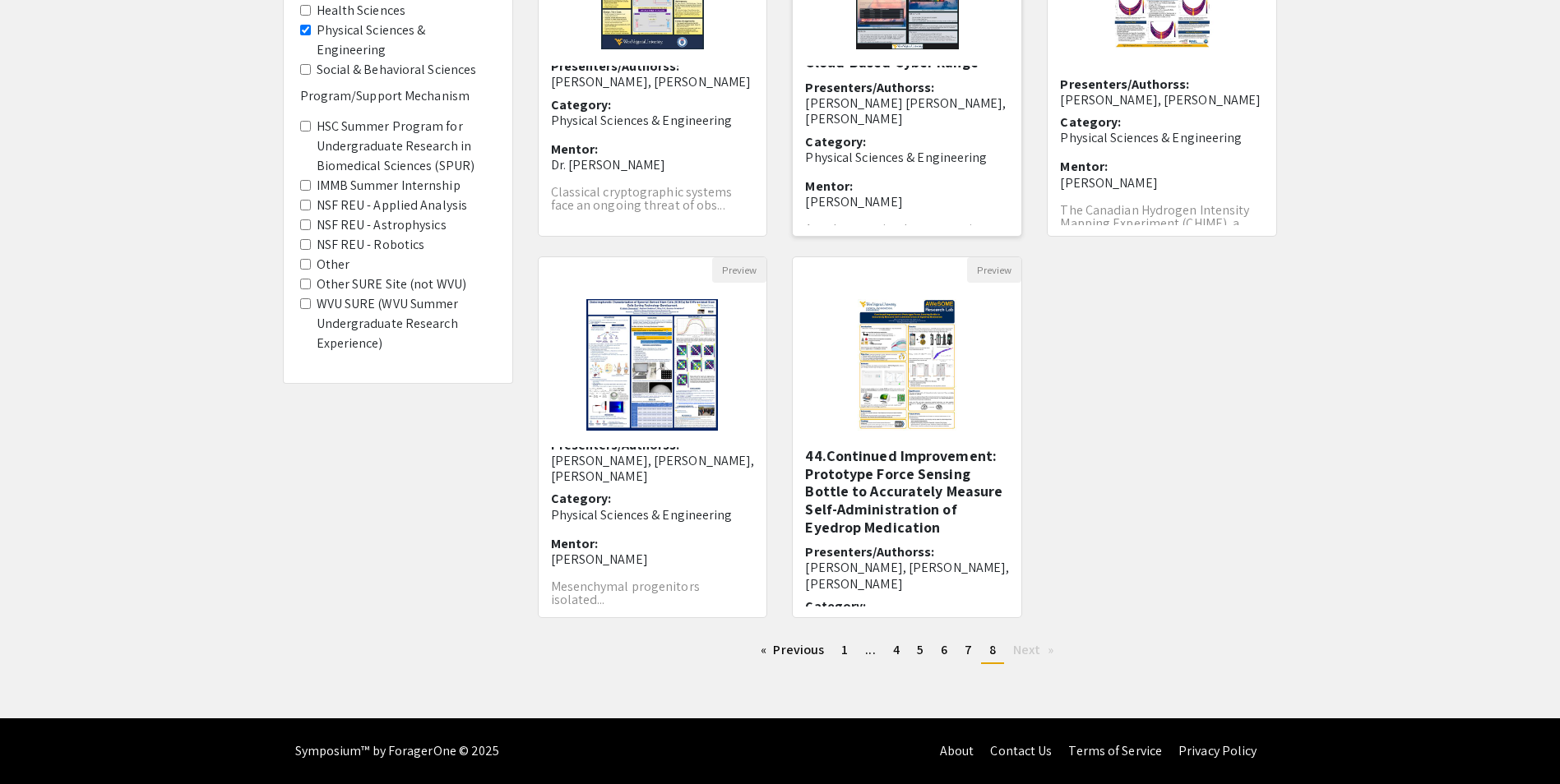
scroll to position [69, 0]
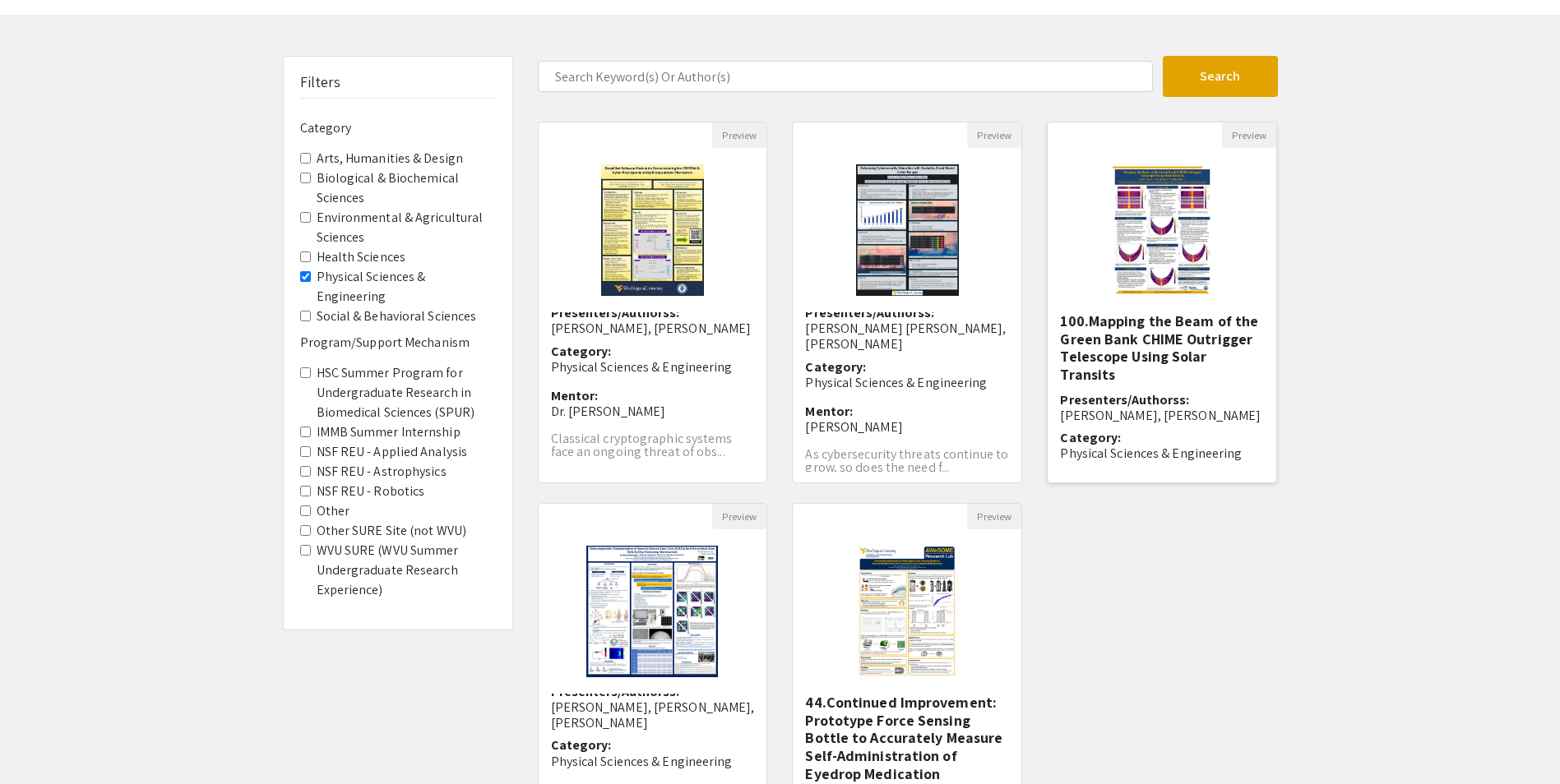
click at [1199, 198] on img "Open Presentation <p>100.Mapping the Beam of the Green Bank CHIME Outrigger Tel…" at bounding box center [1162, 230] width 136 height 164
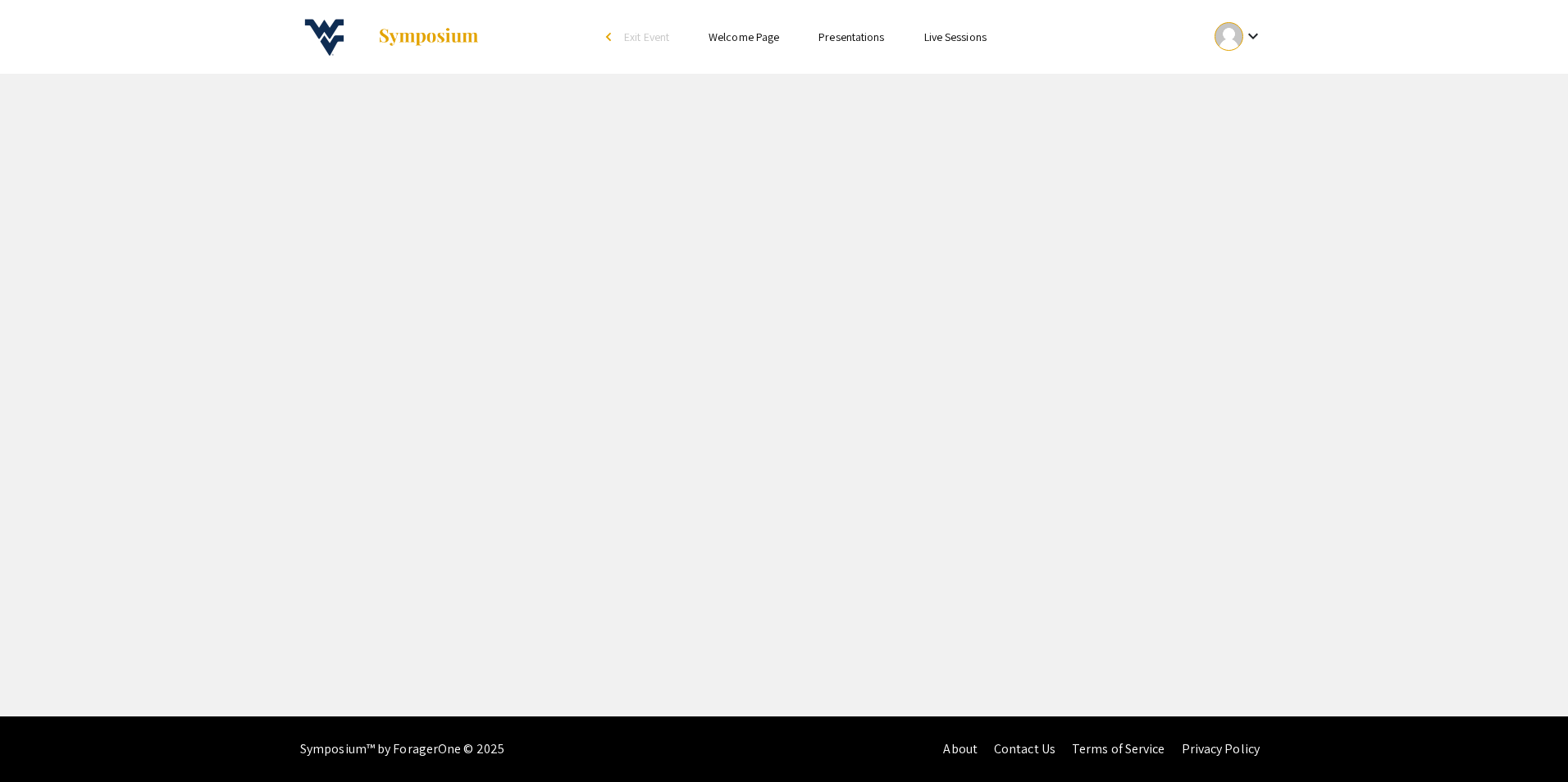
select select "custom"
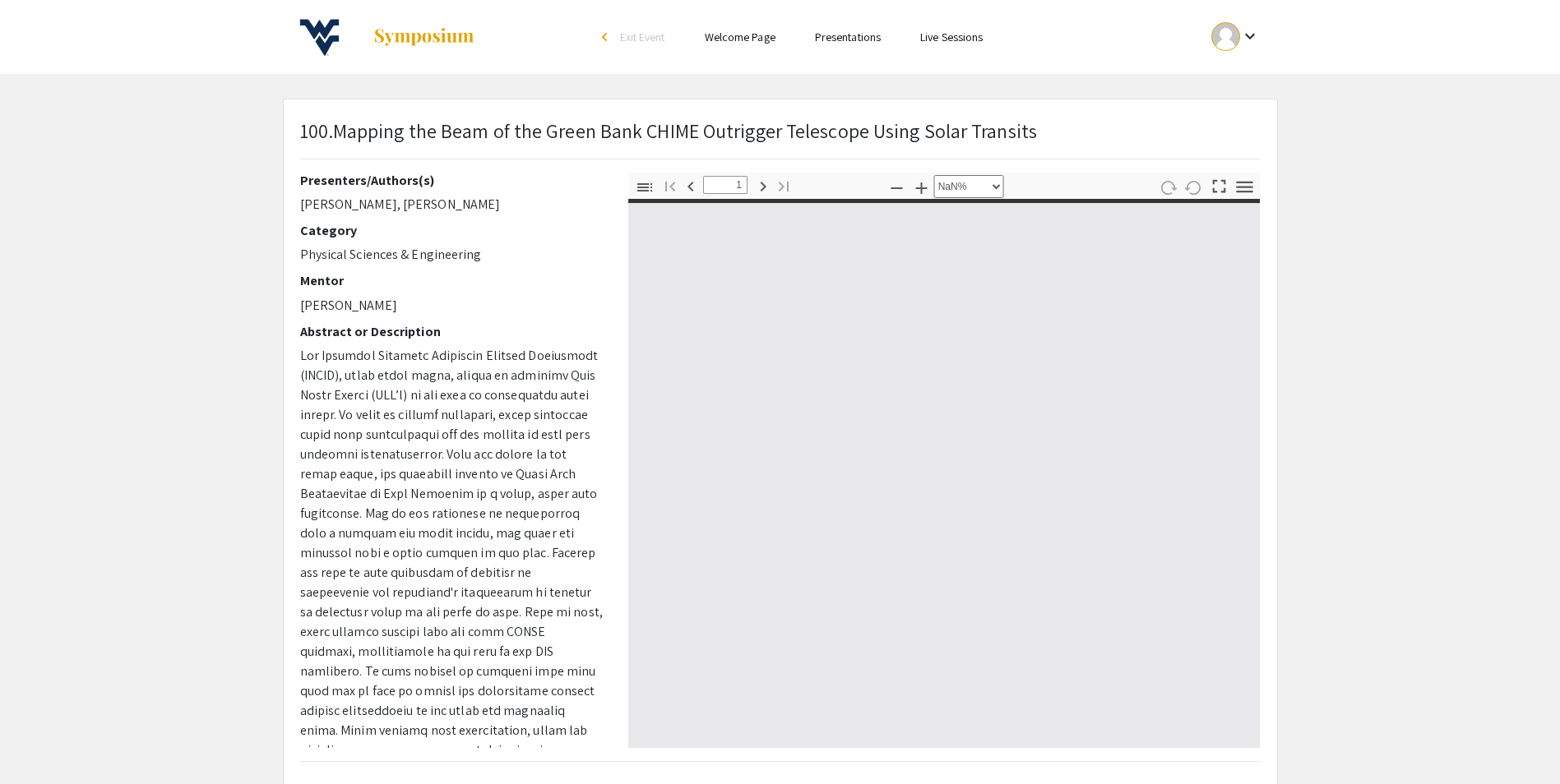
type input "0"
select select "custom"
type input "1"
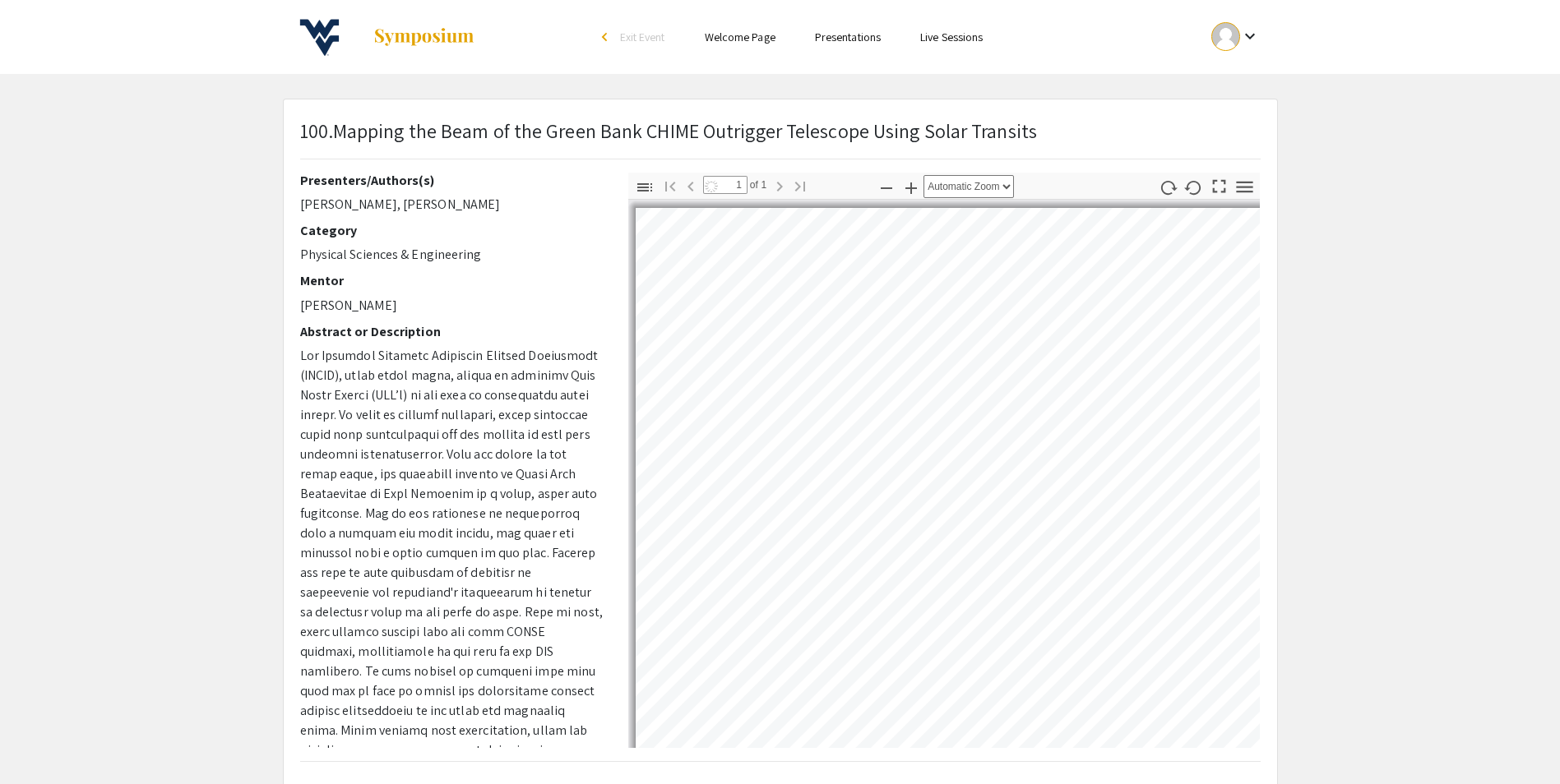
select select "auto"
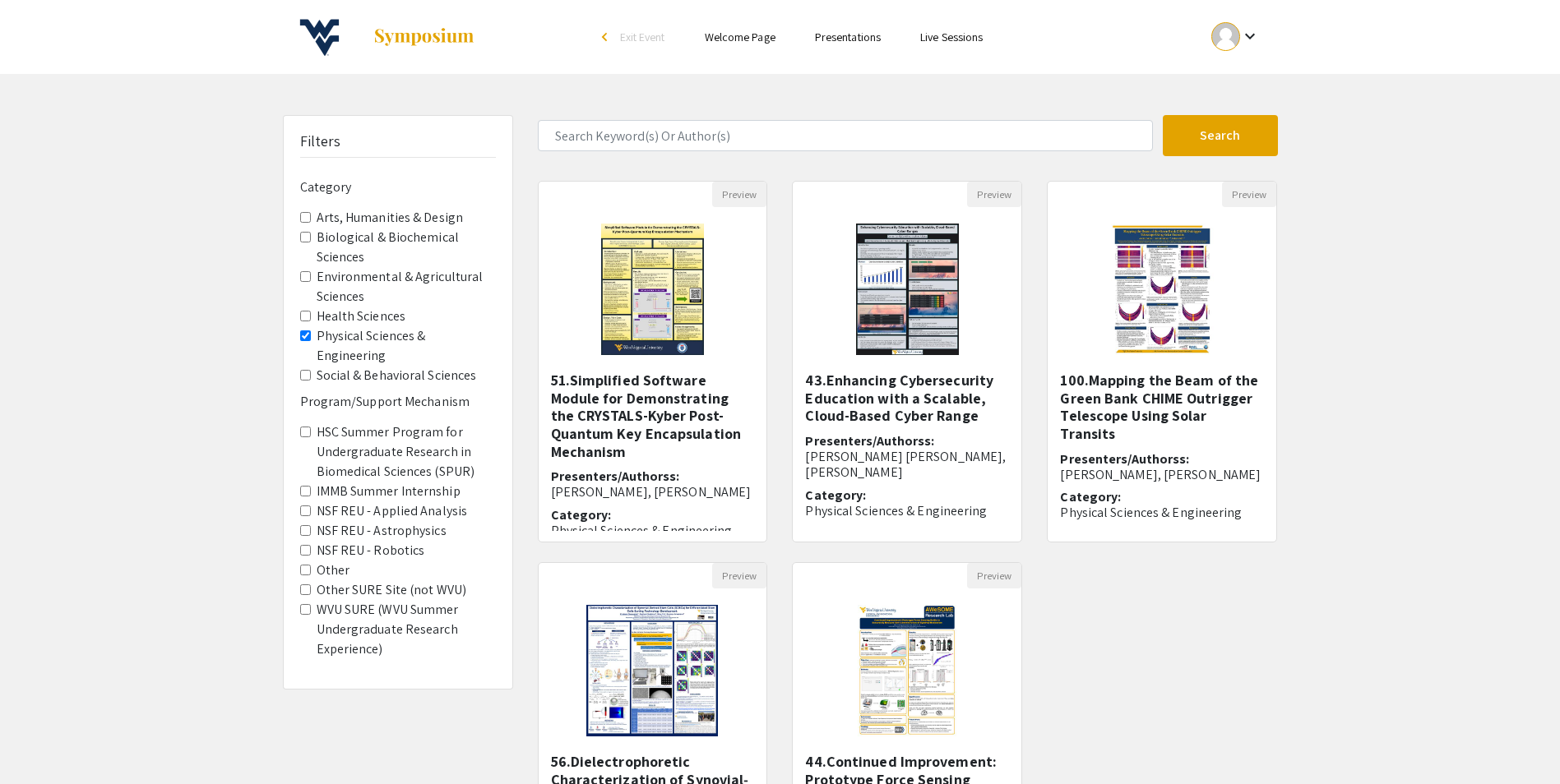
click at [643, 33] on span "Exit Event" at bounding box center [643, 36] width 45 height 15
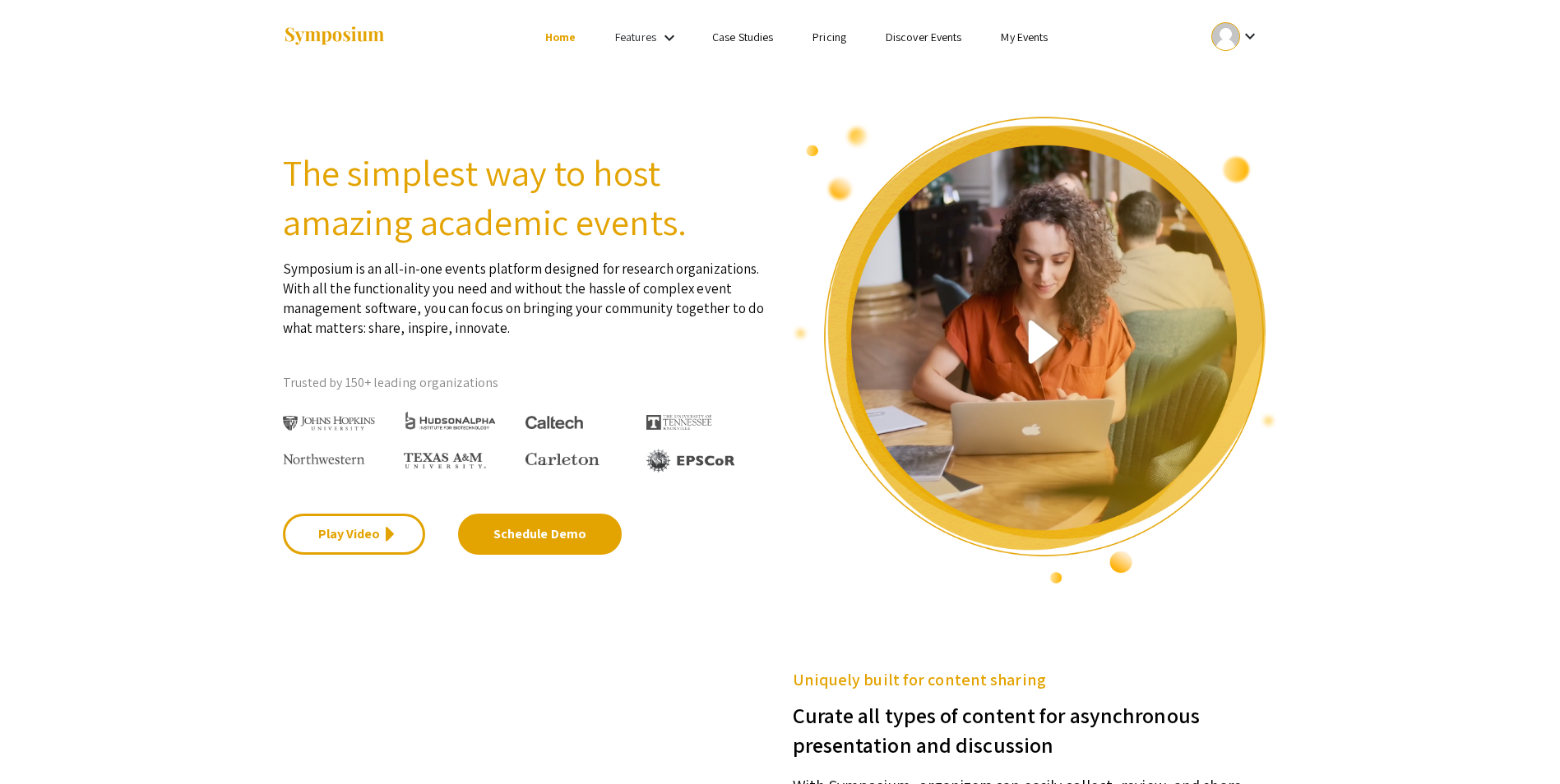
click at [944, 37] on link "Discover Events" at bounding box center [924, 36] width 76 height 15
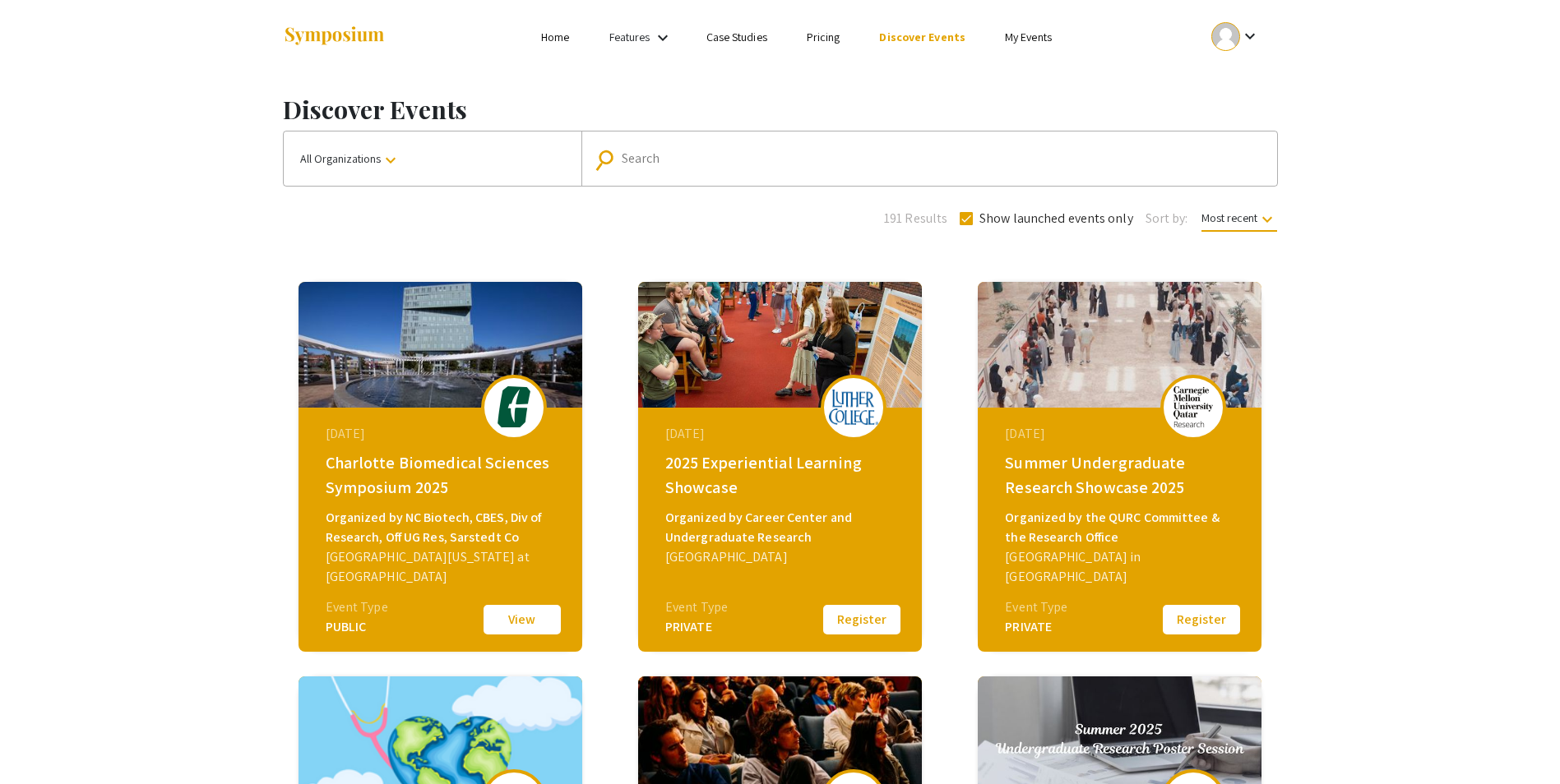
click at [765, 153] on input "Search" at bounding box center [938, 158] width 633 height 15
click at [605, 252] on div "Discover Events All Organizations keyboard_arrow_down search Search 191 Results…" at bounding box center [780, 607] width 1020 height 1066
click at [725, 161] on input "Search" at bounding box center [938, 158] width 633 height 15
type input "[US_STATE]"
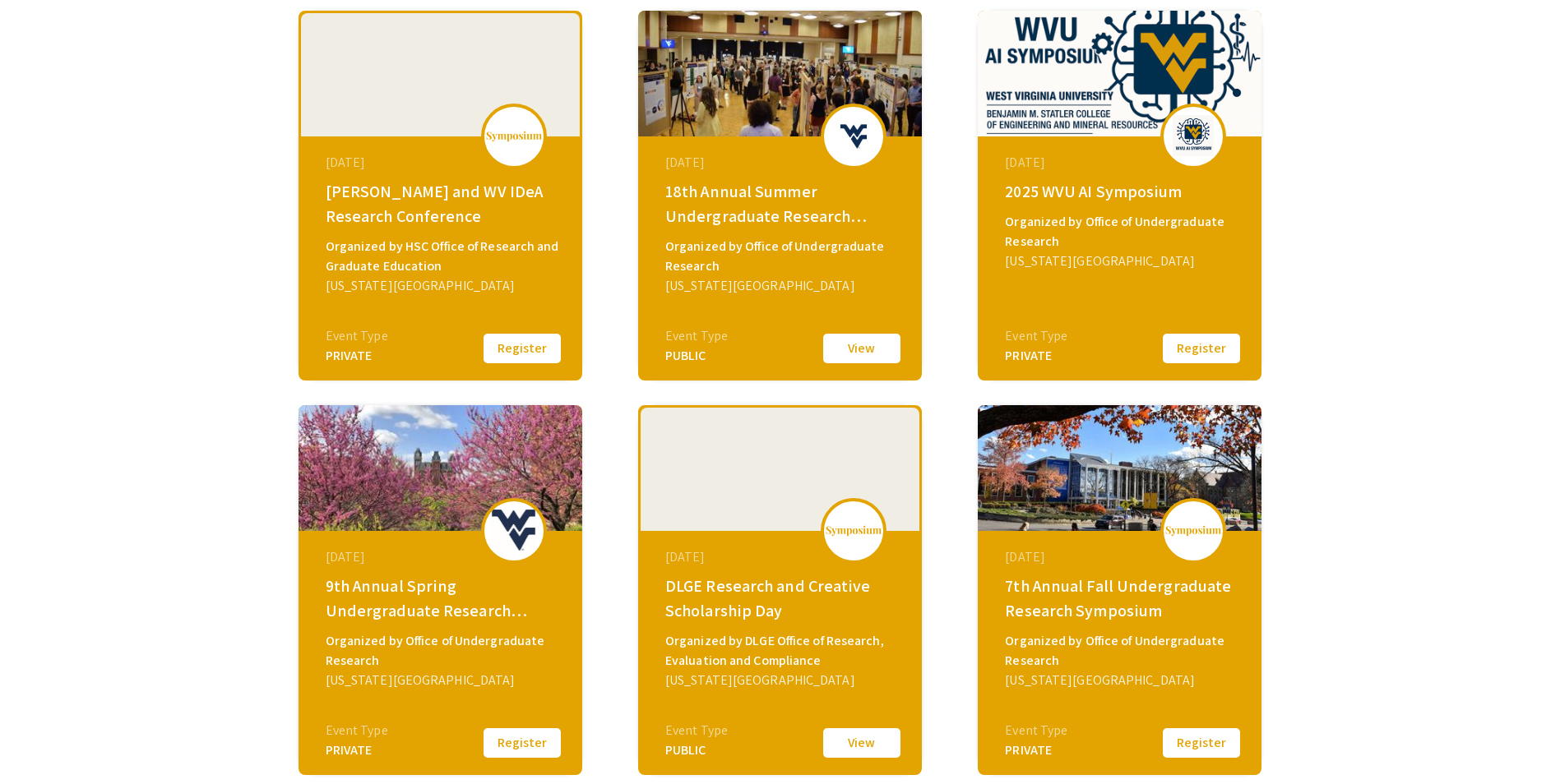
scroll to position [328, 0]
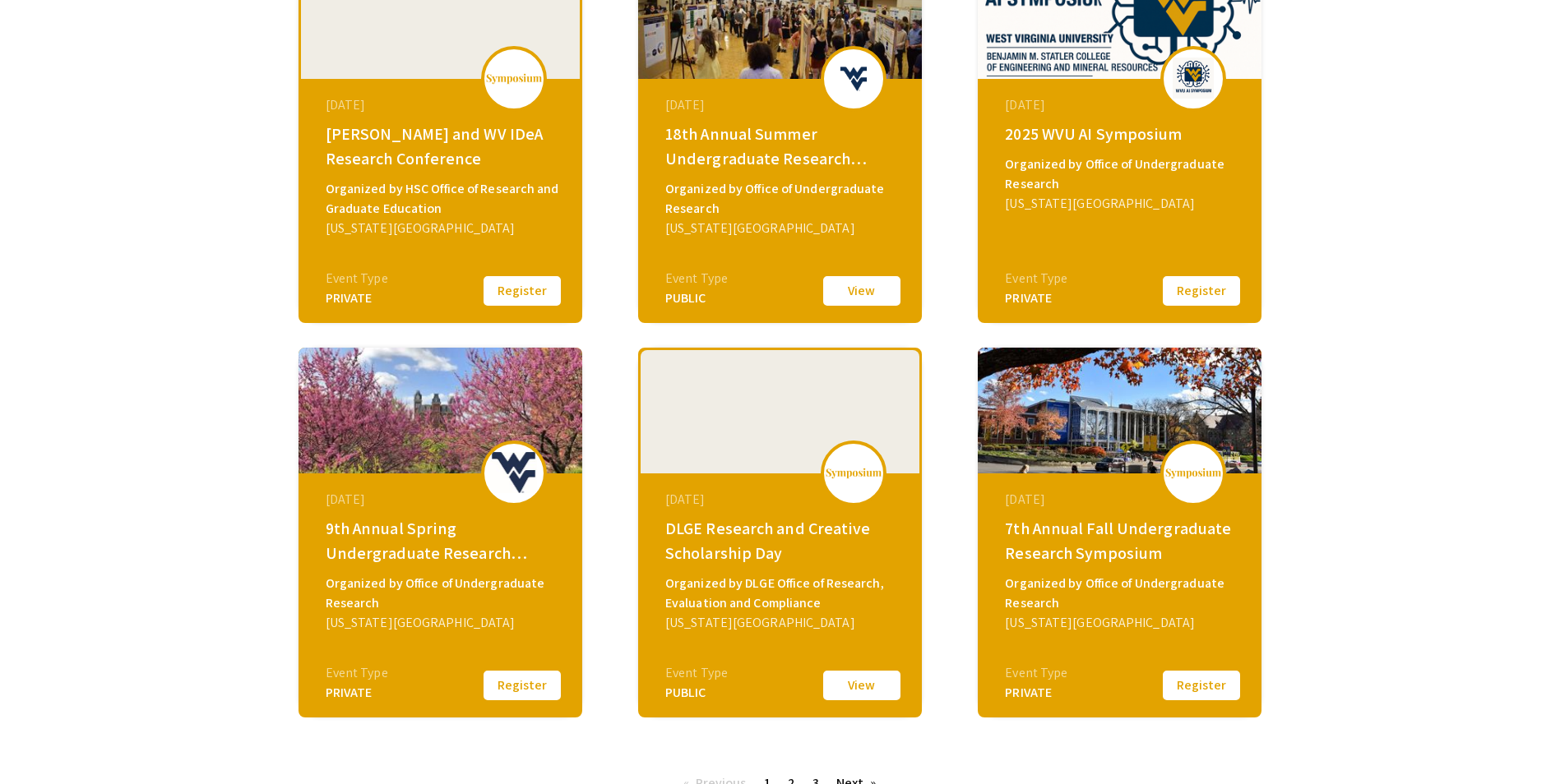
click at [348, 644] on div "February 28, 2025 9th Annual Spring Undergraduate Research Symposium Organized …" at bounding box center [442, 577] width 283 height 206
click at [356, 679] on div "Event Type" at bounding box center [357, 673] width 62 height 20
click at [380, 534] on div "9th Annual Spring Undergraduate Research Symposium" at bounding box center [443, 540] width 233 height 49
click at [452, 521] on div "9th Annual Spring Undergraduate Research Symposium" at bounding box center [443, 540] width 233 height 49
drag, startPoint x: 410, startPoint y: 632, endPoint x: 417, endPoint y: 626, distance: 9.2
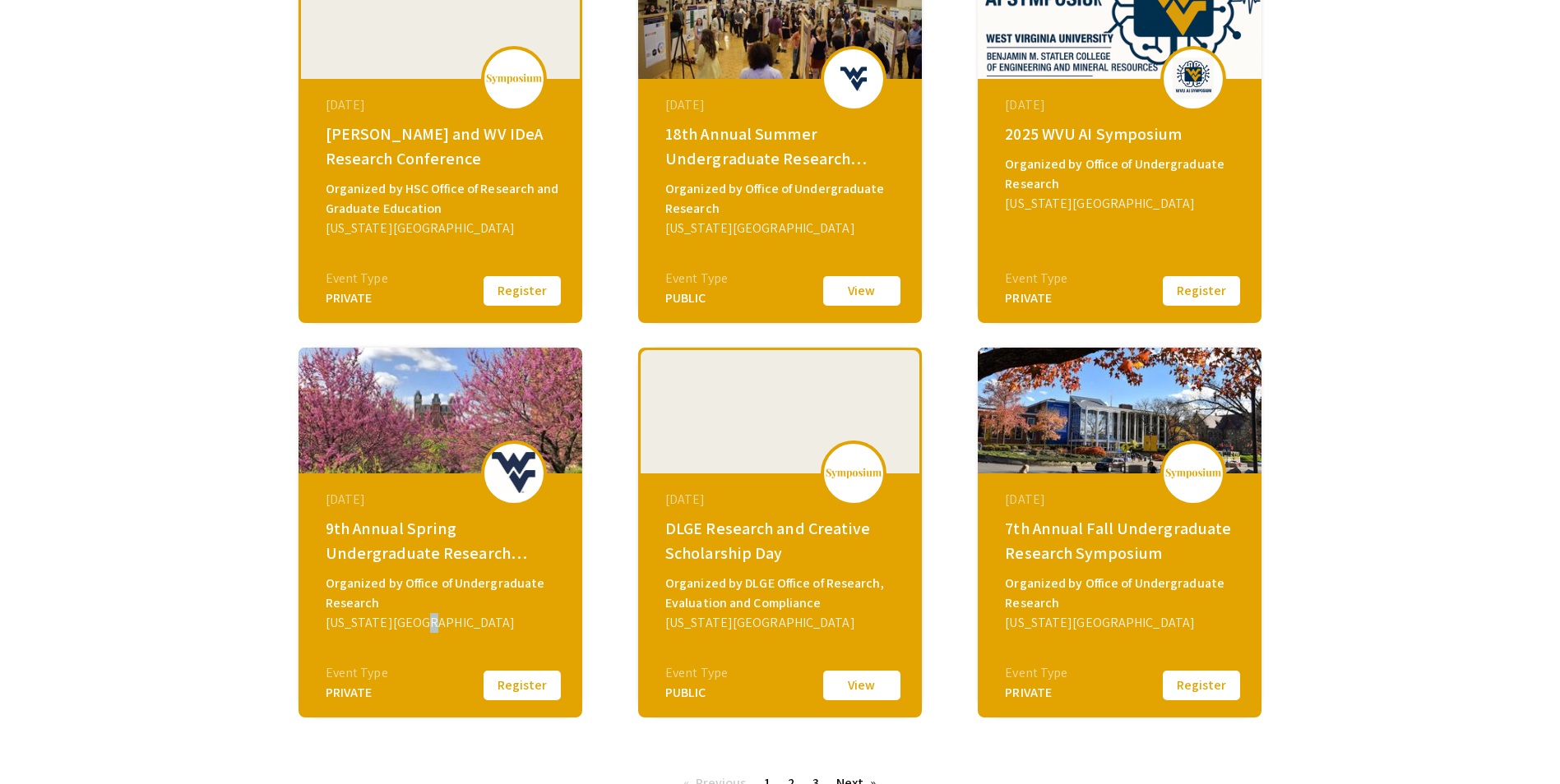
click at [417, 626] on div "[US_STATE][GEOGRAPHIC_DATA]" at bounding box center [443, 623] width 233 height 20
drag, startPoint x: 417, startPoint y: 626, endPoint x: 503, endPoint y: 595, distance: 91.4
click at [503, 595] on div "Organized by Office of Undergraduate Research" at bounding box center [443, 594] width 233 height 40
drag, startPoint x: 534, startPoint y: 629, endPoint x: 529, endPoint y: 615, distance: 14.9
click at [531, 618] on div "[US_STATE][GEOGRAPHIC_DATA]" at bounding box center [443, 623] width 233 height 20
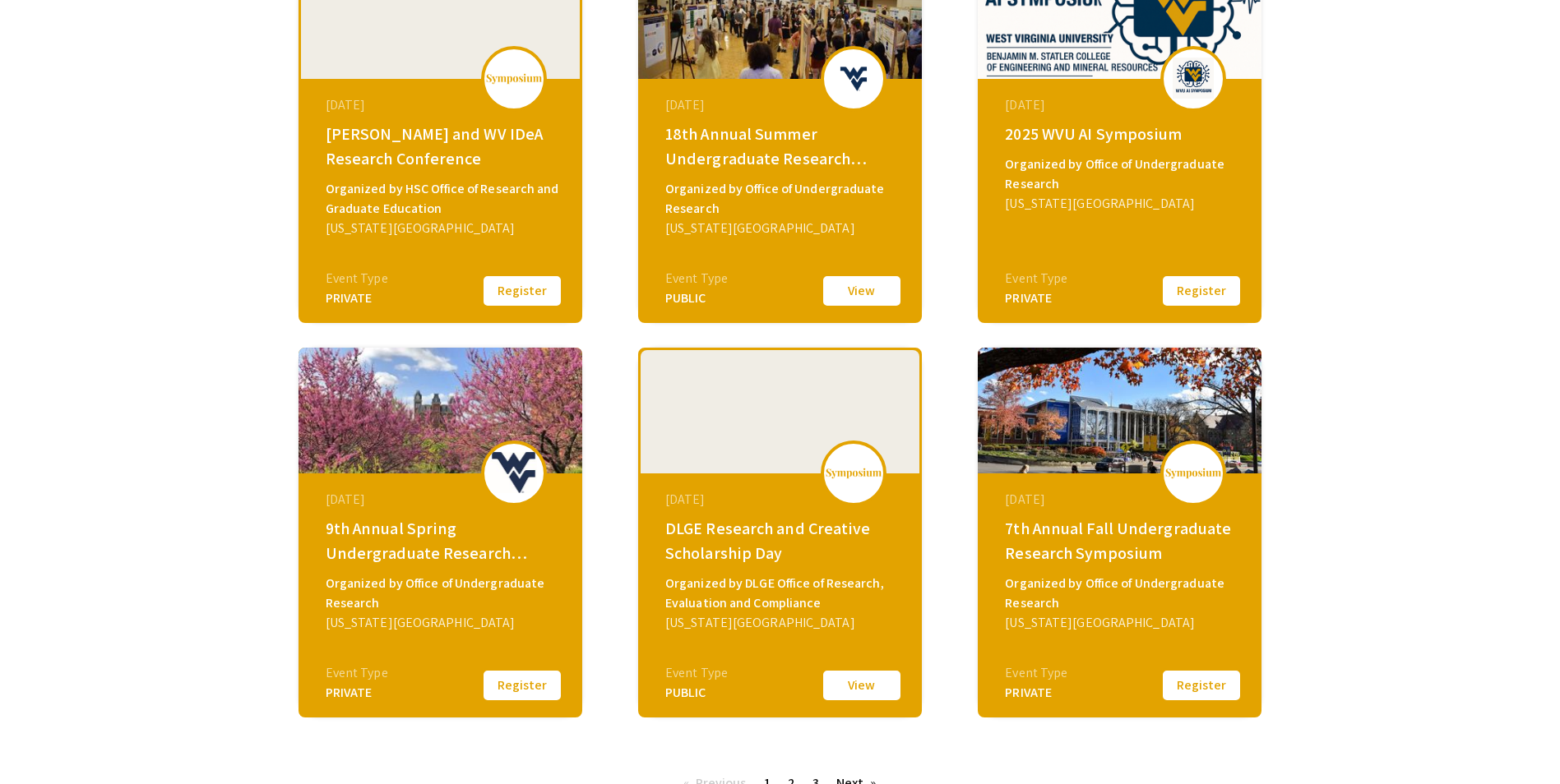
click at [499, 575] on div "Organized by Office of Undergraduate Research" at bounding box center [443, 594] width 233 height 40
drag, startPoint x: 499, startPoint y: 575, endPoint x: 492, endPoint y: 563, distance: 13.9
click at [489, 574] on div "Organized by Office of Undergraduate Research" at bounding box center [443, 594] width 233 height 40
click at [523, 680] on button "Register" at bounding box center [521, 685] width 82 height 35
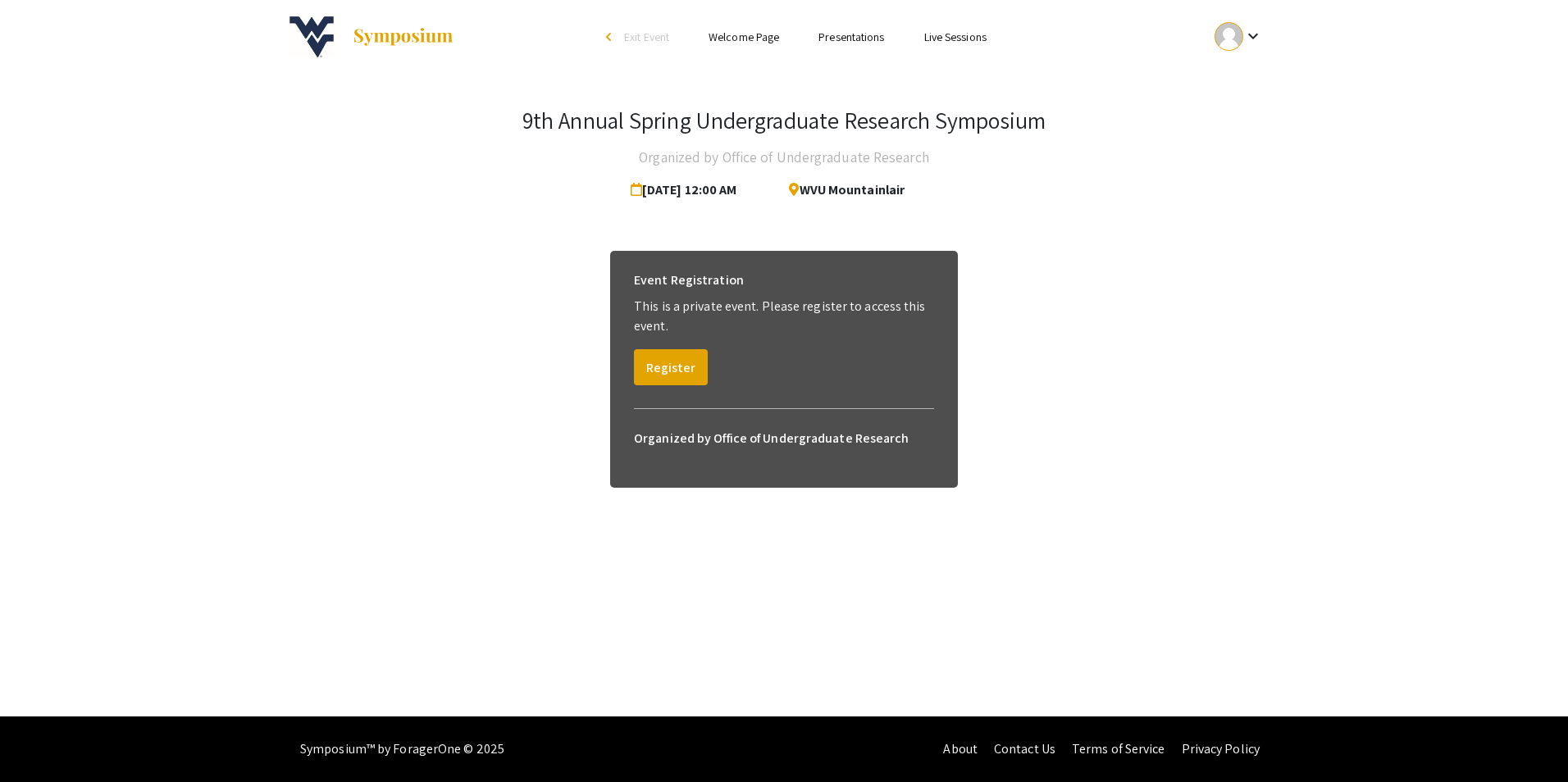
click at [844, 40] on link "Presentations" at bounding box center [851, 36] width 66 height 15
click at [847, 34] on link "Presentations" at bounding box center [851, 36] width 66 height 15
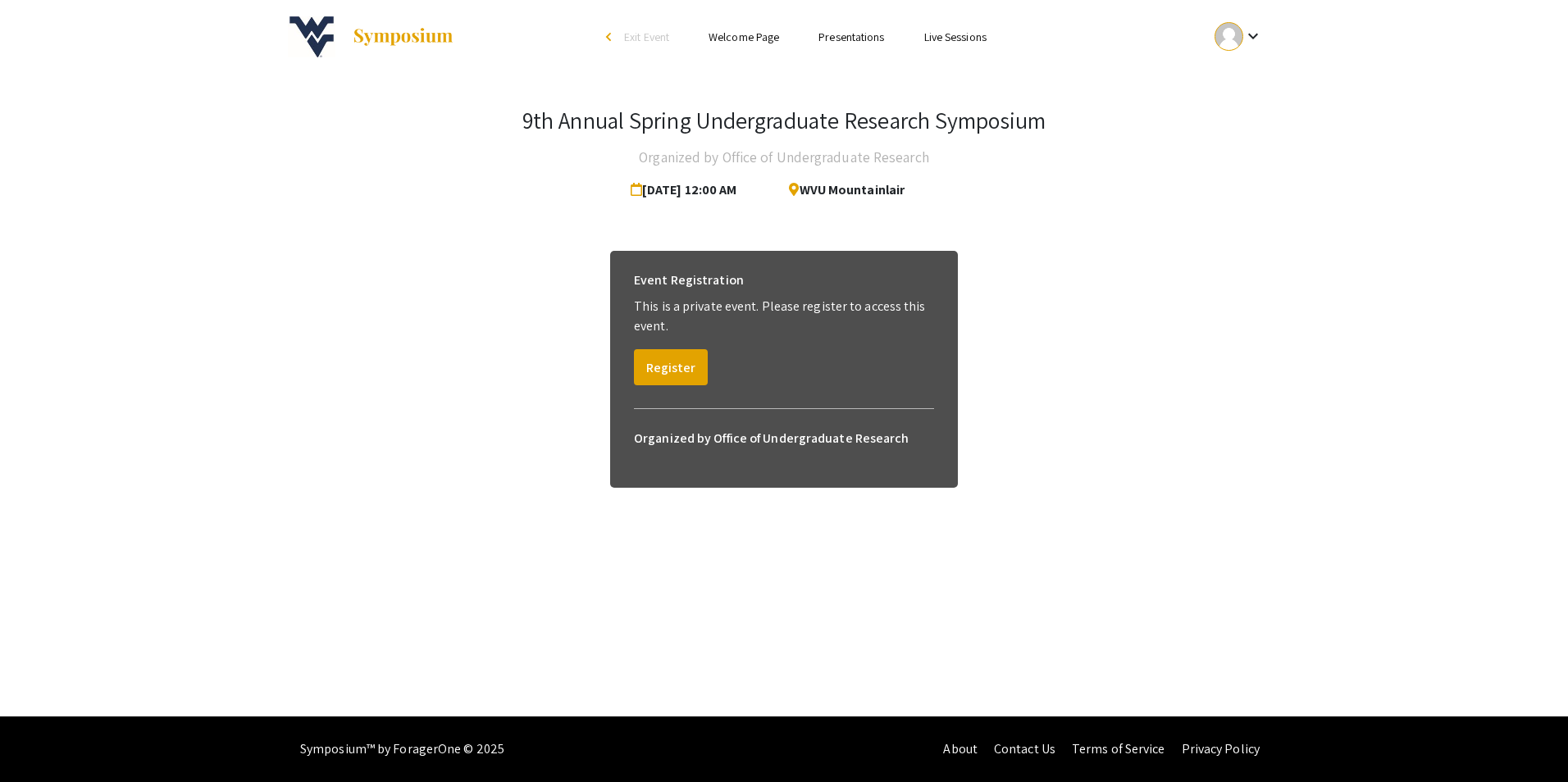
click at [847, 34] on link "Presentations" at bounding box center [851, 36] width 66 height 15
click at [849, 34] on link "Presentations" at bounding box center [851, 36] width 66 height 15
click at [851, 32] on link "Presentations" at bounding box center [851, 36] width 66 height 15
click at [858, 35] on link "Presentations" at bounding box center [851, 36] width 66 height 15
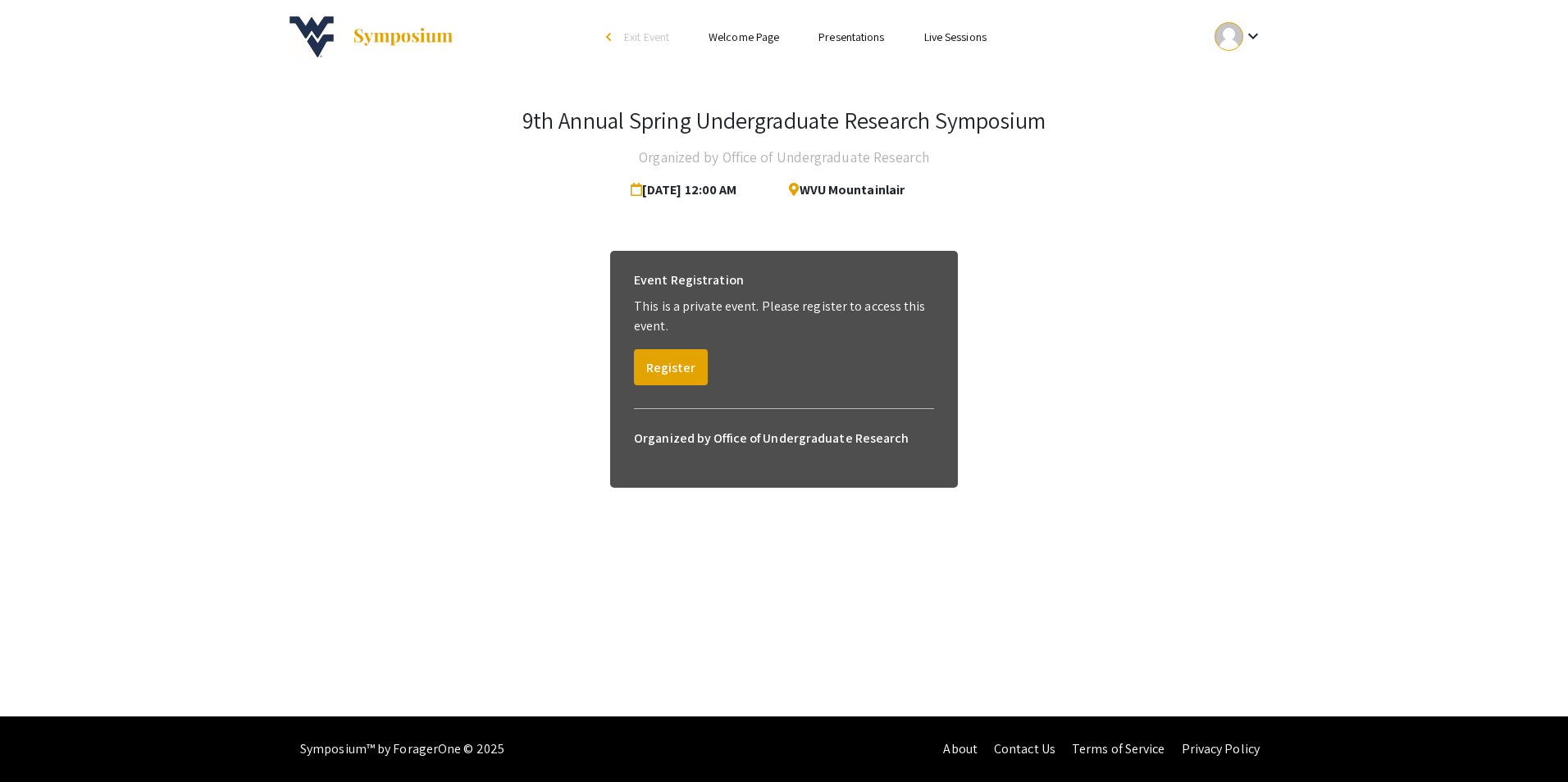
click at [863, 36] on link "Presentations" at bounding box center [851, 36] width 66 height 15
click at [862, 36] on link "Presentations" at bounding box center [851, 36] width 66 height 15
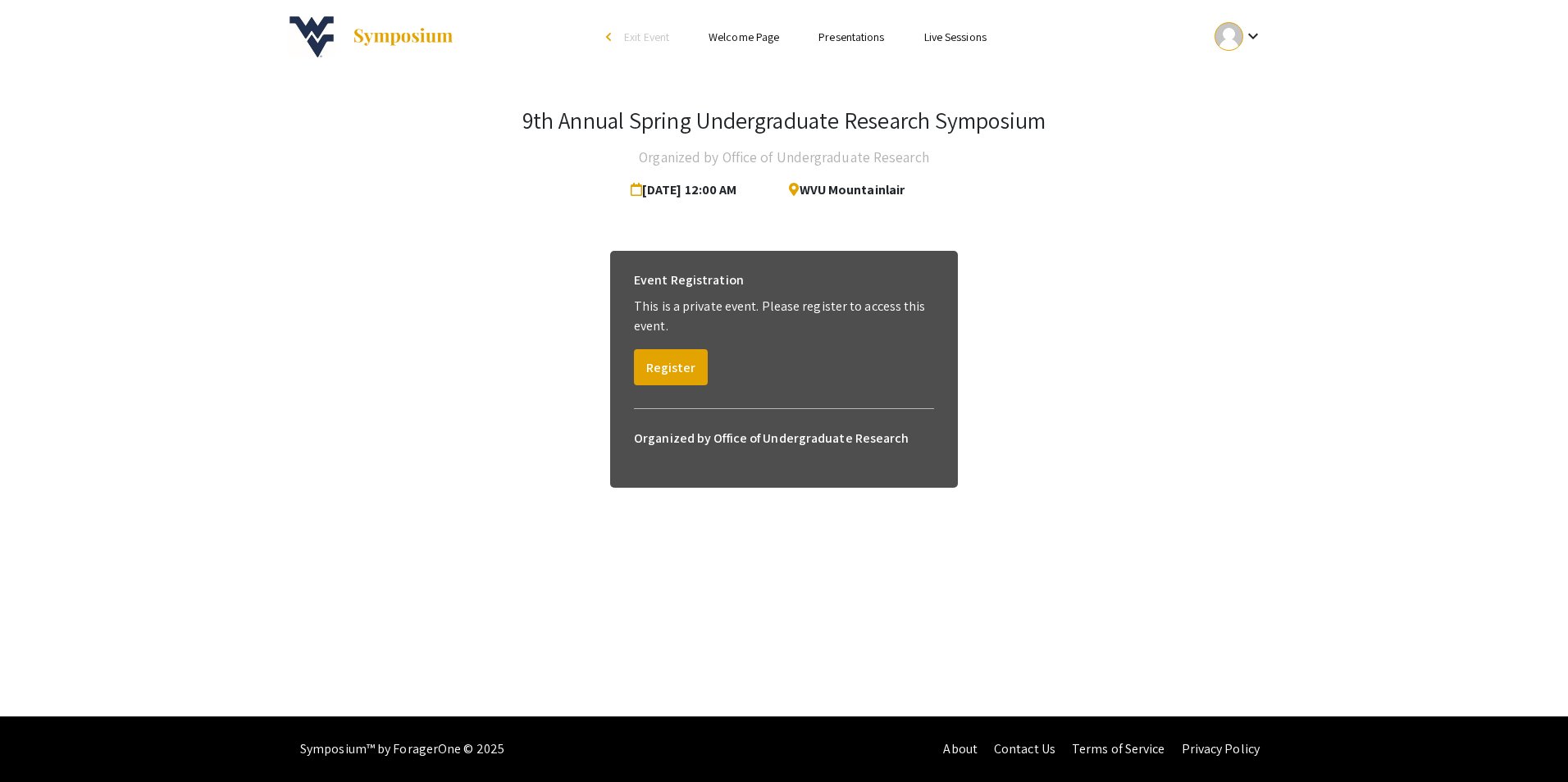
click at [862, 36] on link "Presentations" at bounding box center [851, 36] width 66 height 15
drag, startPoint x: 913, startPoint y: 1, endPoint x: 962, endPoint y: 27, distance: 55.5
click at [947, 27] on ul "Skip navigation arrow_back_ios Exit Event Welcome Page Presentations Live Sessi…" at bounding box center [783, 37] width 327 height 74
drag, startPoint x: 1212, startPoint y: 390, endPoint x: 996, endPoint y: 180, distance: 301.3
click at [1211, 386] on div "Event Registration This is a private event. Please register to access this even…" at bounding box center [784, 384] width 993 height 306
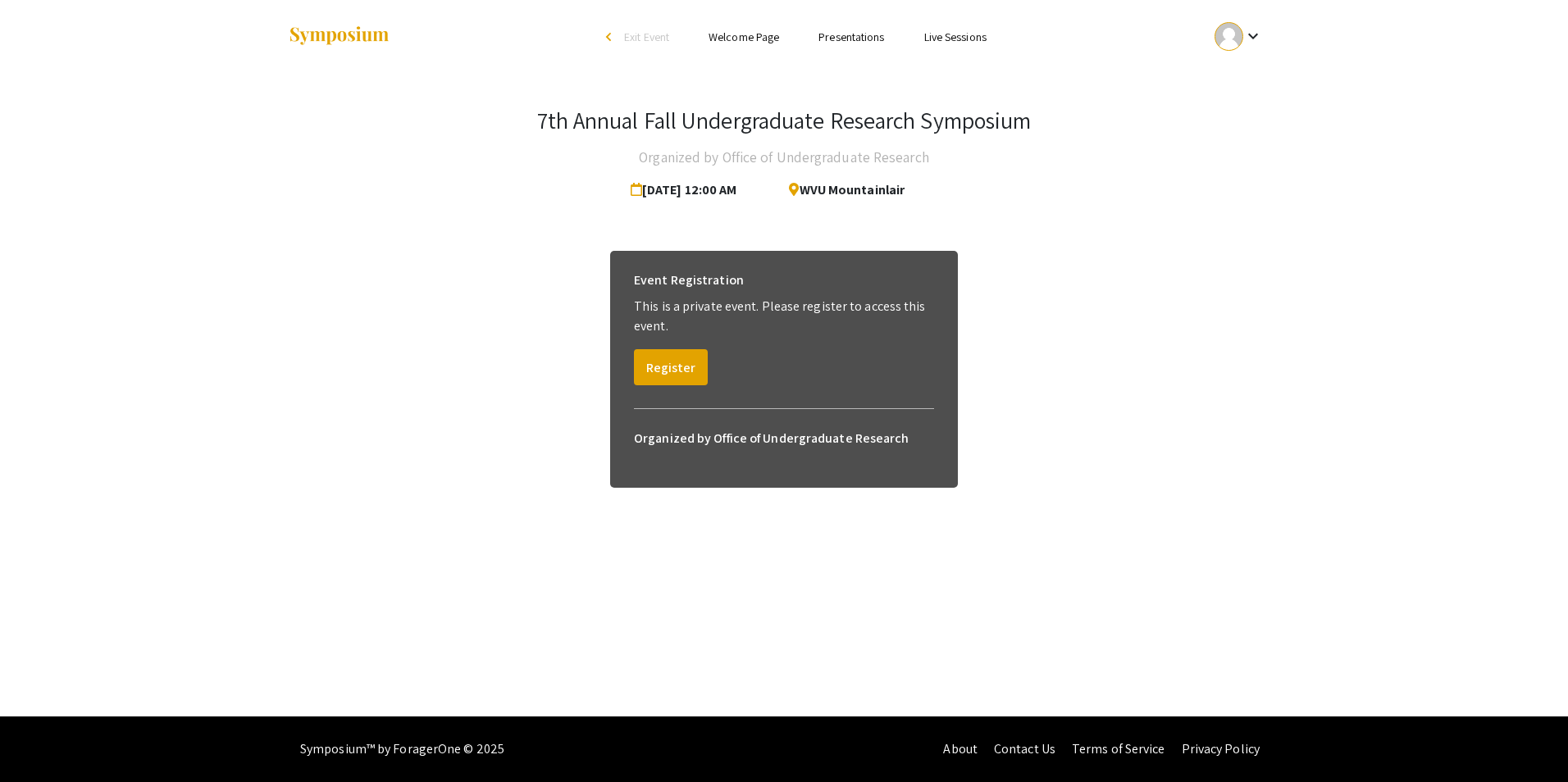
click at [863, 33] on link "Presentations" at bounding box center [851, 36] width 66 height 15
click at [674, 369] on button "Register" at bounding box center [671, 367] width 74 height 36
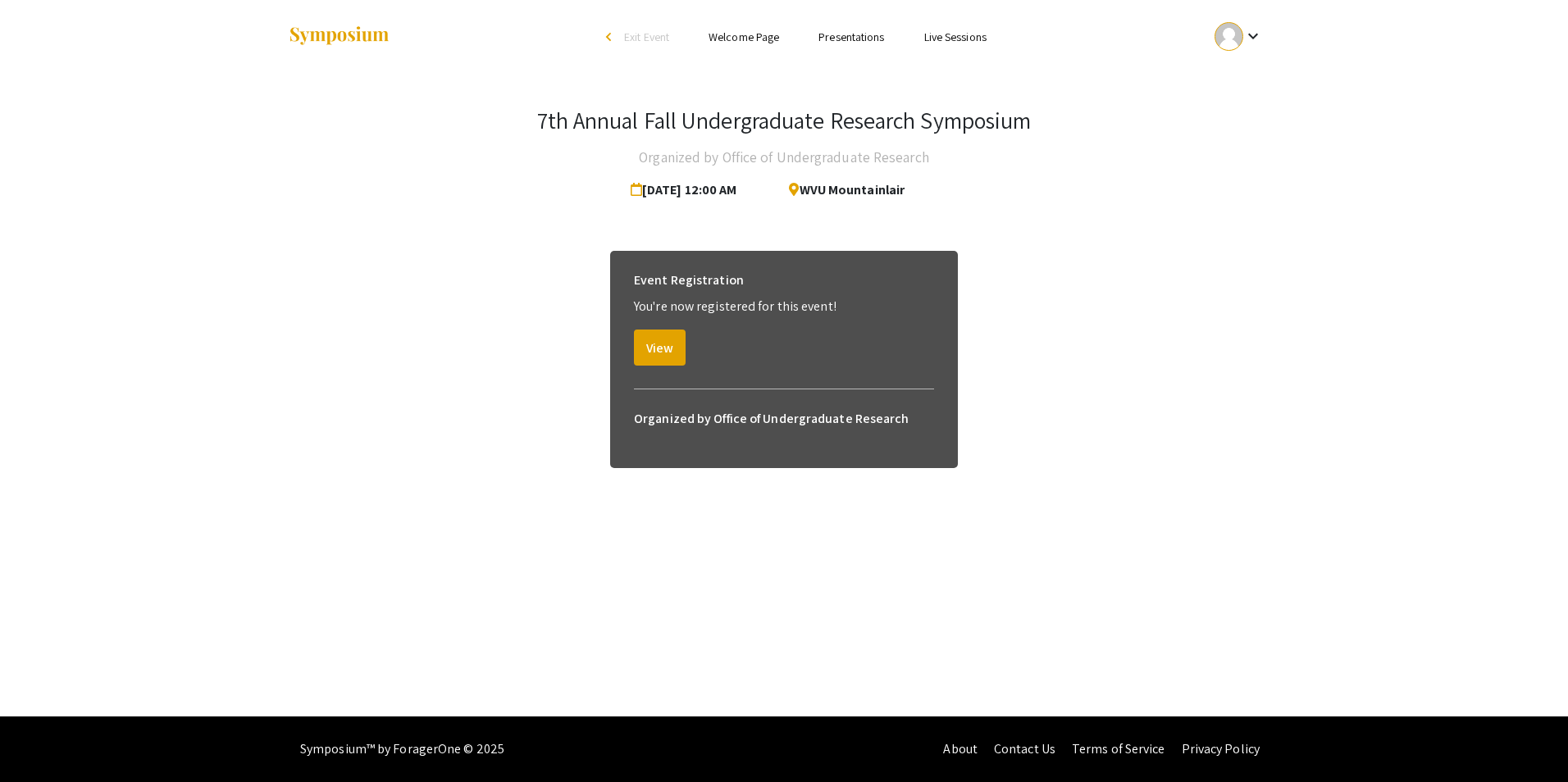
click at [833, 35] on link "Presentations" at bounding box center [851, 36] width 66 height 15
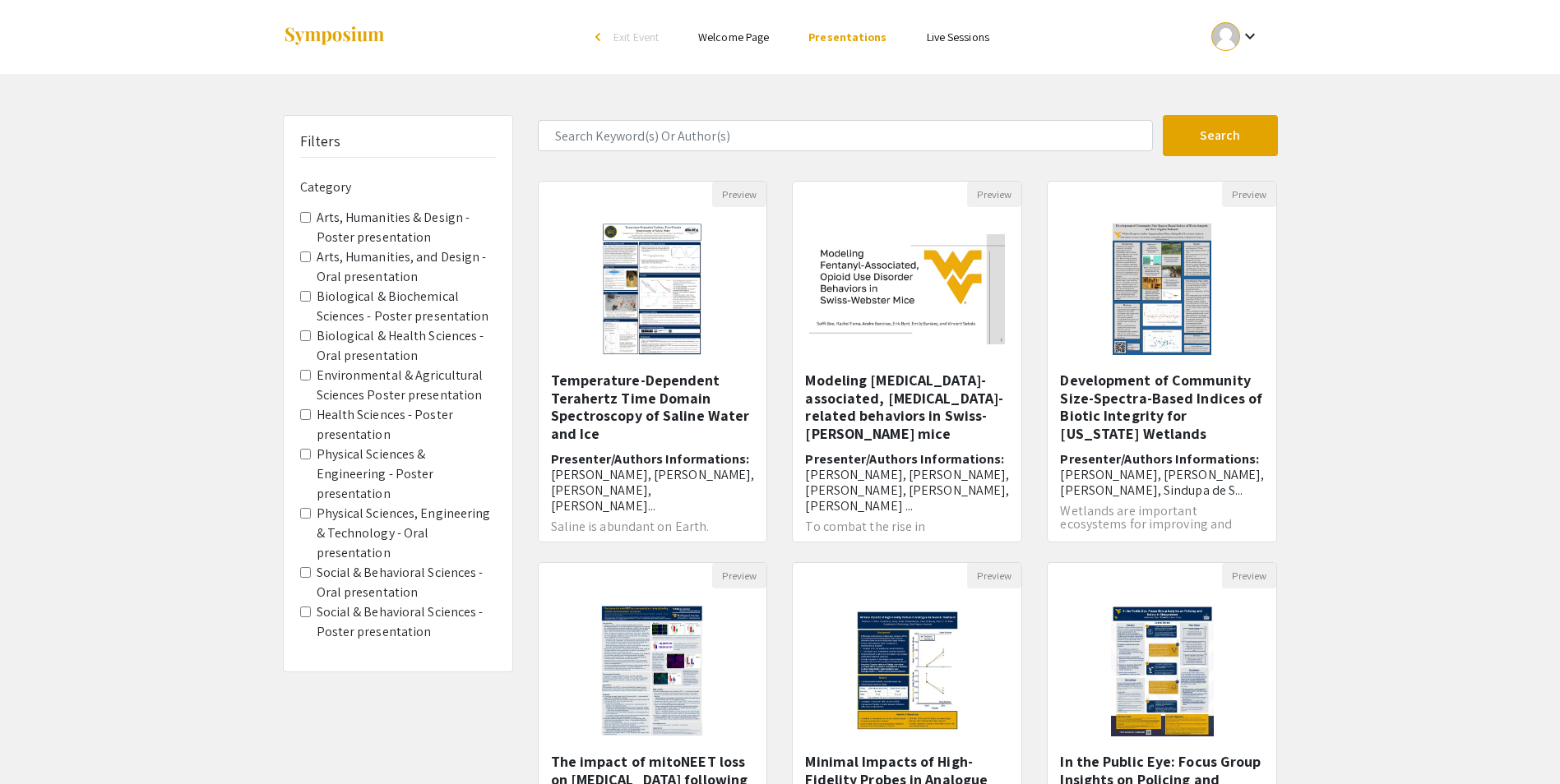
click at [304, 451] on presentation "Physical Sciences & Engineering - Poster presentation" at bounding box center [305, 454] width 10 height 10
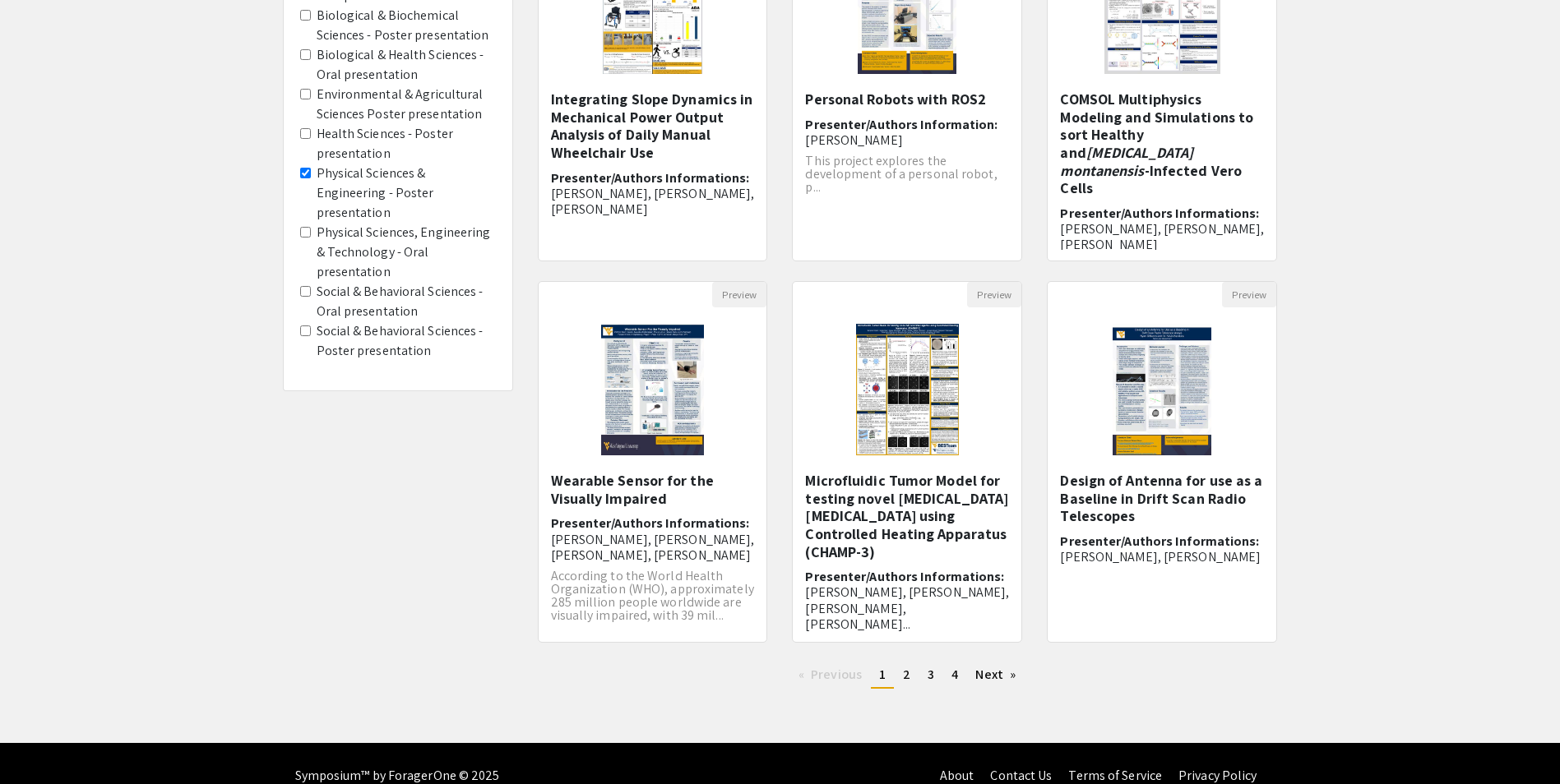
scroll to position [306, 0]
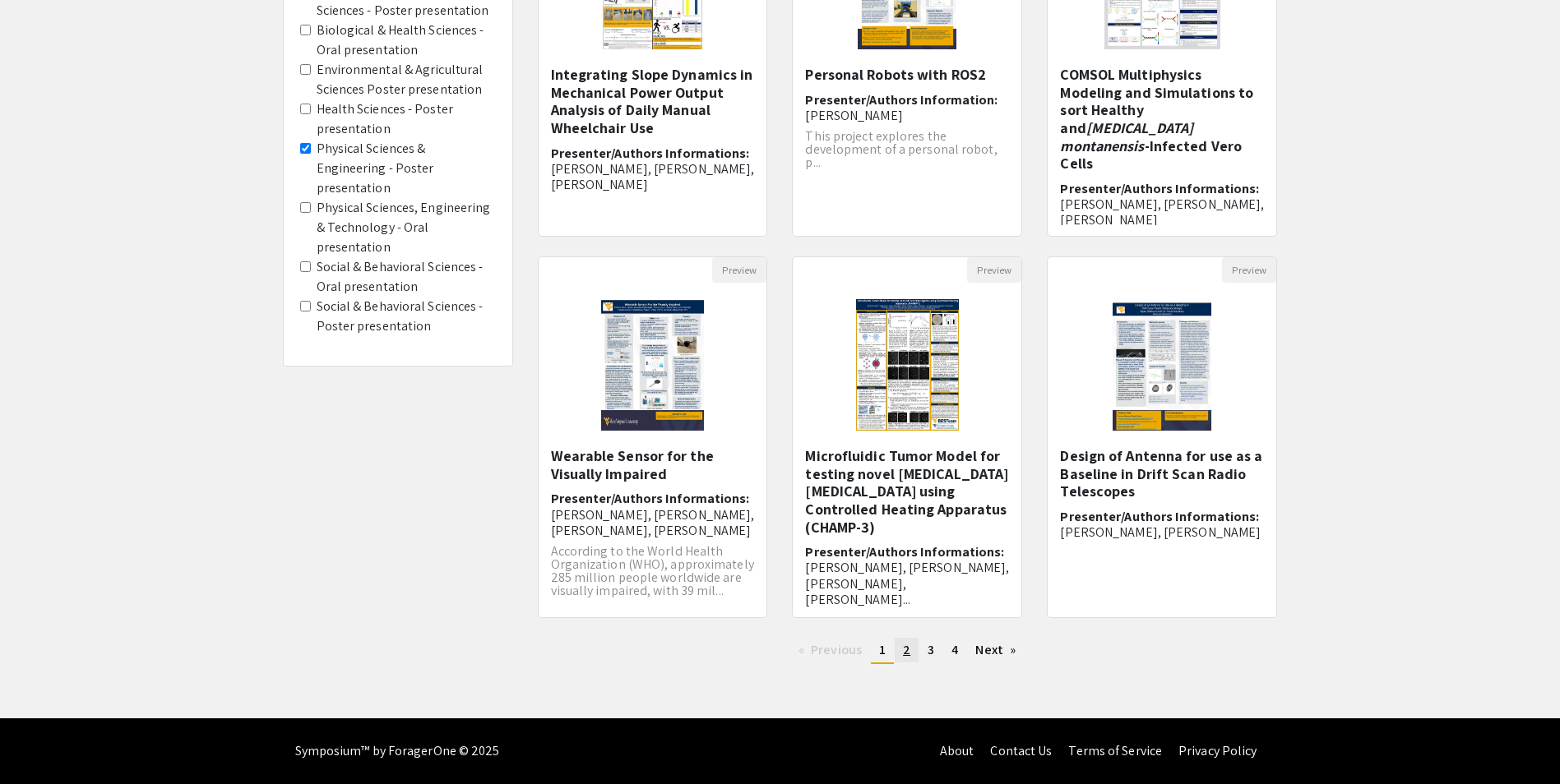
click at [912, 659] on link "page 2" at bounding box center [907, 650] width 24 height 25
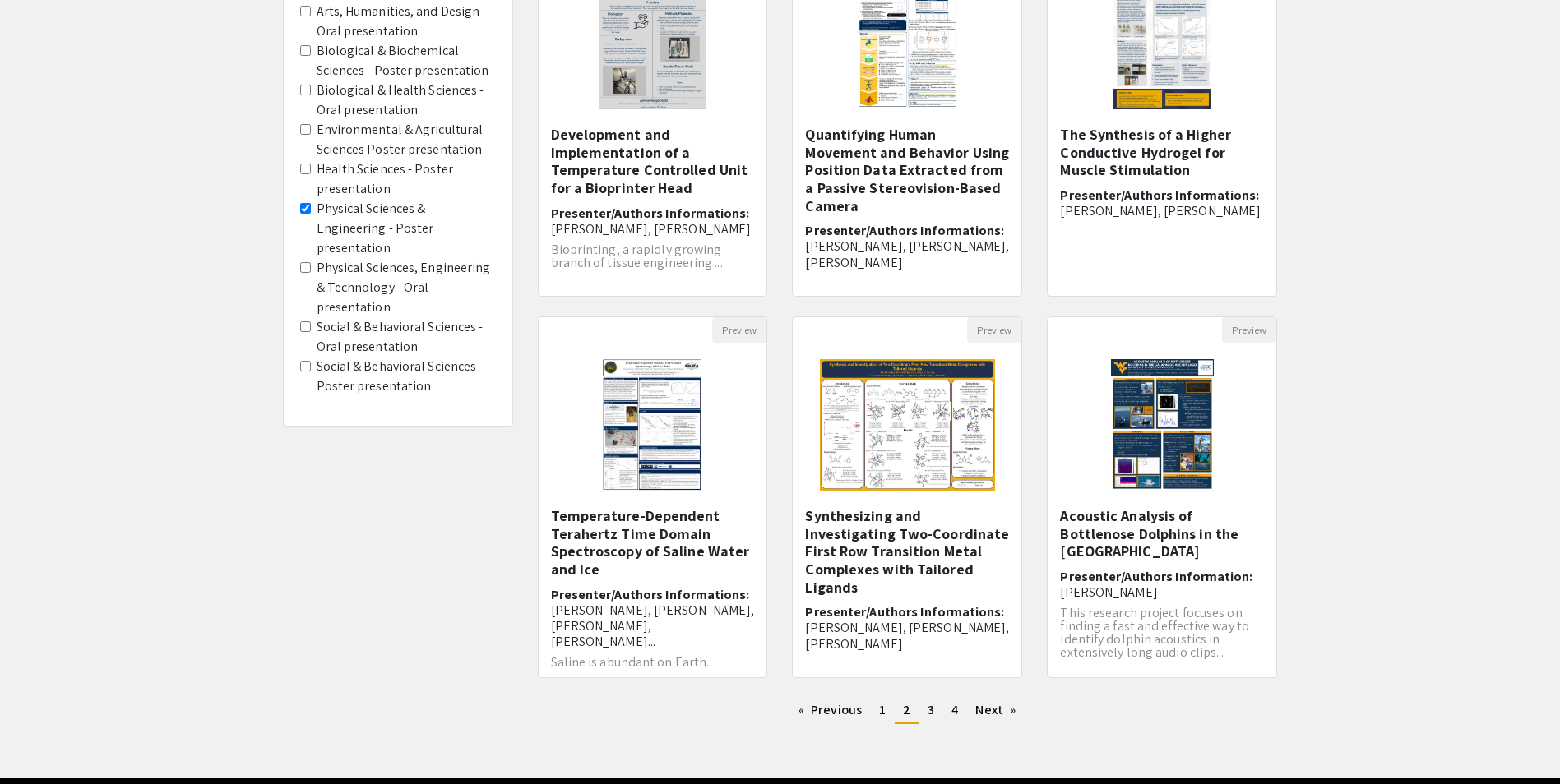
scroll to position [246, 0]
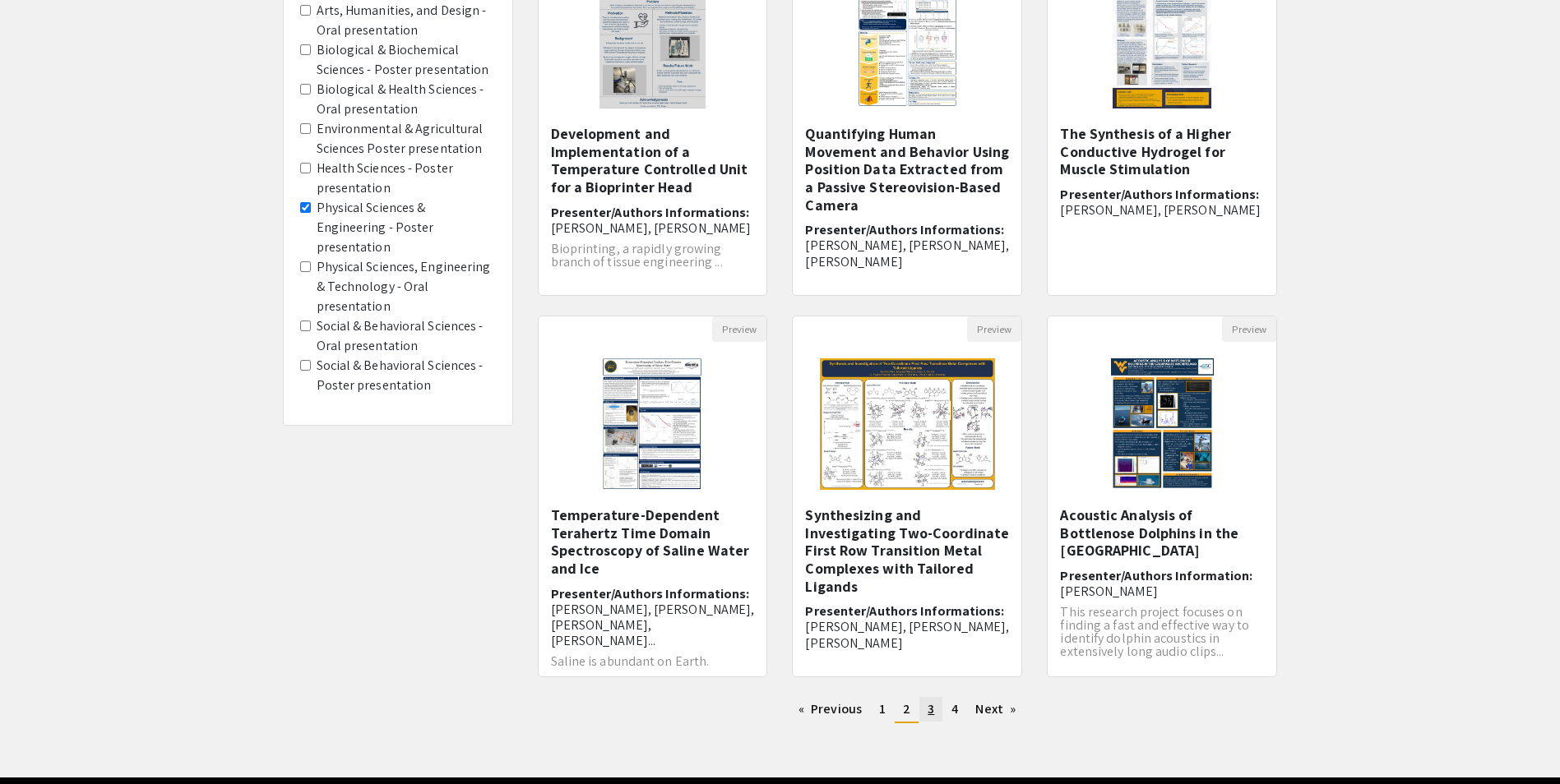
click at [929, 717] on span "3" at bounding box center [931, 709] width 7 height 17
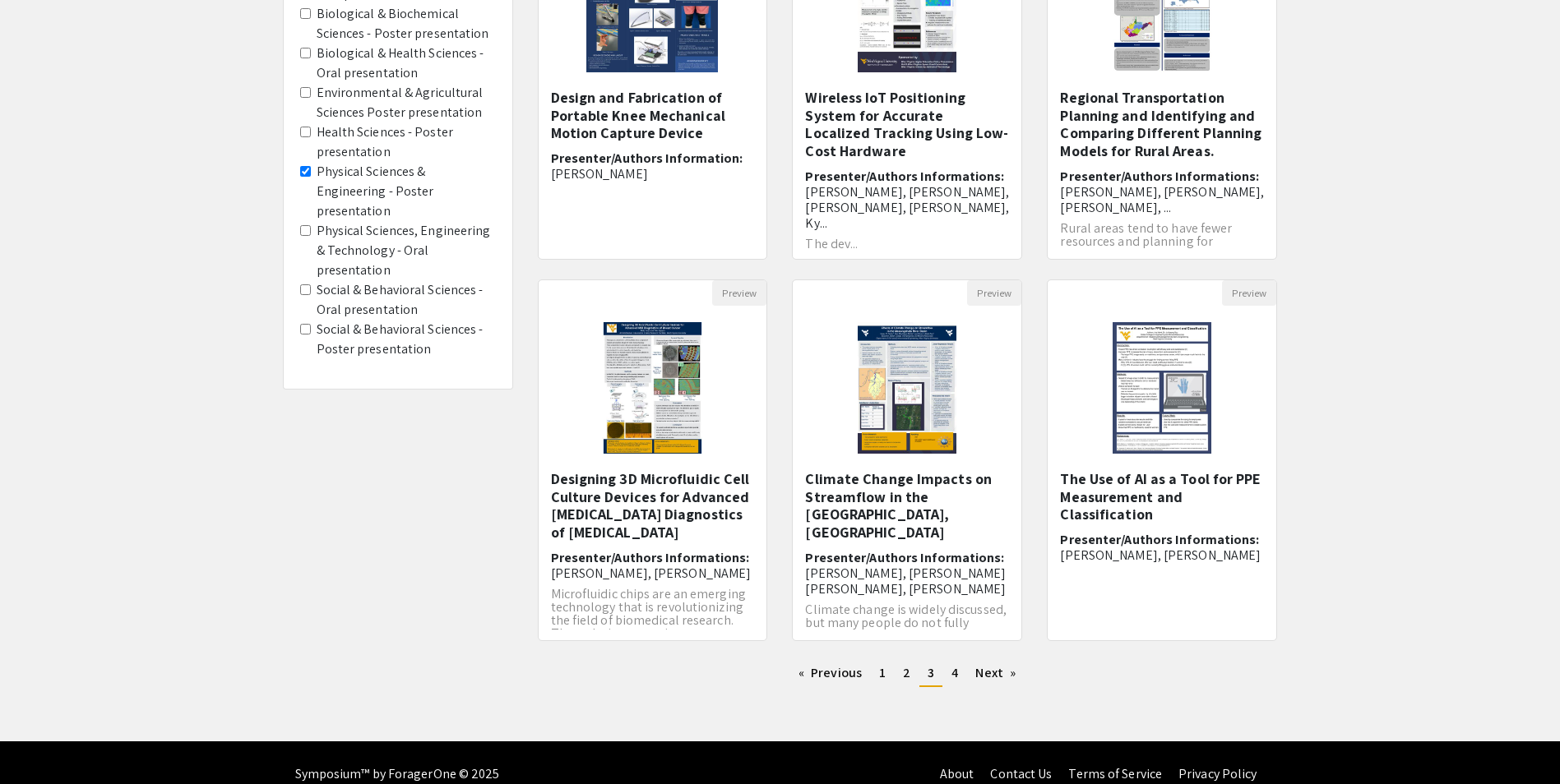
scroll to position [306, 0]
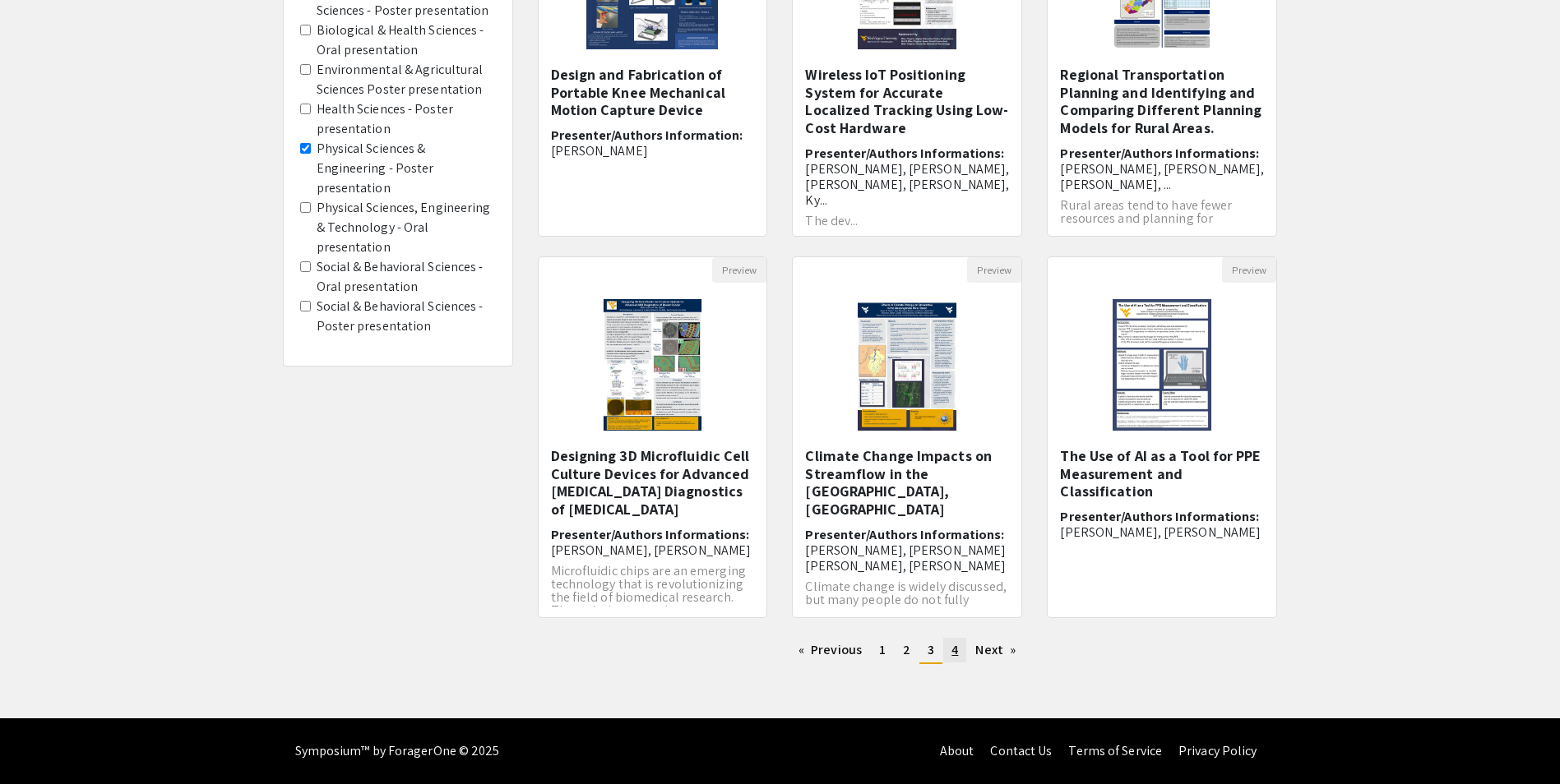
click at [954, 650] on span "4" at bounding box center [955, 650] width 7 height 17
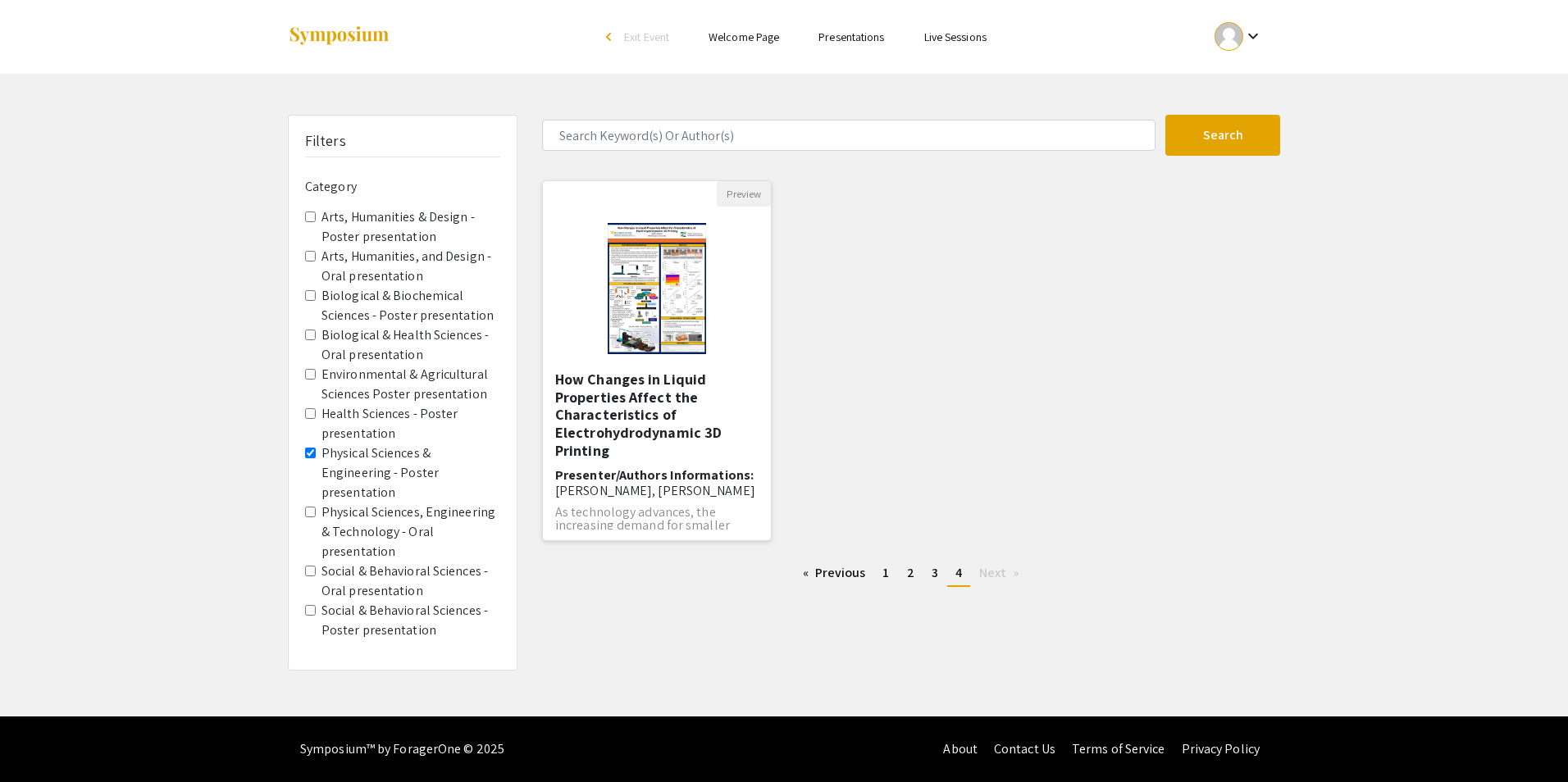
click at [660, 396] on h5 "How Changes in Liquid Properties Affect the Characteristics of Electrohydrodyna…" at bounding box center [657, 415] width 204 height 89
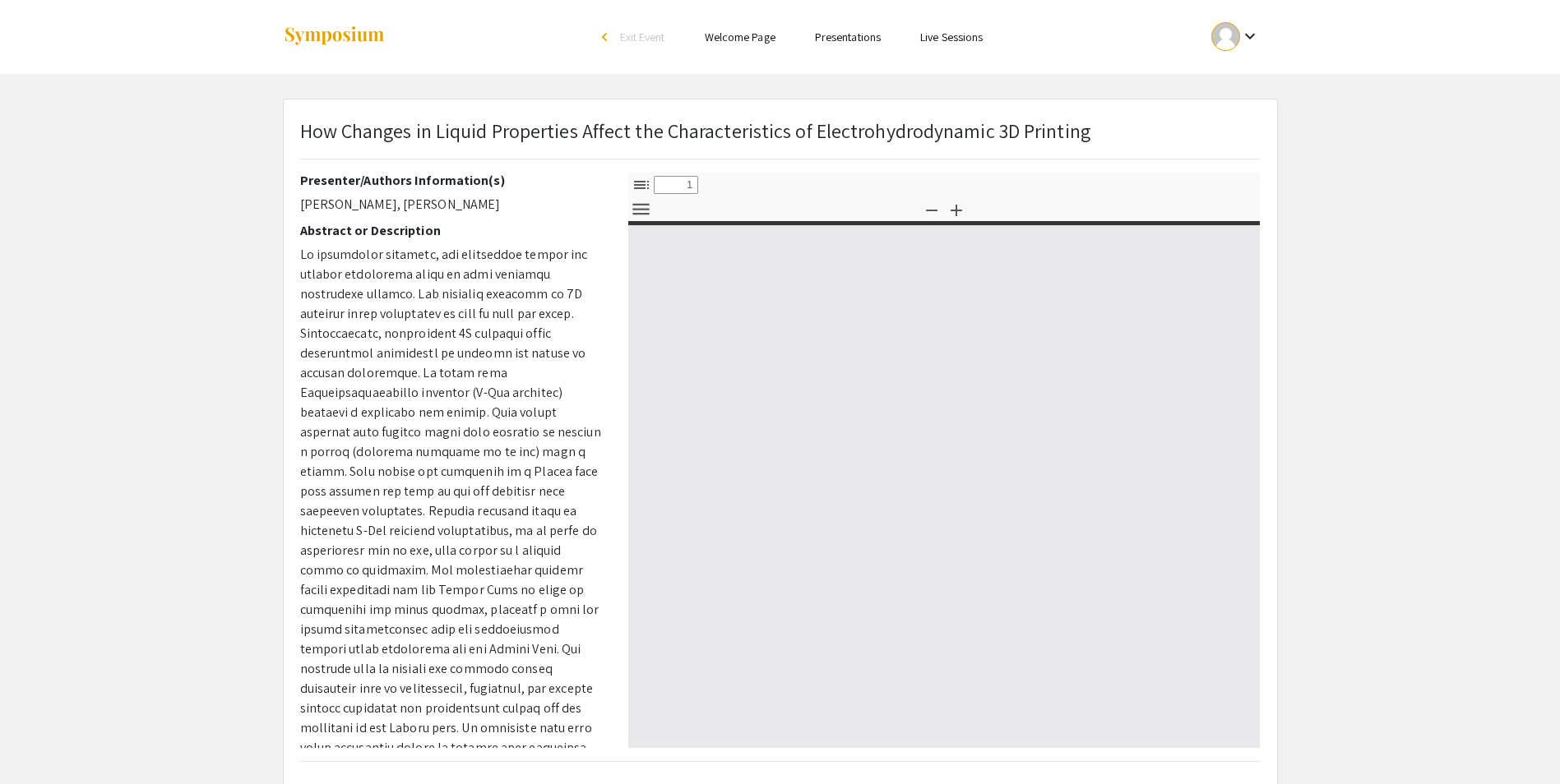
select select "custom"
type input "0"
select select "custom"
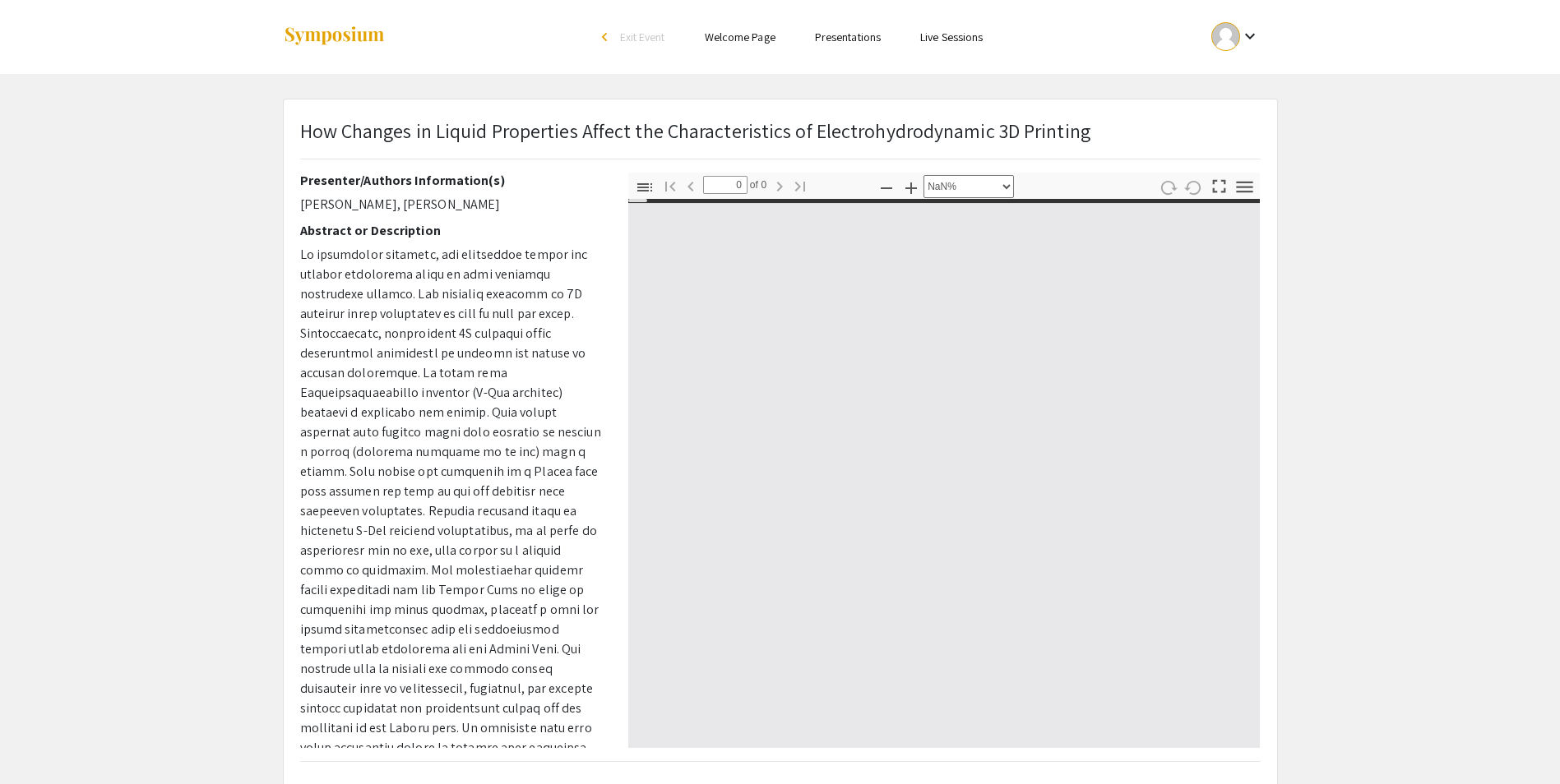
type input "1"
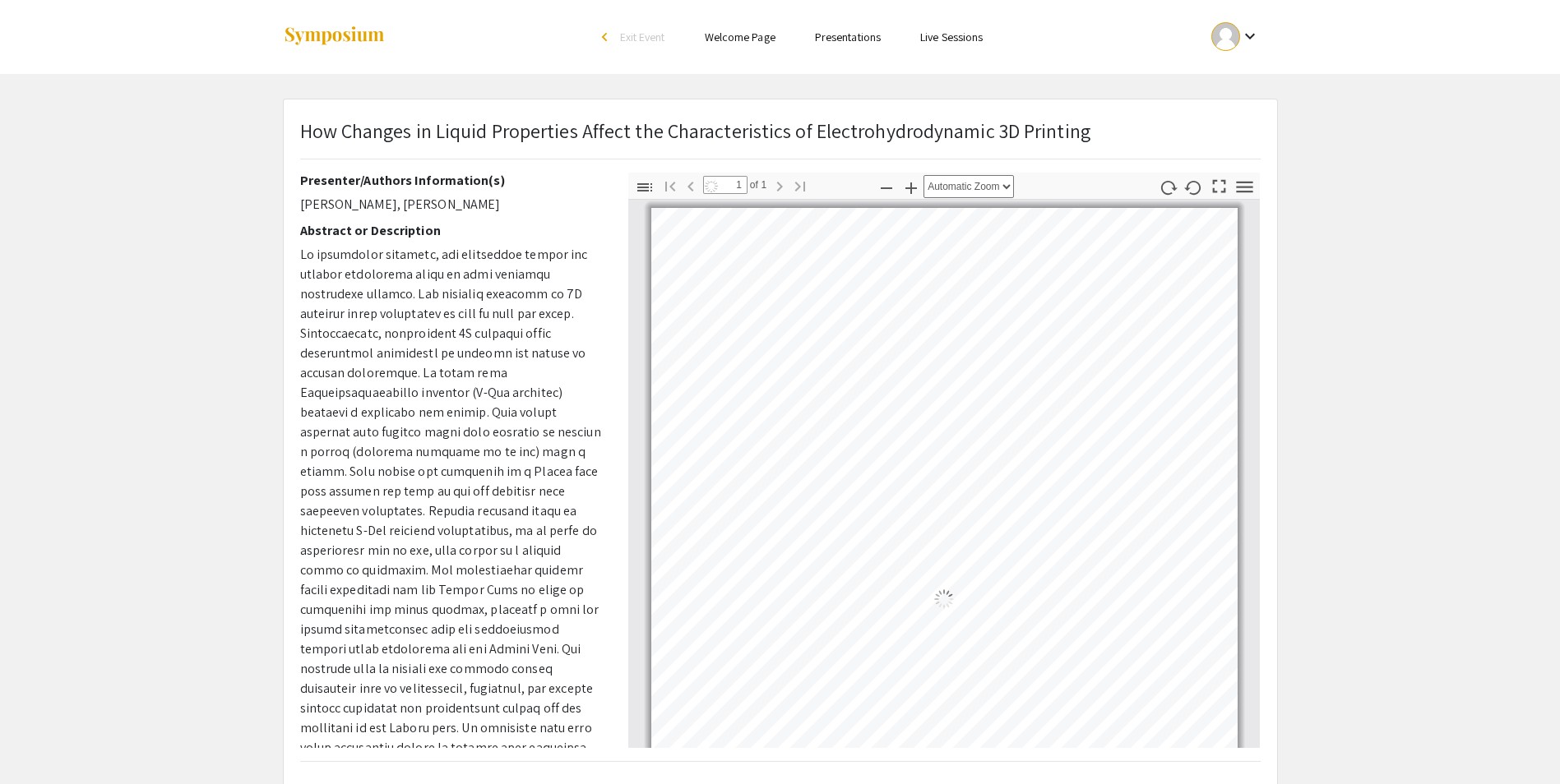
select select "auto"
click at [1248, 189] on icon "button" at bounding box center [1245, 188] width 22 height 22
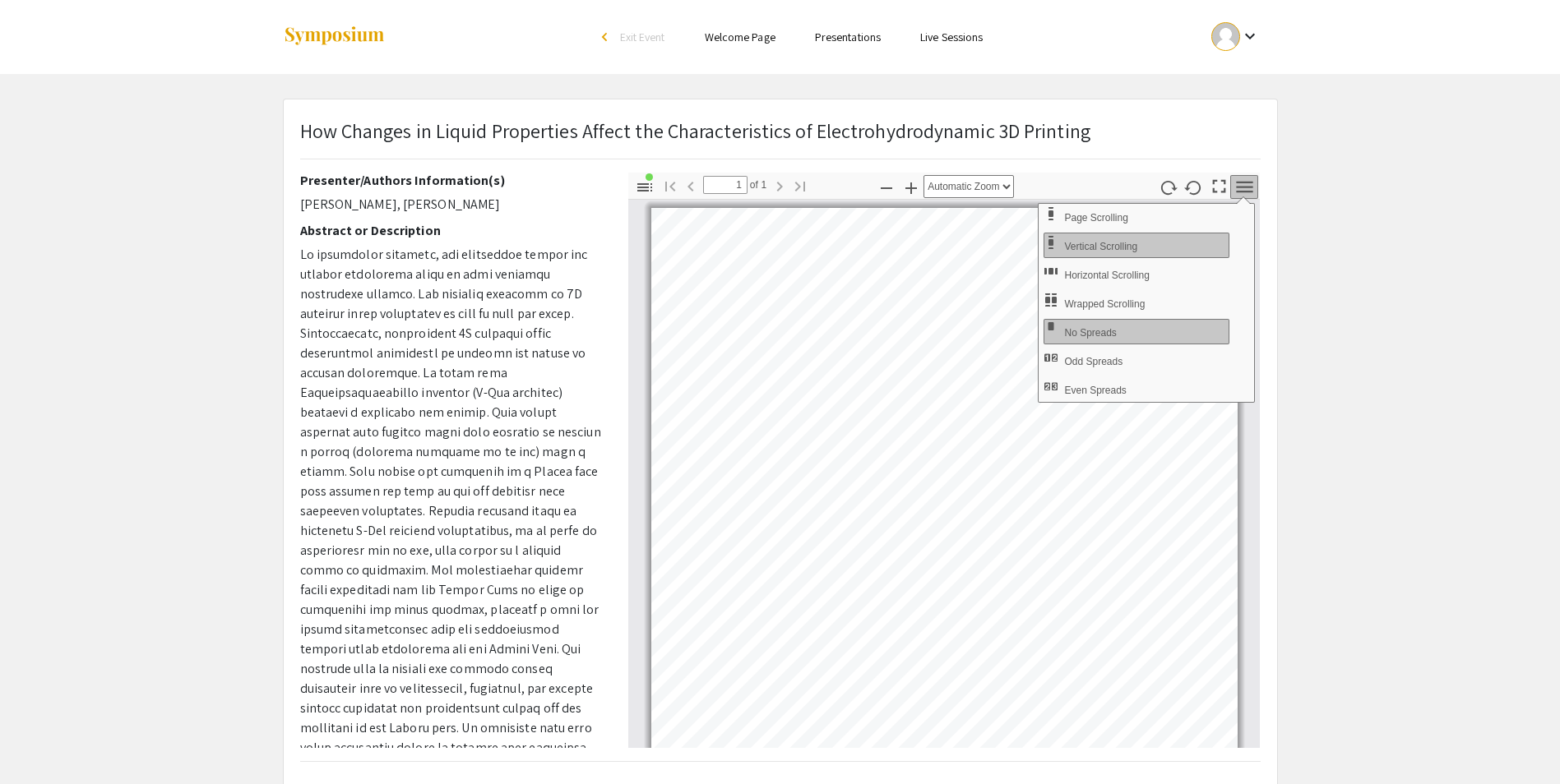
click at [1244, 182] on icon "button" at bounding box center [1244, 186] width 16 height 11
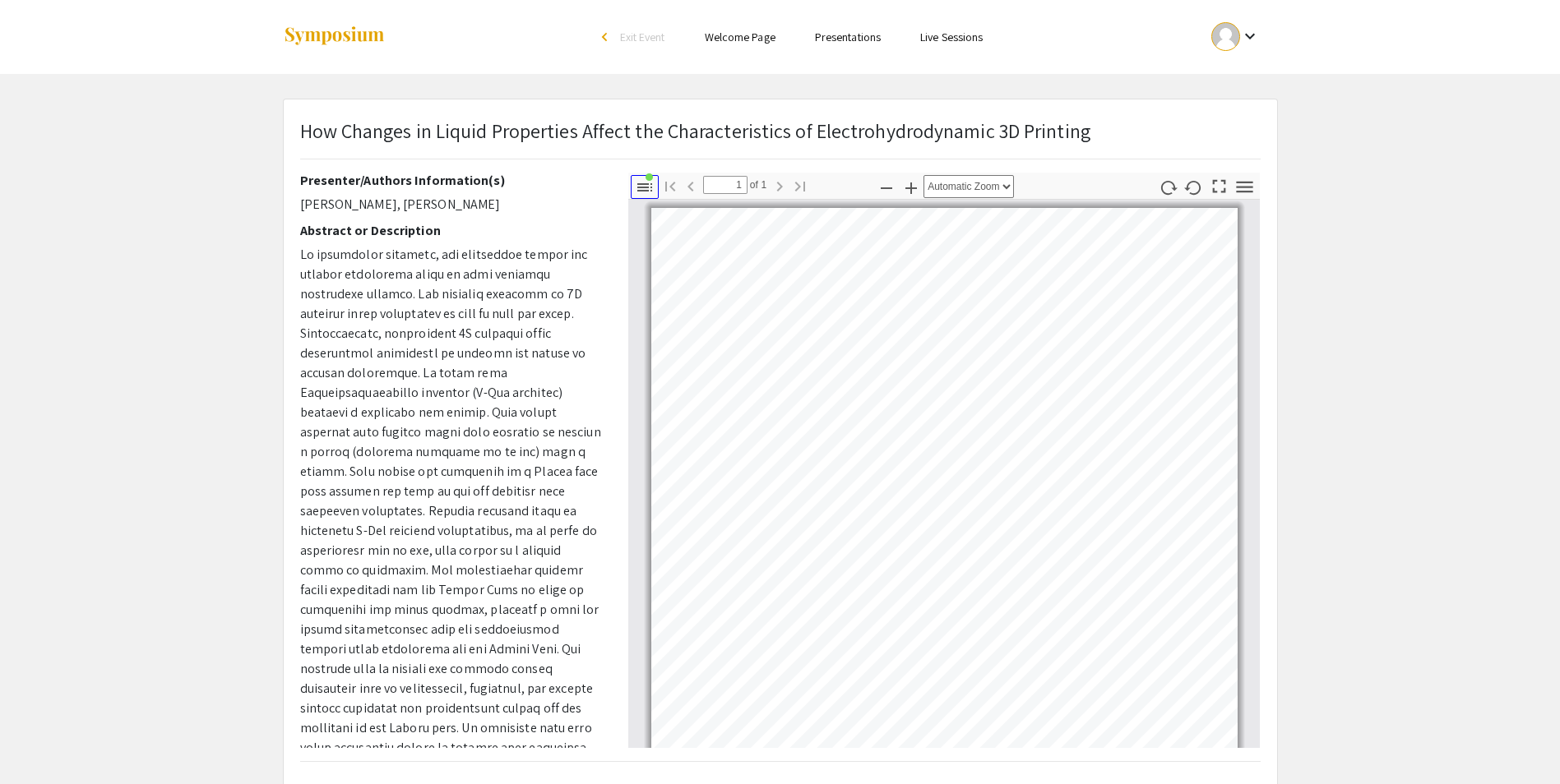
click at [649, 196] on icon "button" at bounding box center [644, 187] width 20 height 20
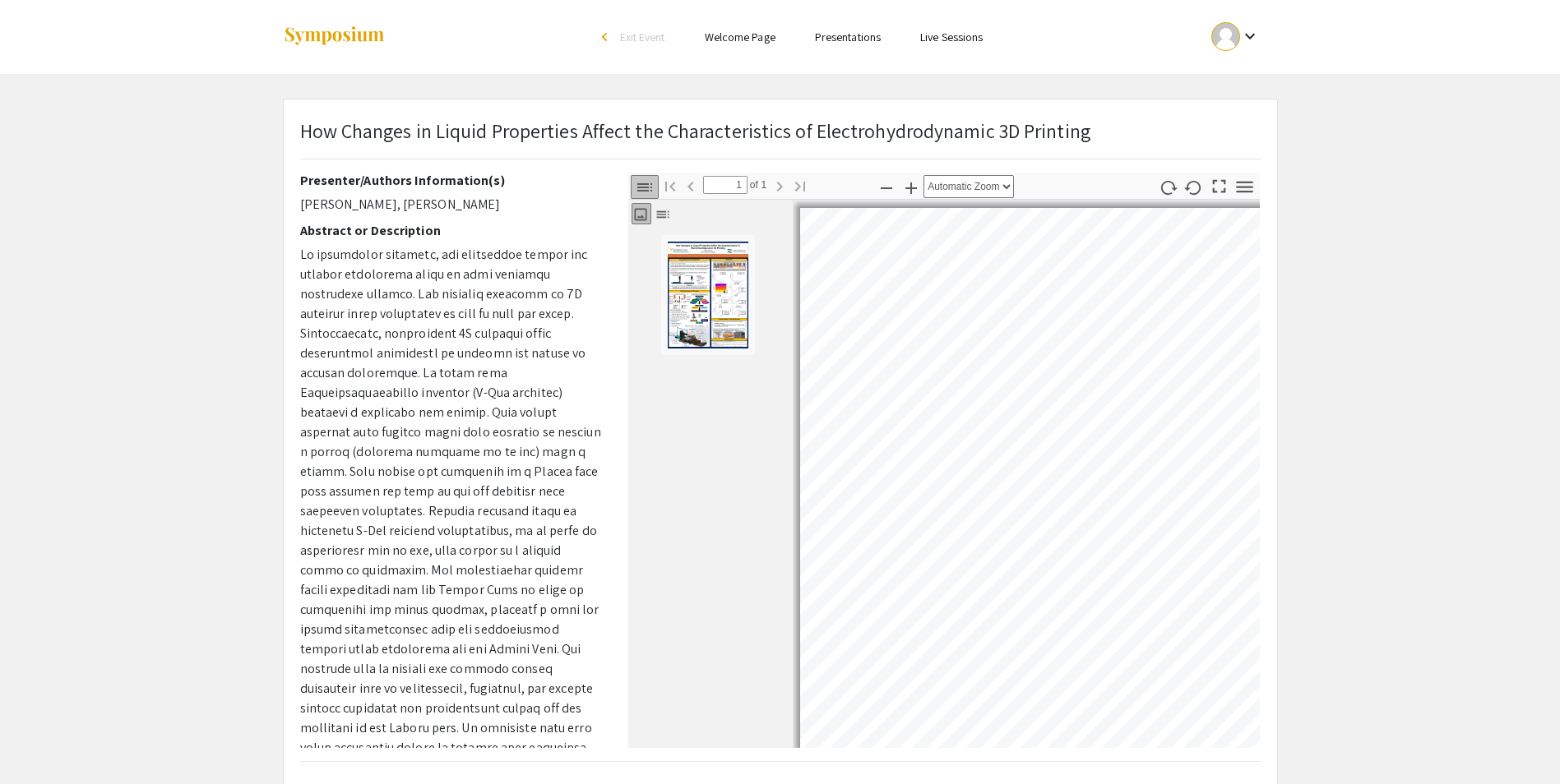
scroll to position [3, 0]
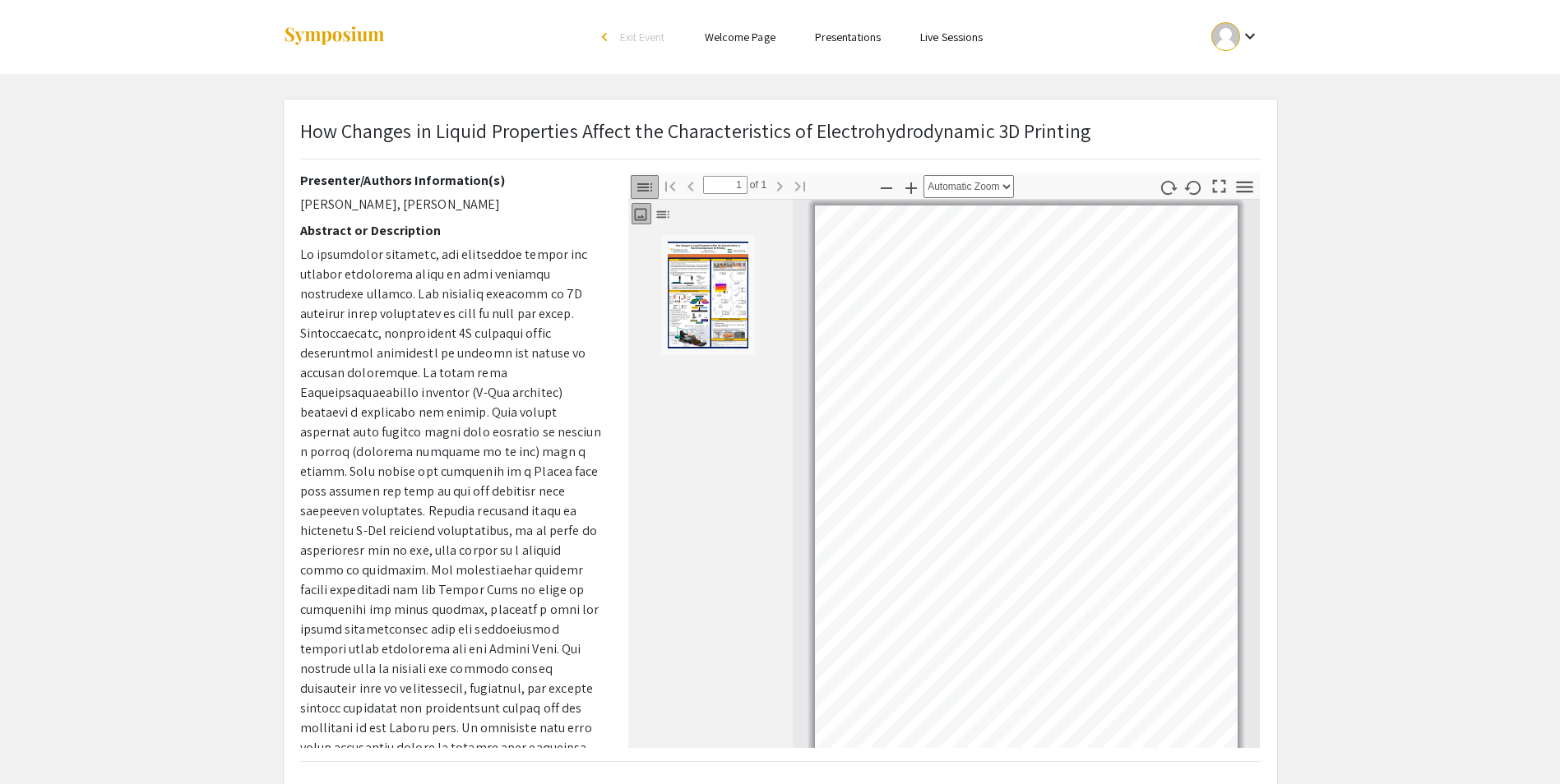
click at [645, 181] on icon "button" at bounding box center [644, 187] width 20 height 20
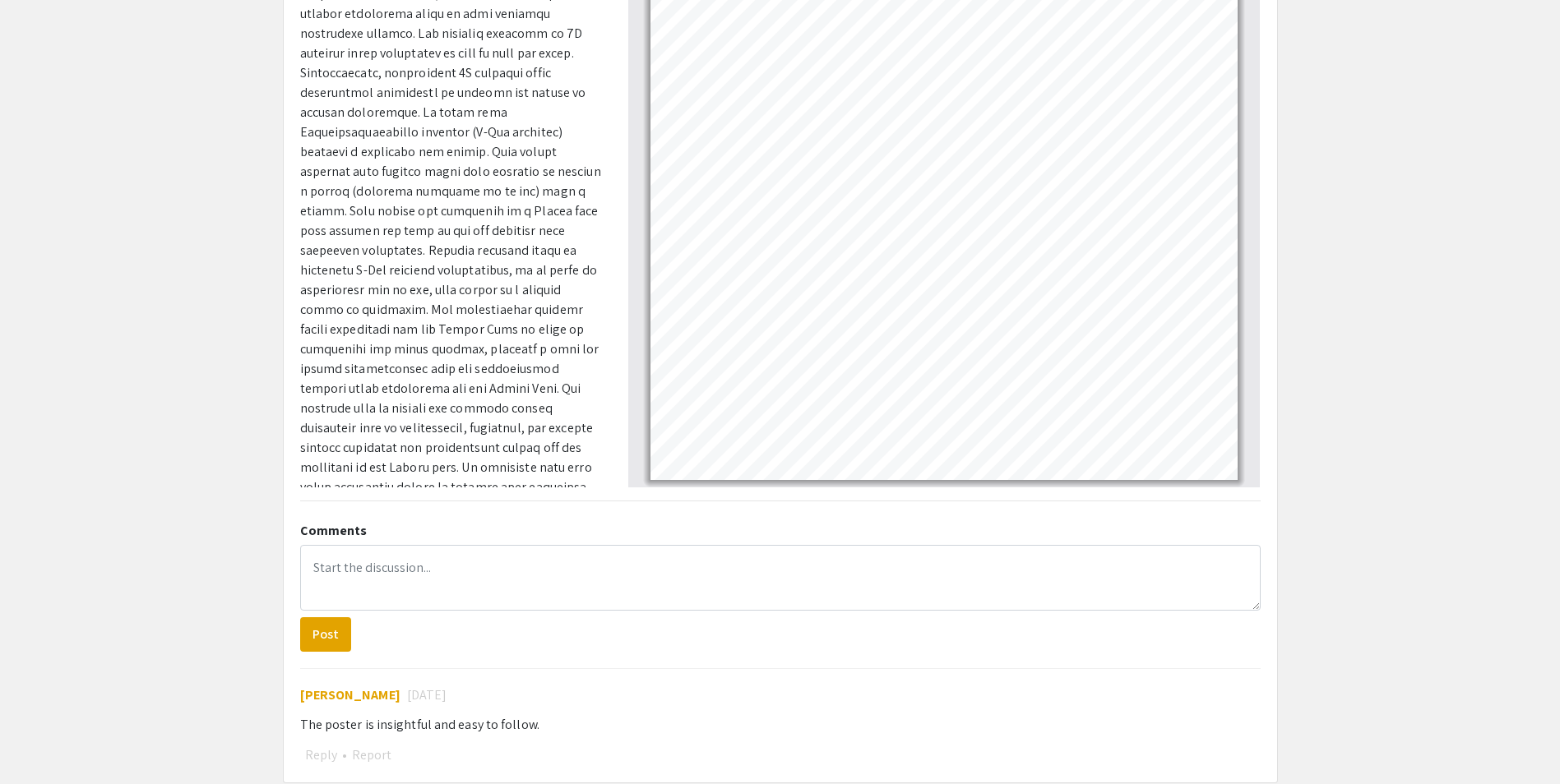
scroll to position [0, 0]
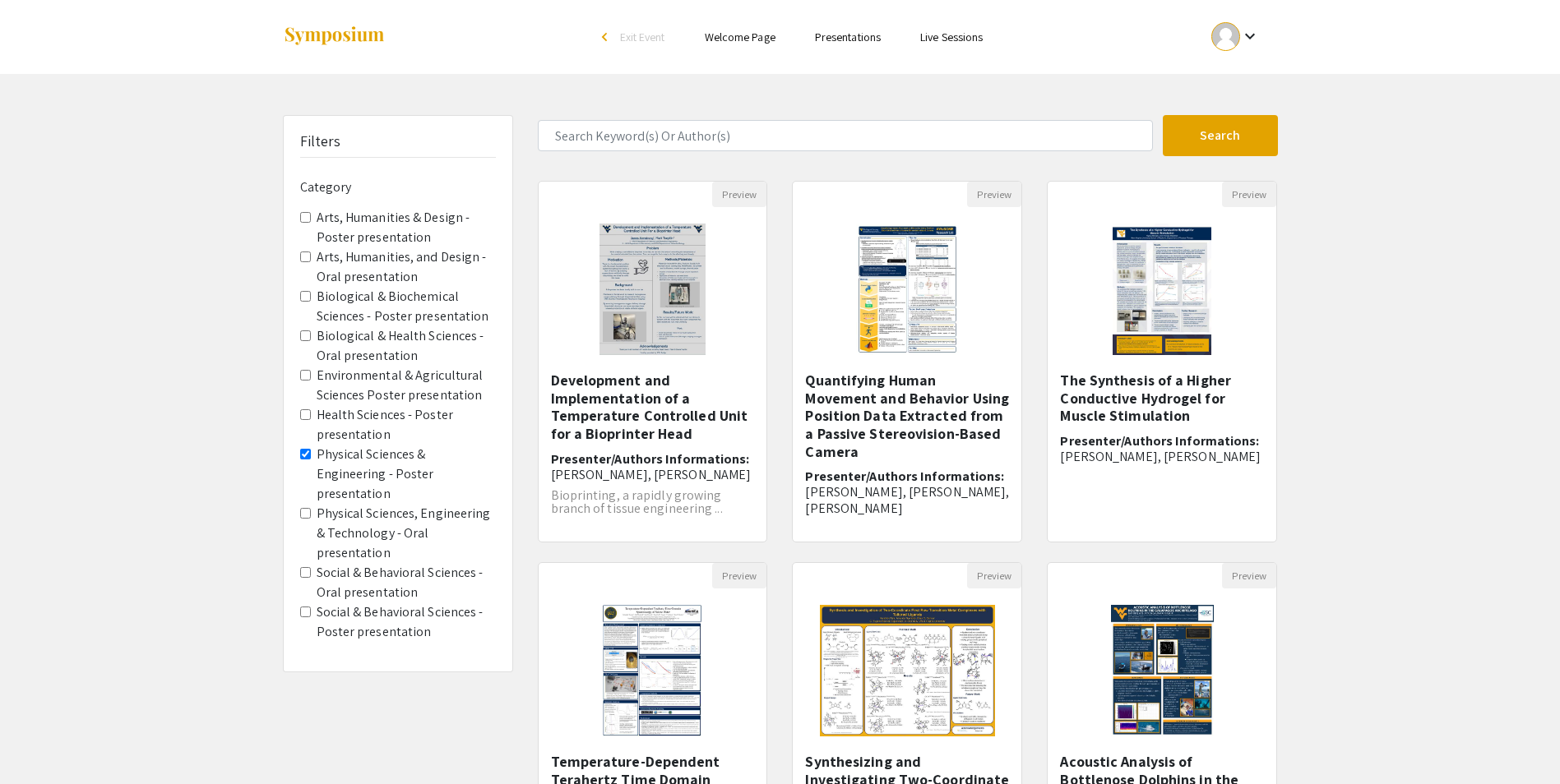
click at [637, 41] on span "Exit Event" at bounding box center [643, 36] width 45 height 15
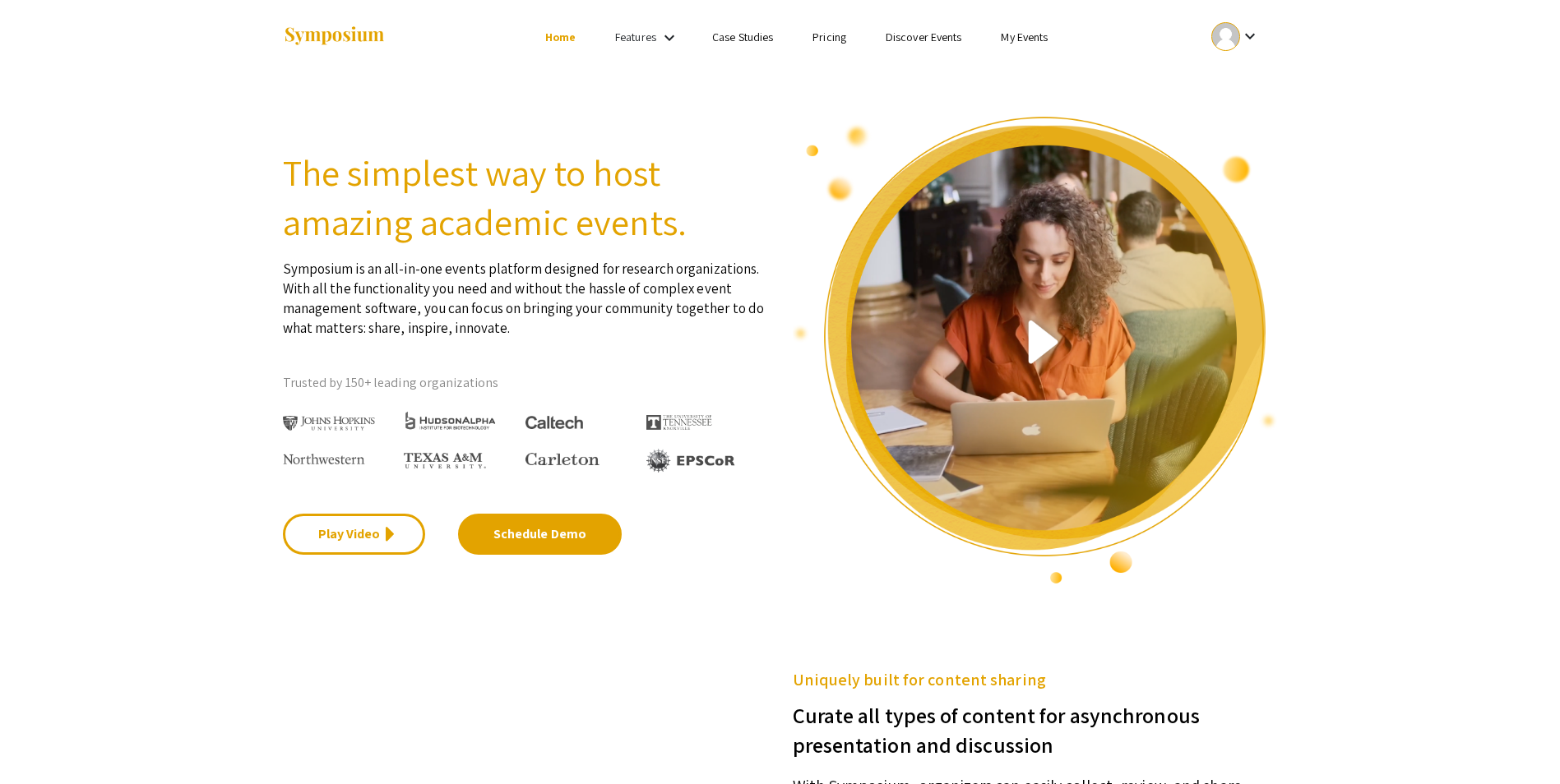
click at [930, 41] on link "Discover Events" at bounding box center [924, 36] width 76 height 15
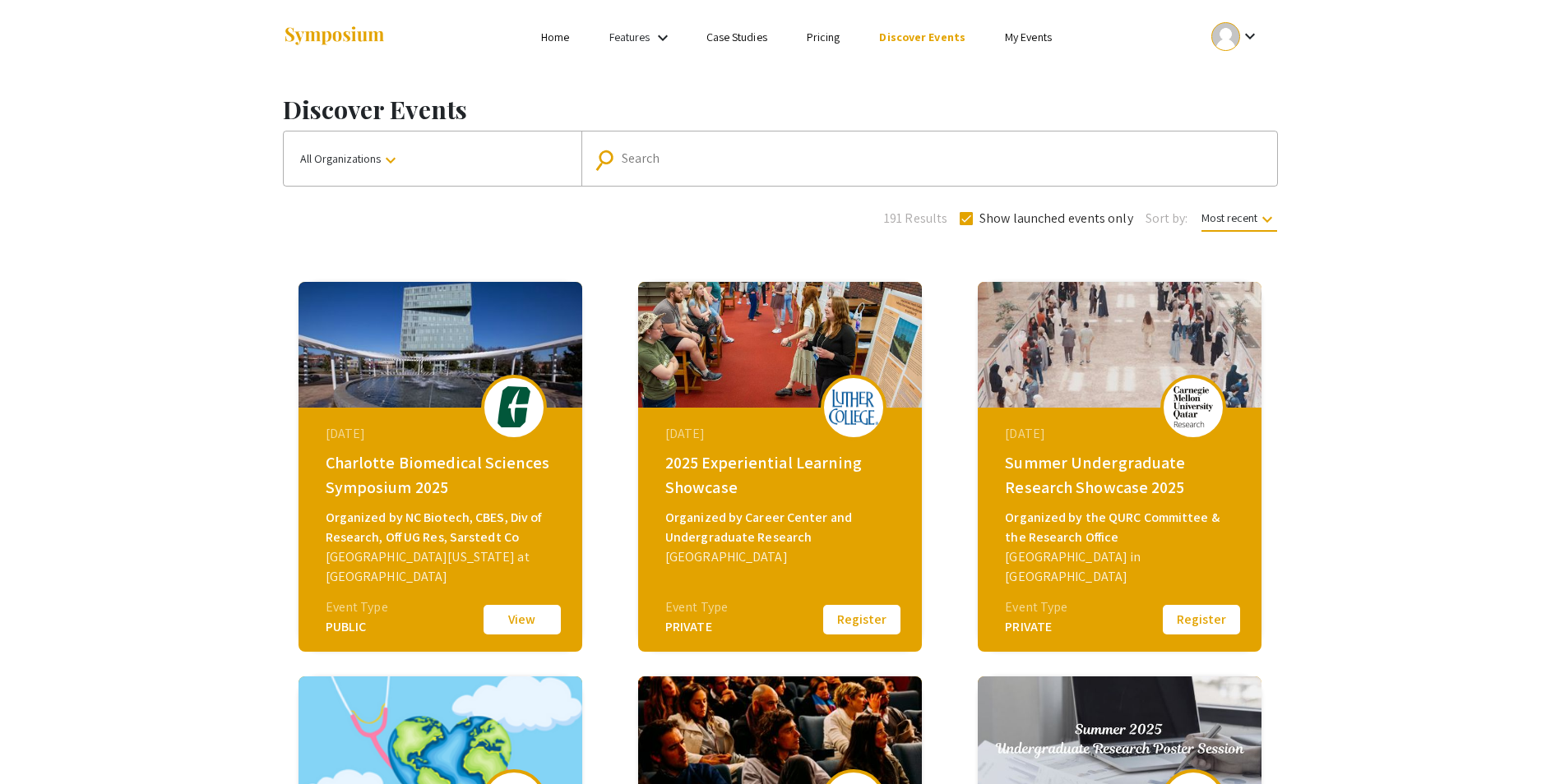
click at [776, 143] on mat-form-field "search Search" at bounding box center [929, 158] width 696 height 54
click at [765, 159] on input "Search" at bounding box center [938, 158] width 633 height 15
type input "[US_STATE]"
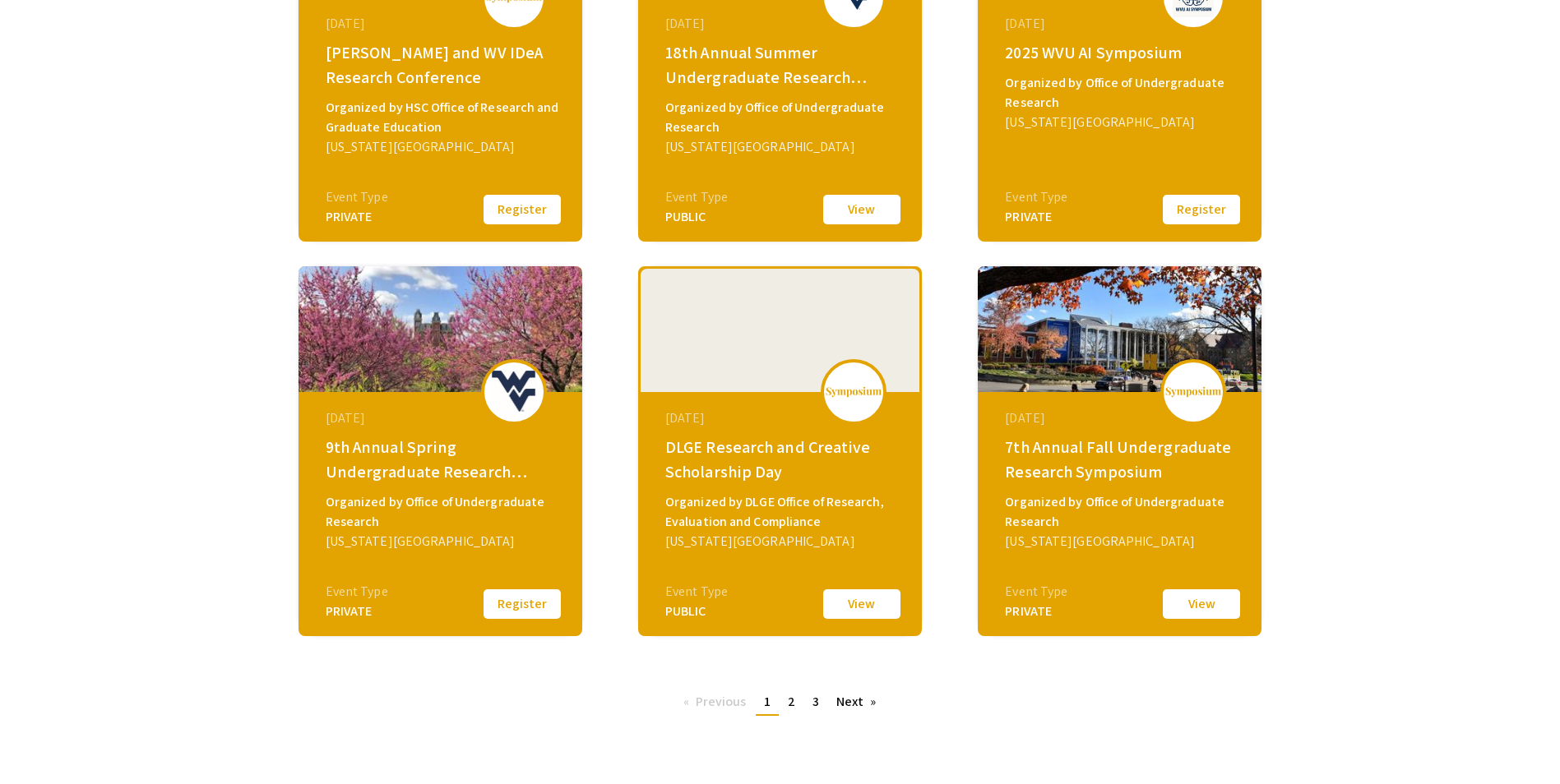
scroll to position [411, 0]
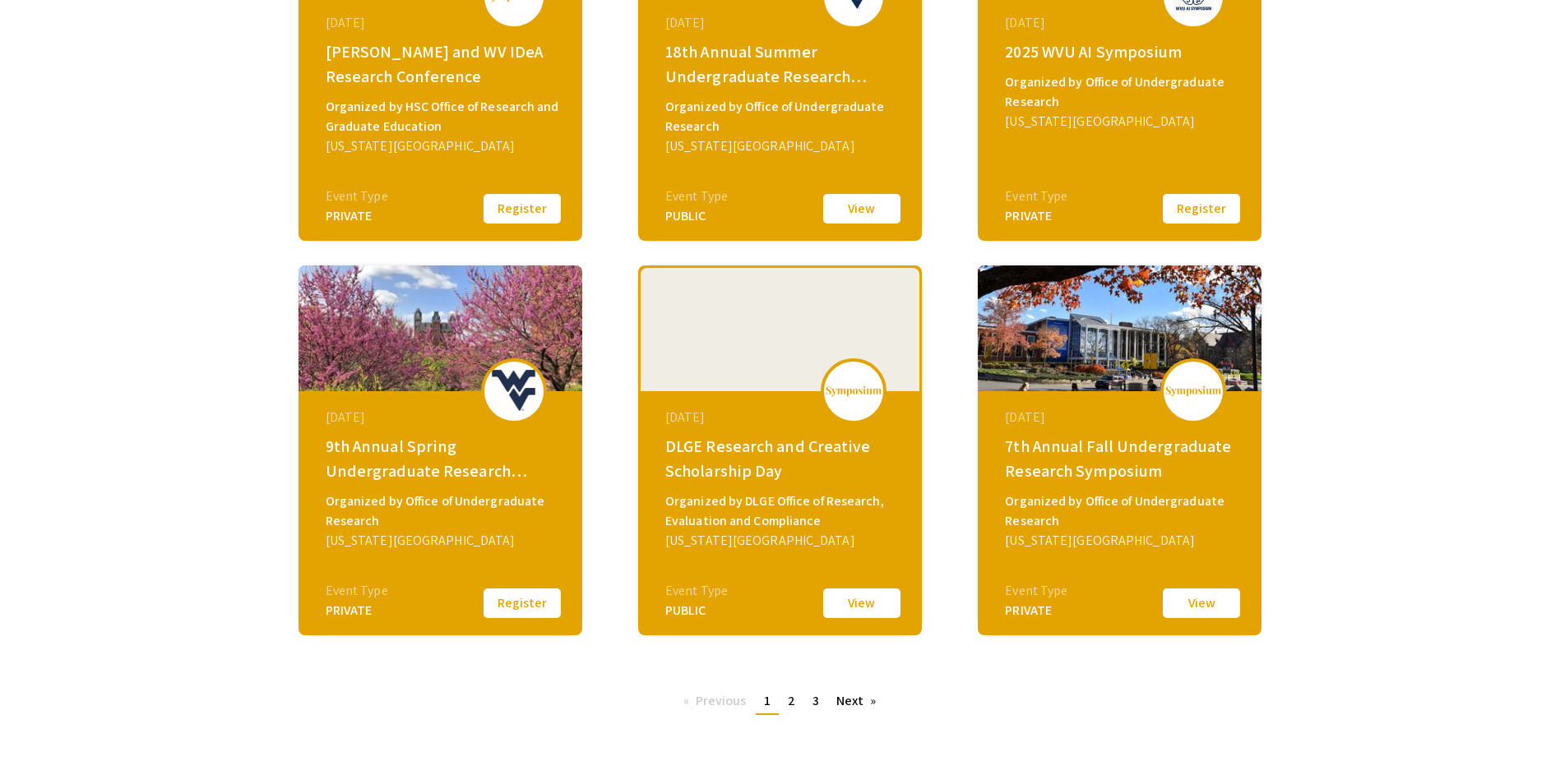
click at [496, 601] on button "Register" at bounding box center [521, 603] width 82 height 35
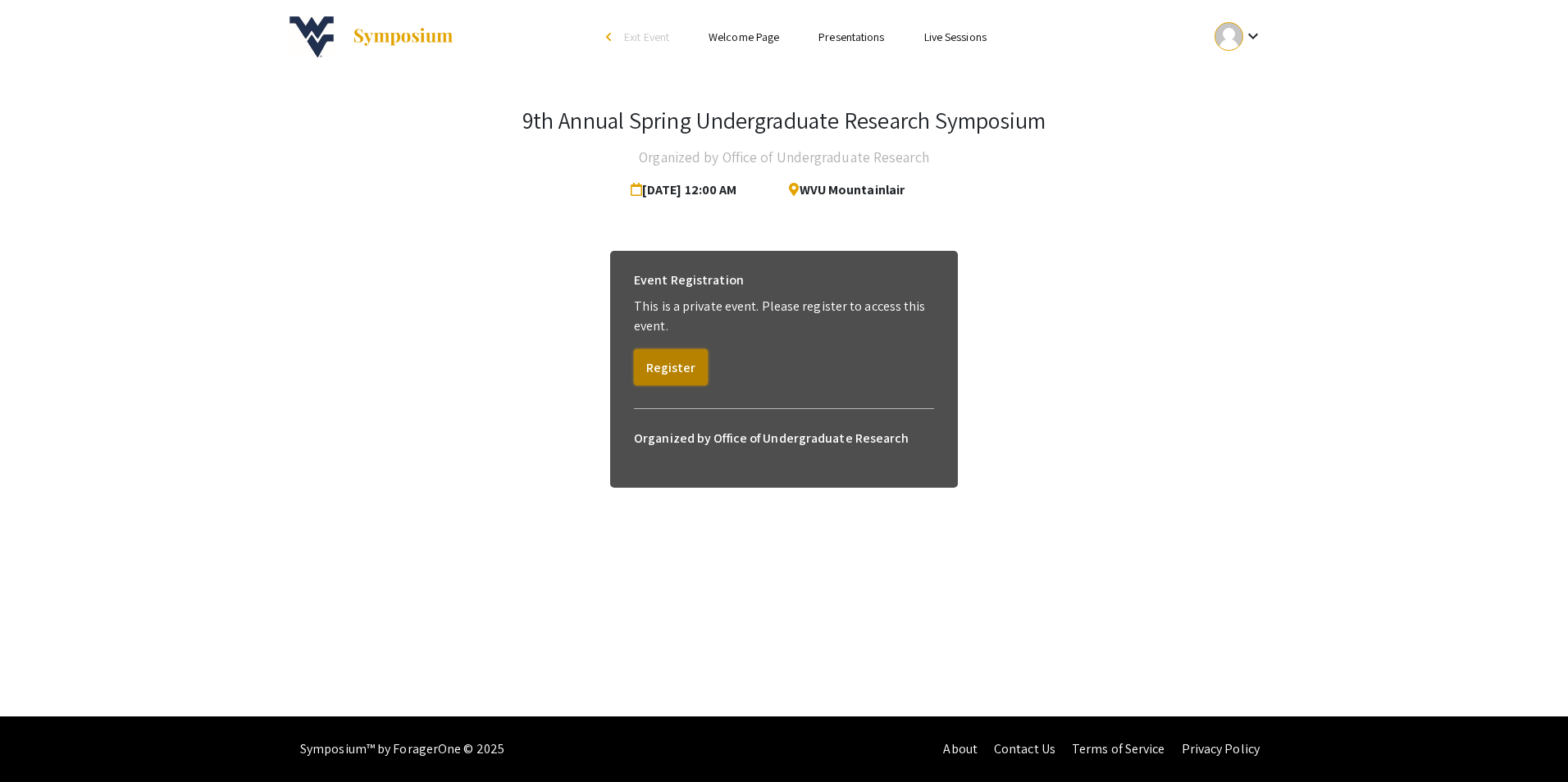
click at [651, 370] on button "Register" at bounding box center [671, 367] width 74 height 36
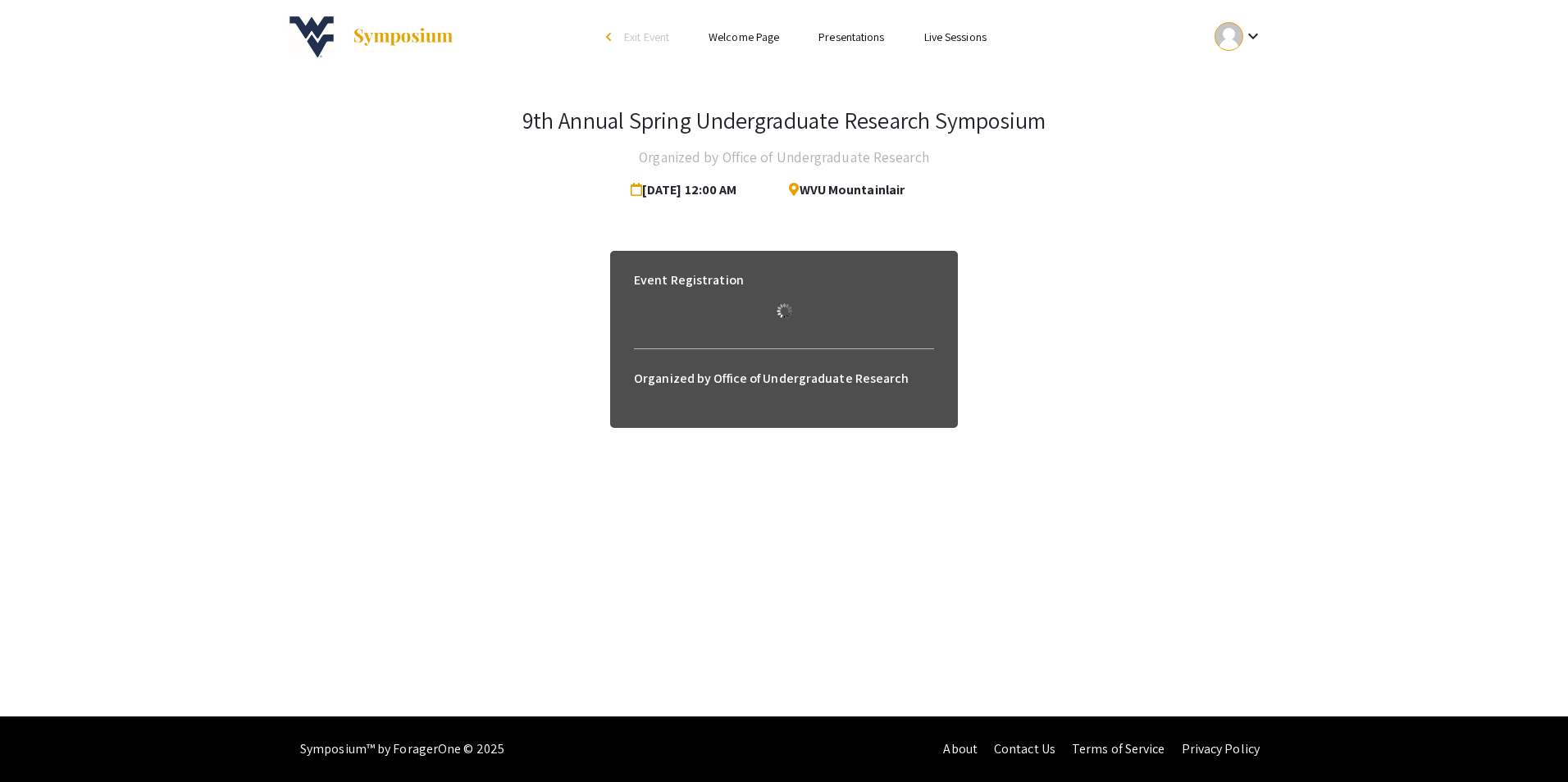
click at [877, 31] on link "Presentations" at bounding box center [851, 36] width 66 height 15
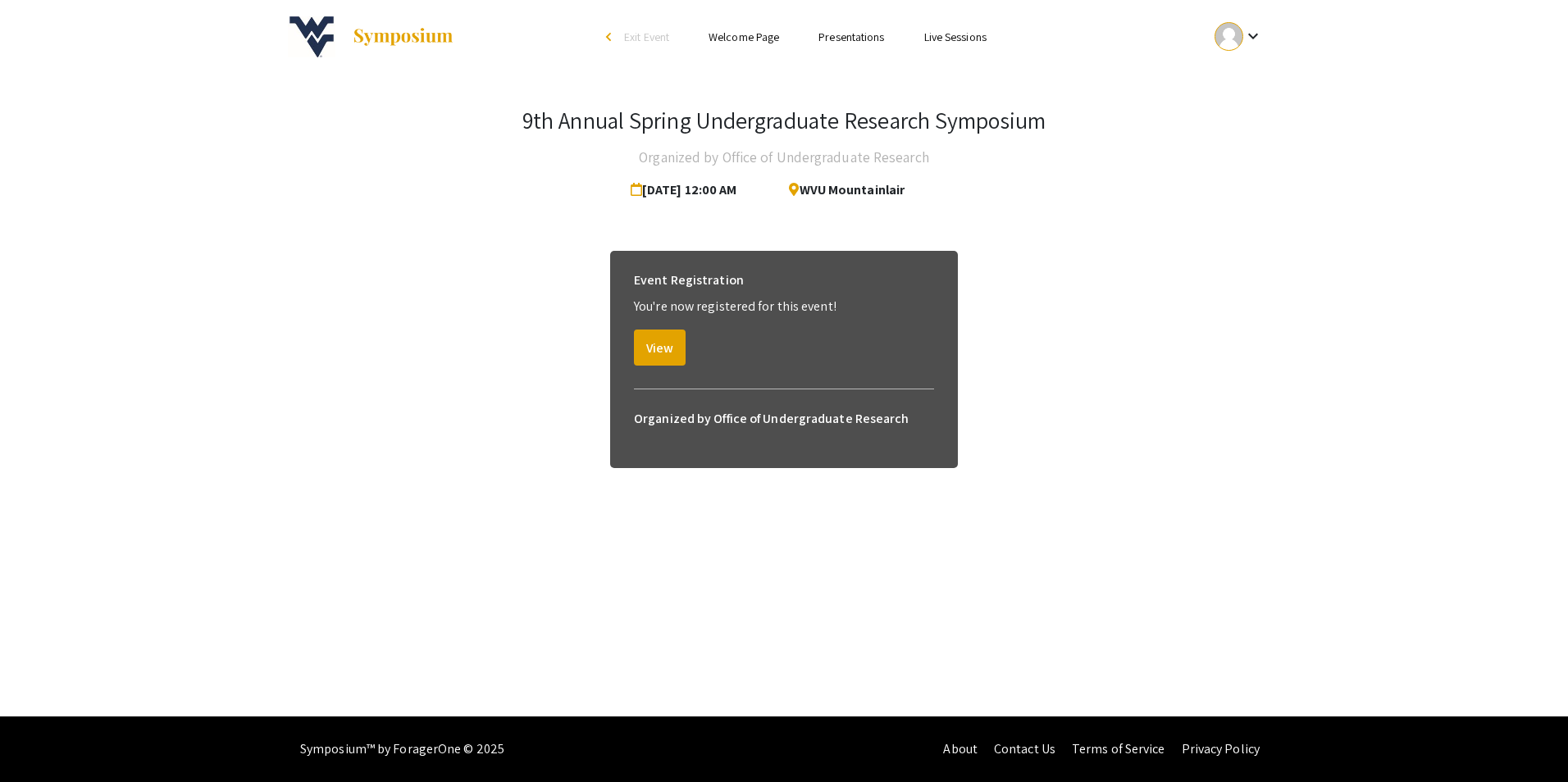
click at [868, 36] on link "Presentations" at bounding box center [851, 36] width 66 height 15
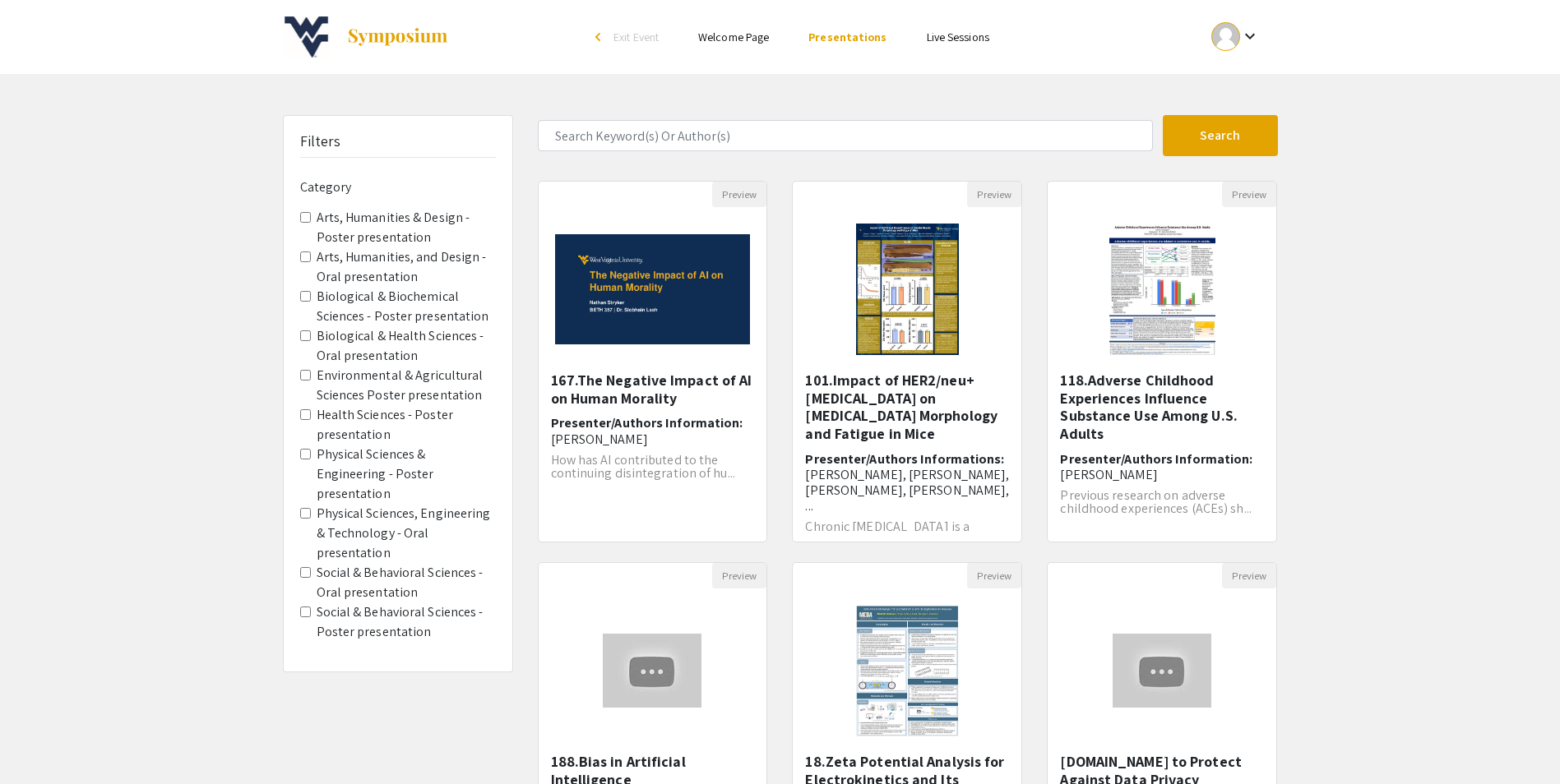
click at [304, 453] on presentation "Physical Sciences & Engineering - Poster presentation" at bounding box center [305, 454] width 10 height 10
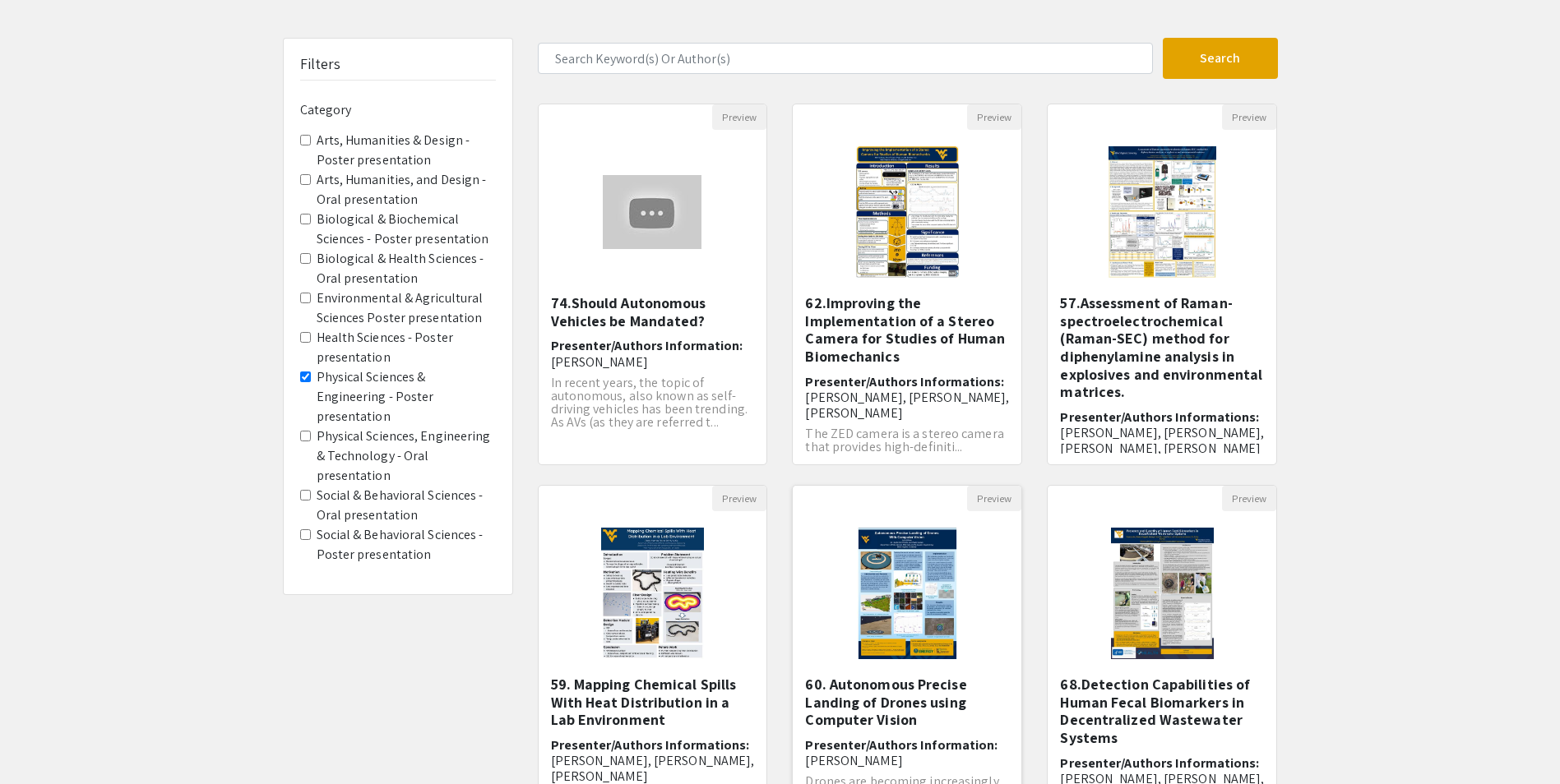
scroll to position [306, 0]
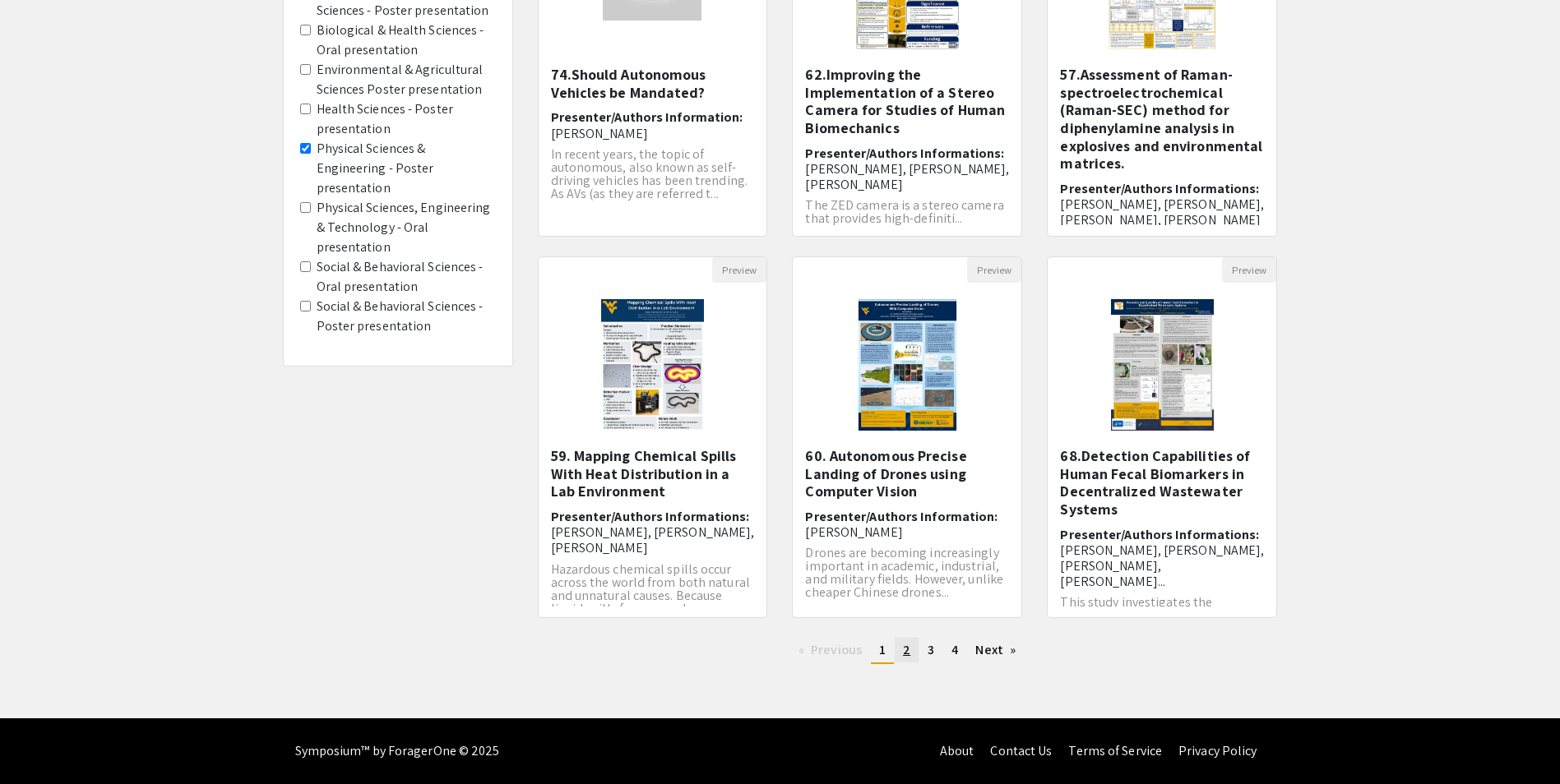
click at [910, 657] on span "2" at bounding box center [906, 650] width 8 height 17
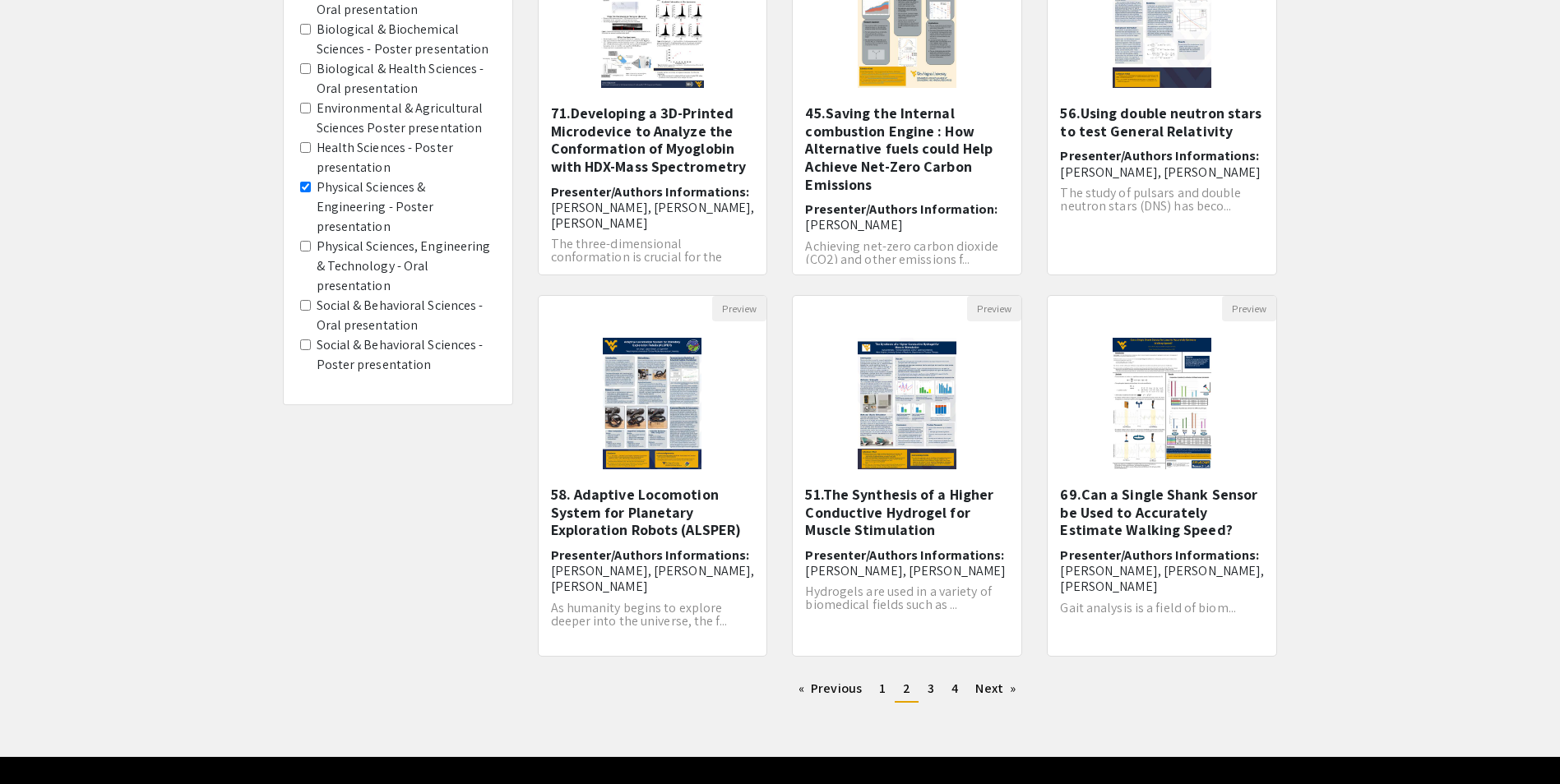
scroll to position [306, 0]
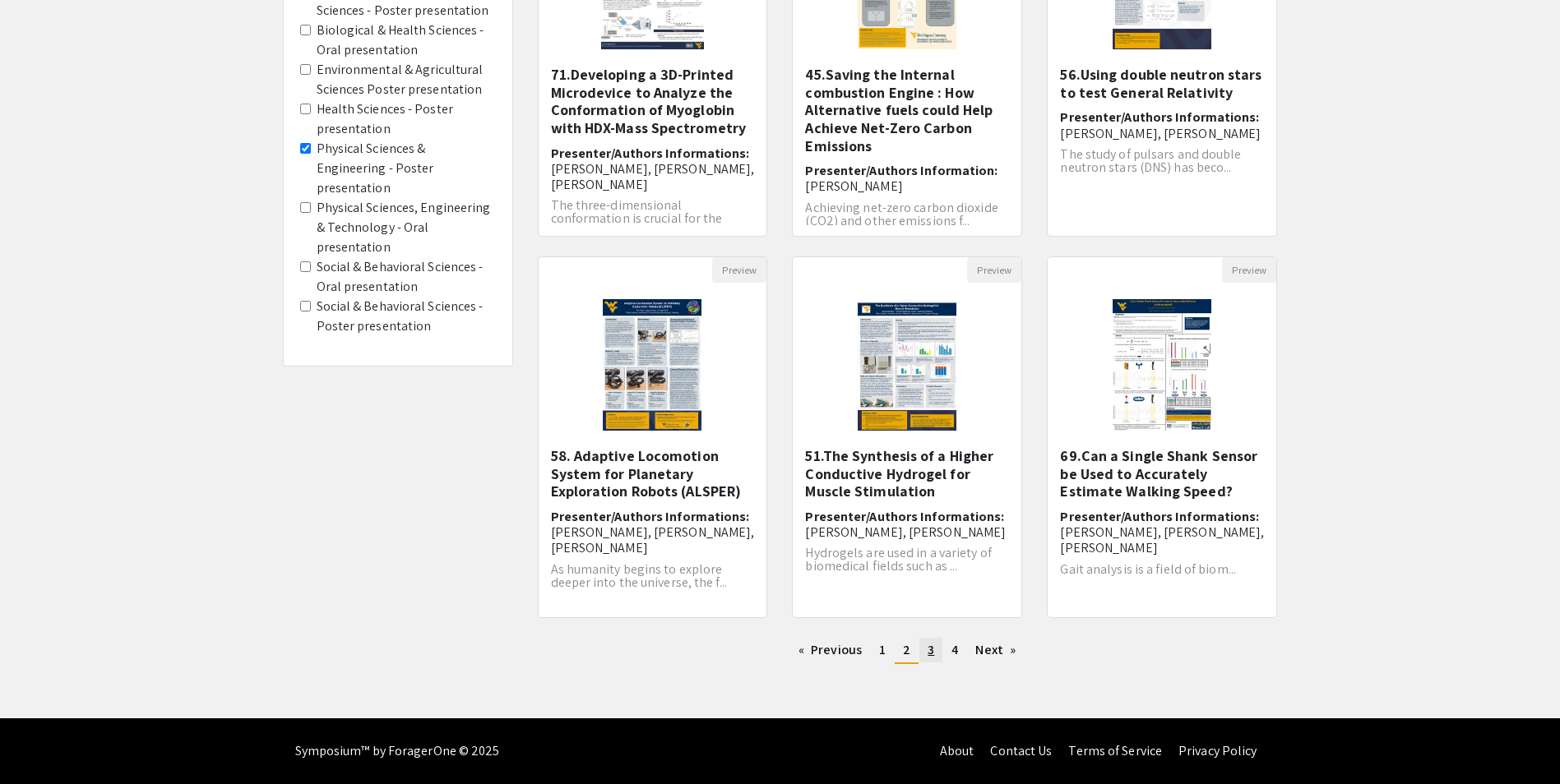
click at [927, 661] on link "page 3" at bounding box center [930, 650] width 23 height 25
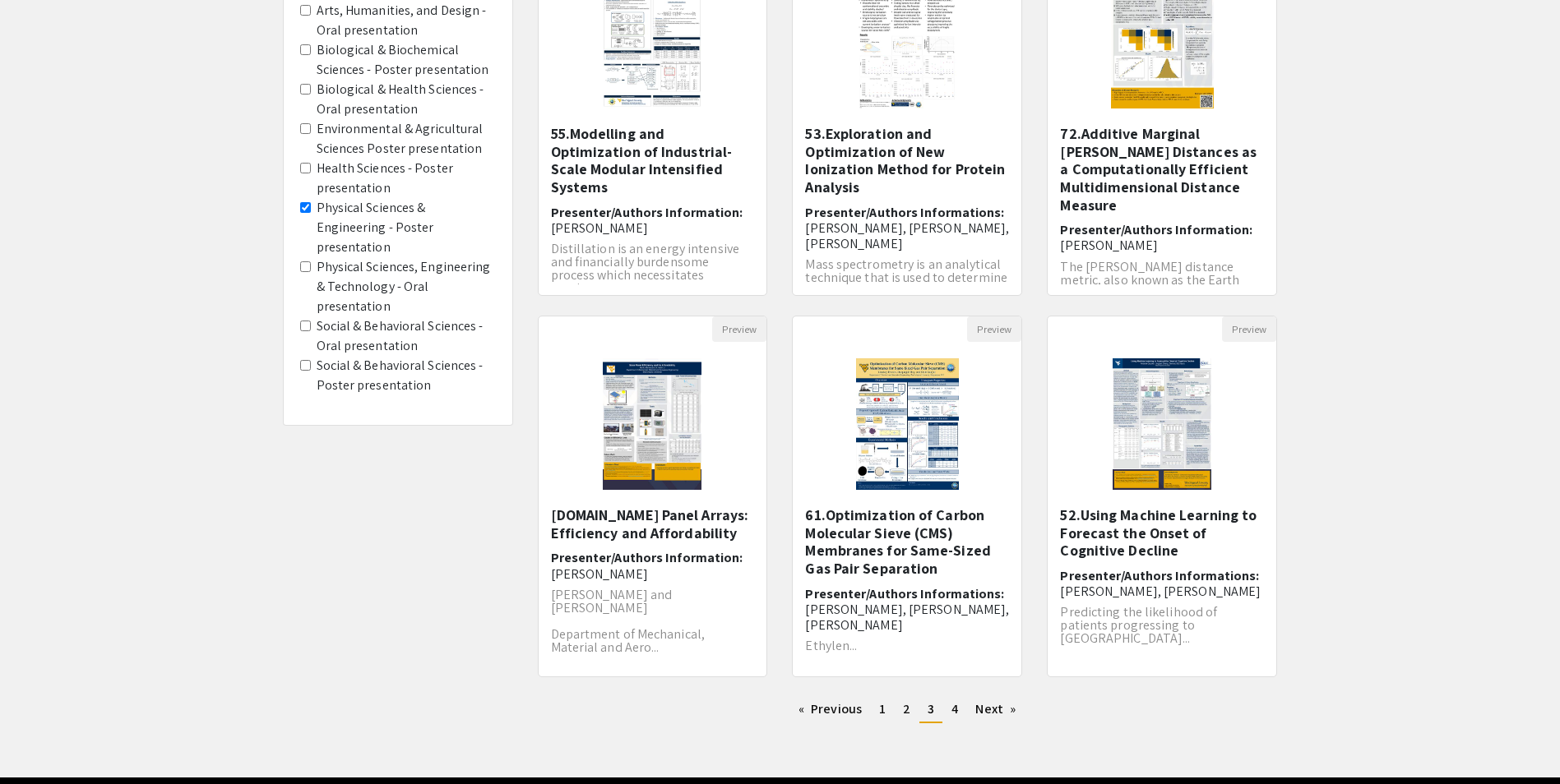
scroll to position [306, 0]
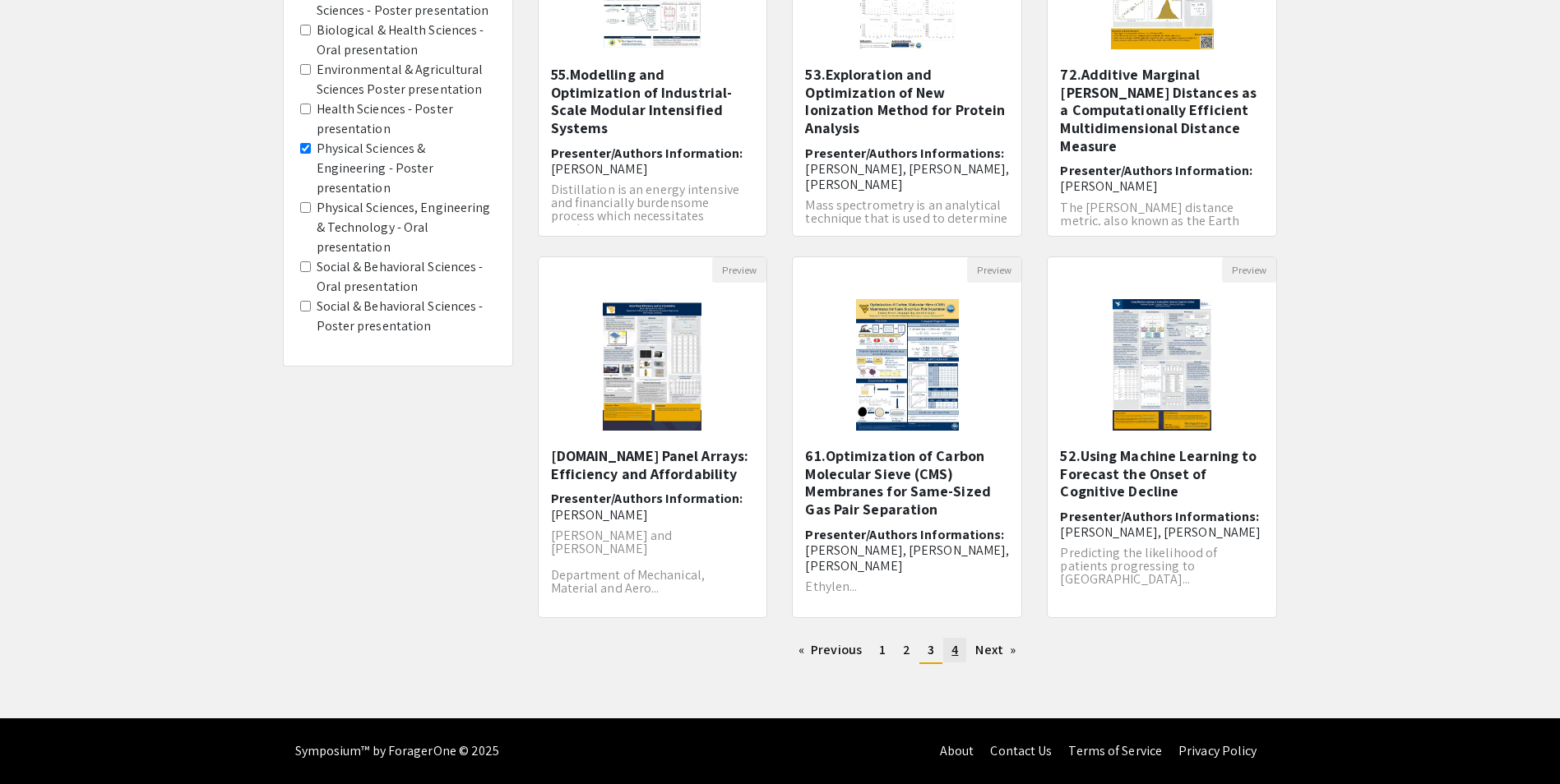
click at [956, 652] on span "4" at bounding box center [955, 650] width 7 height 17
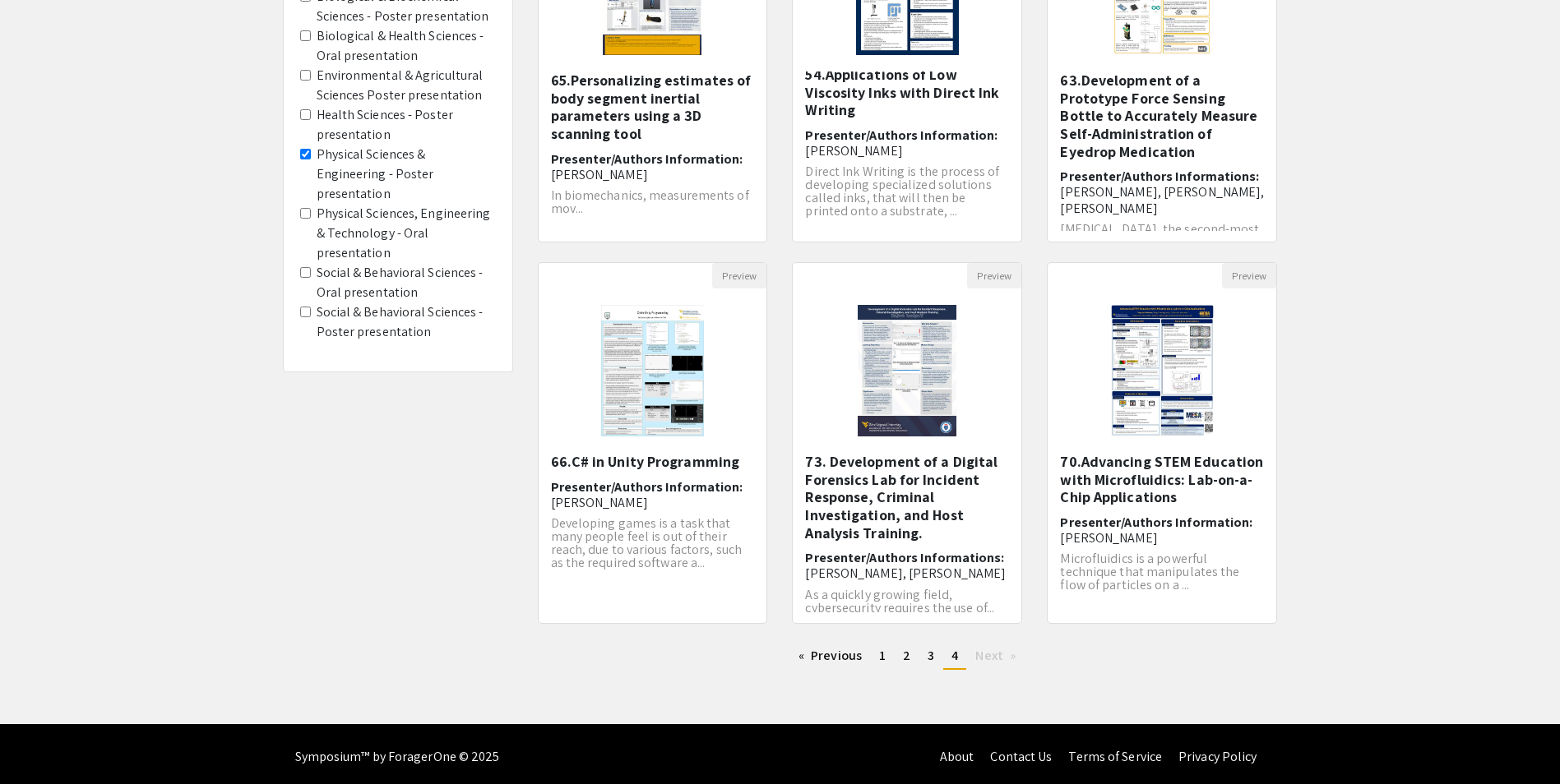
scroll to position [306, 0]
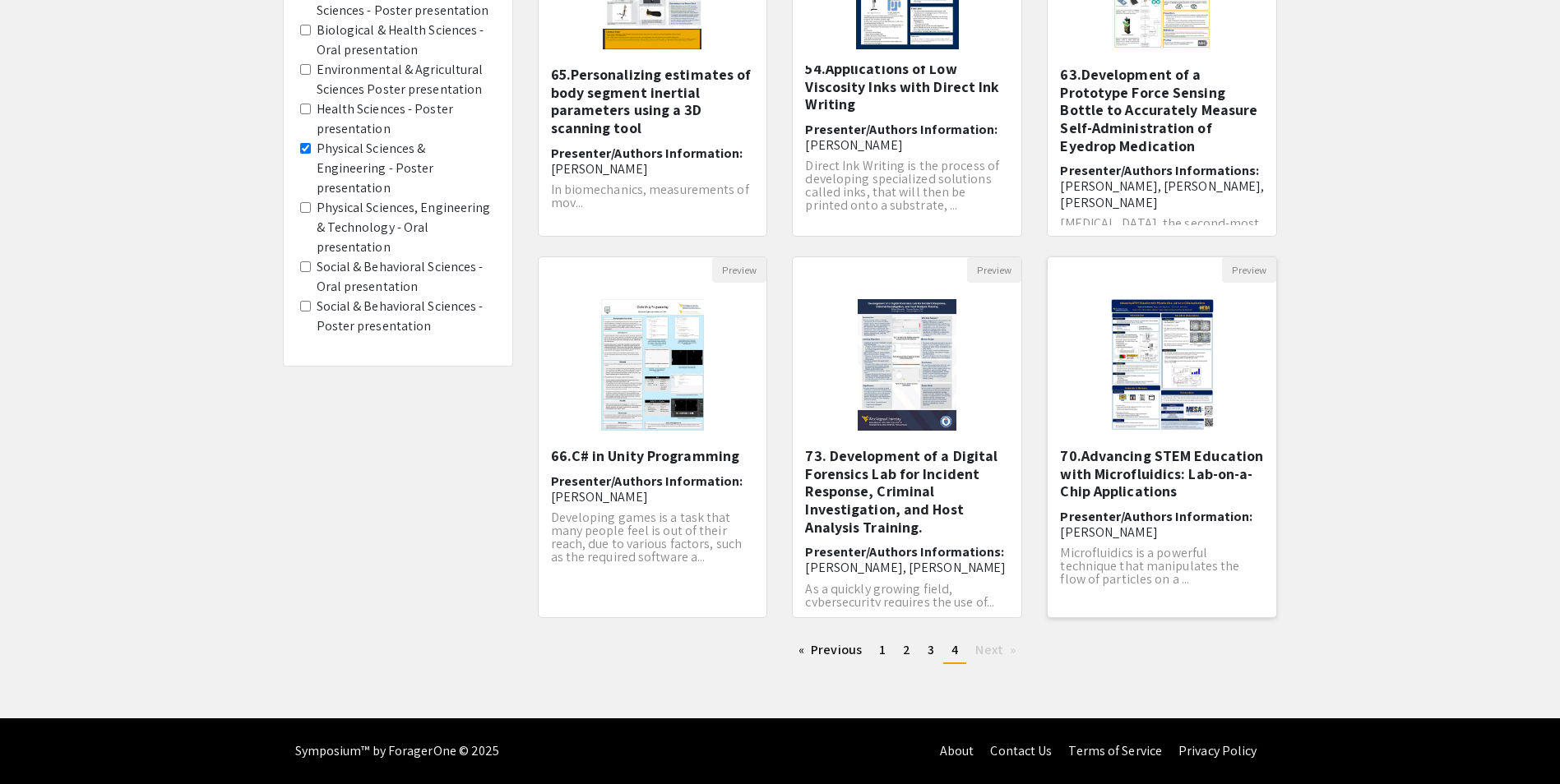
click at [1229, 537] on h6 "Presenter/Authors Information: [PERSON_NAME]" at bounding box center [1162, 525] width 204 height 31
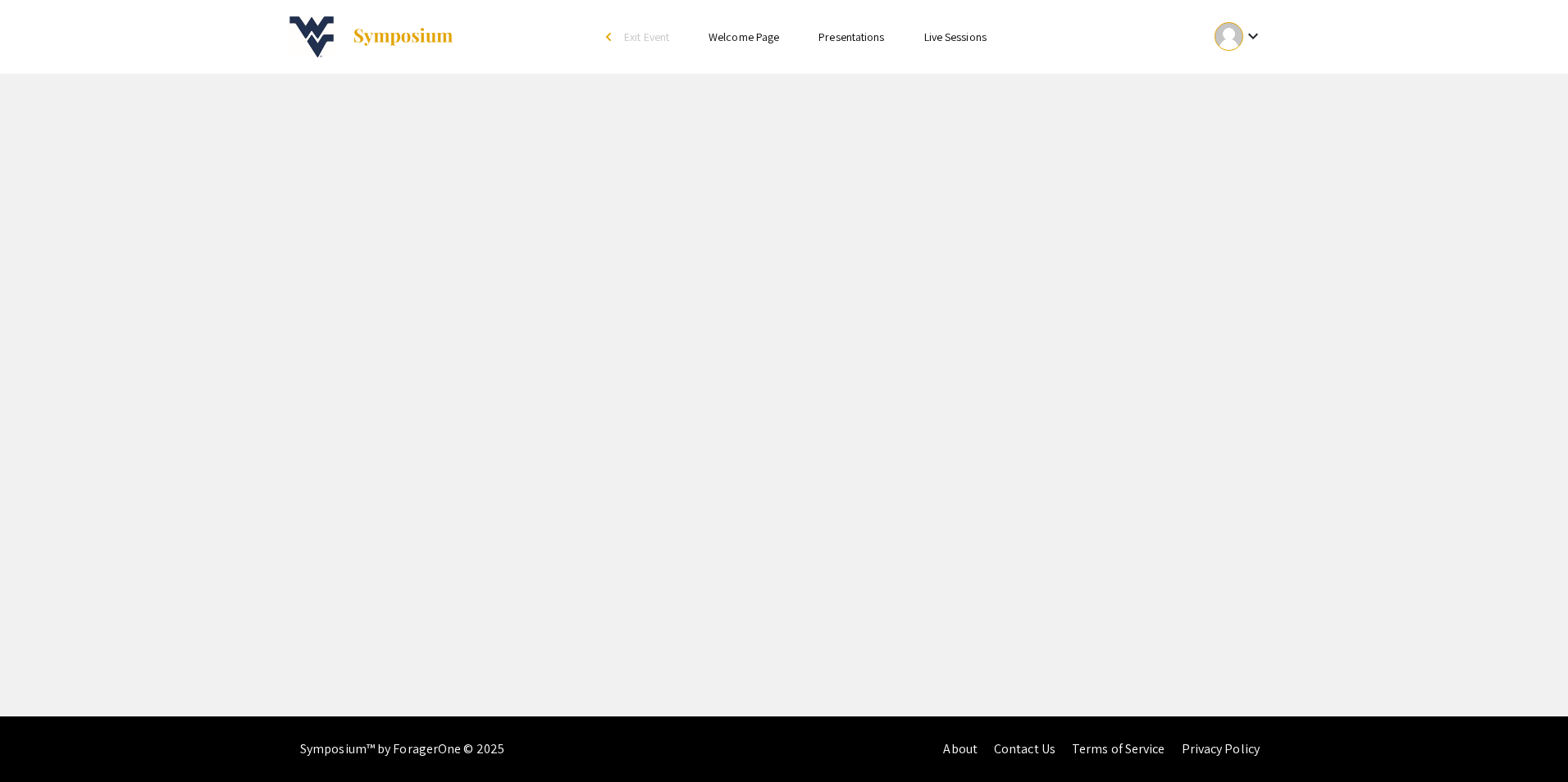
select select "custom"
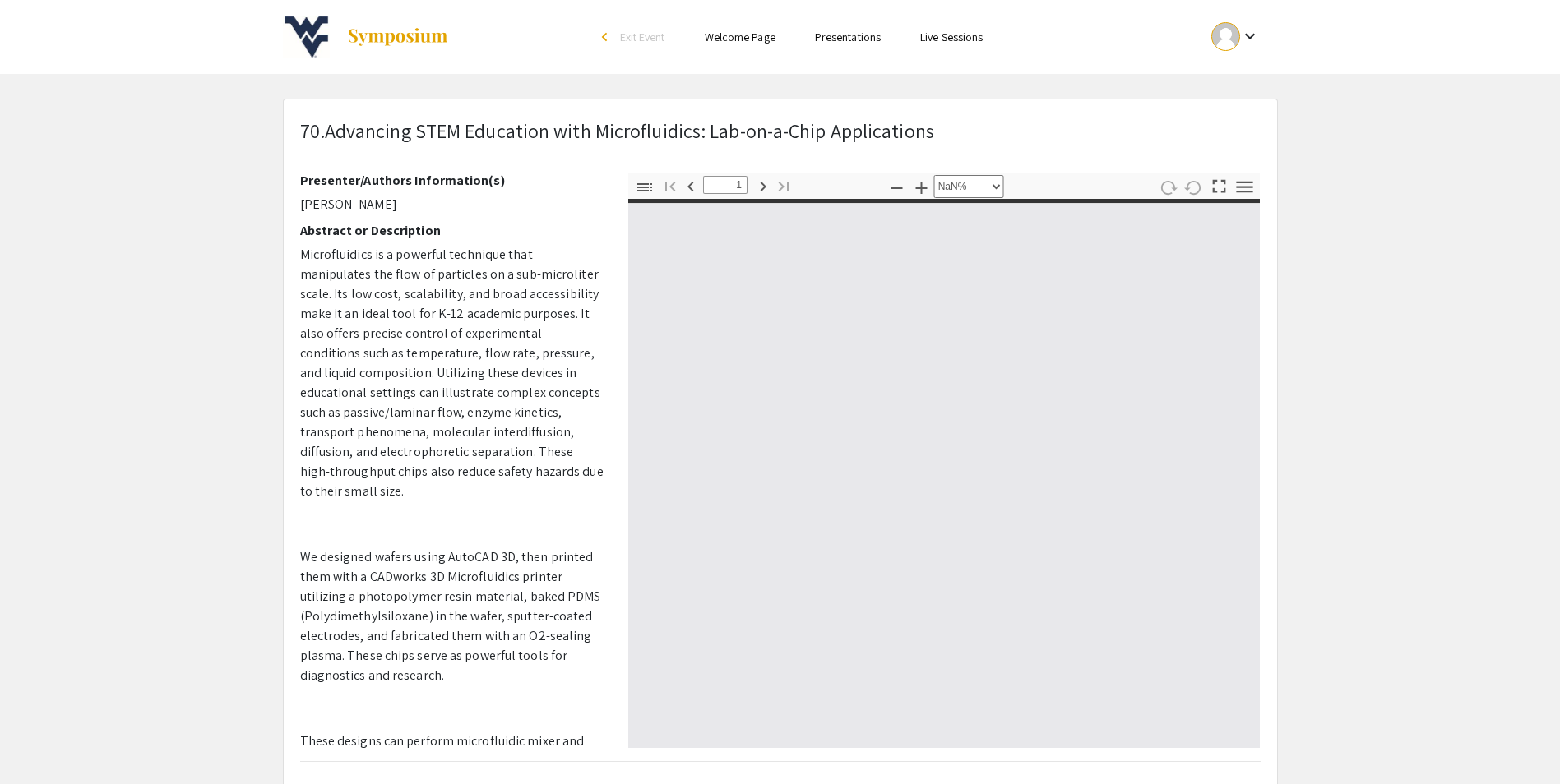
type input "0"
select select "custom"
type input "1"
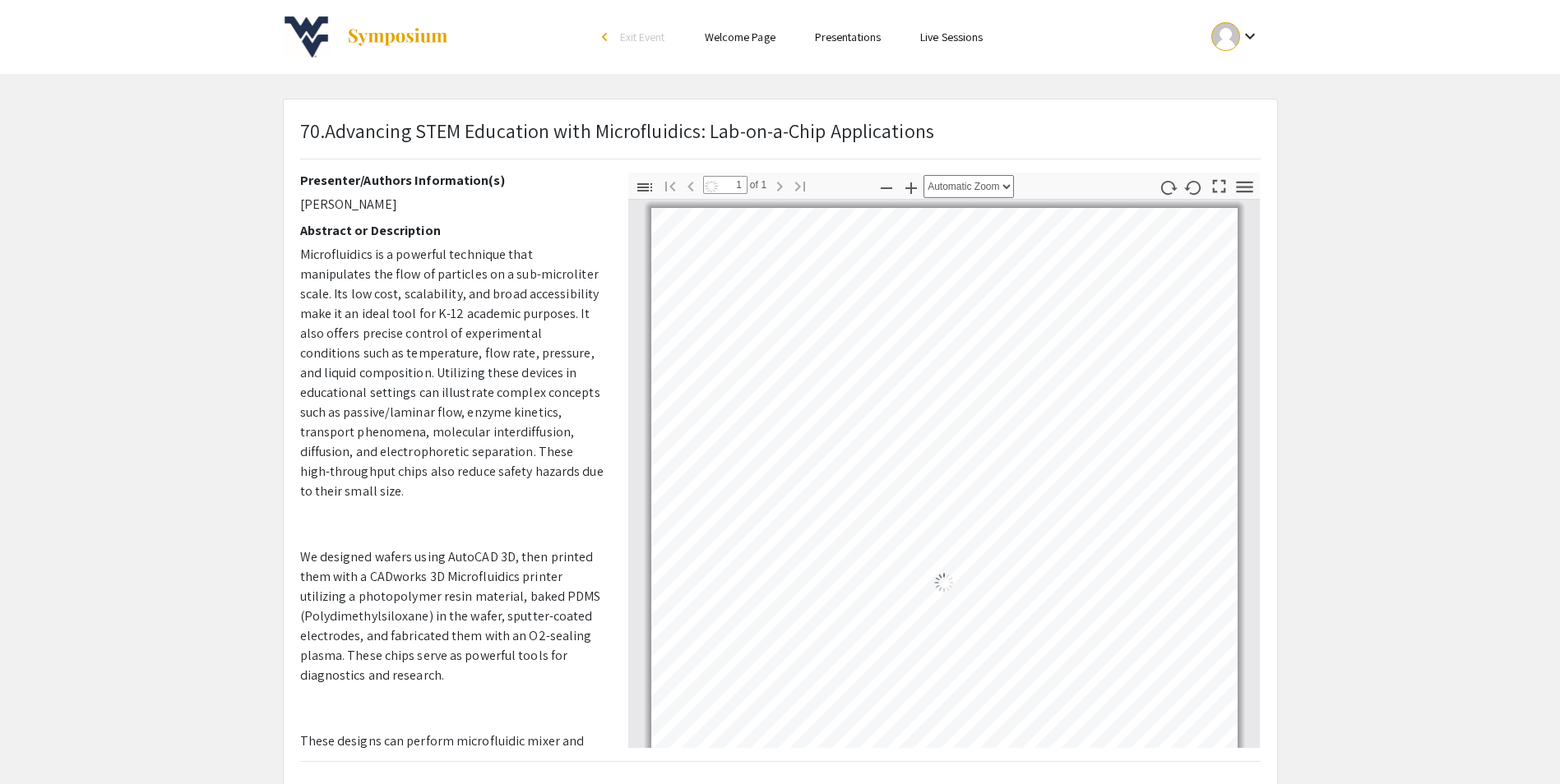
select select "auto"
